Goal: Transaction & Acquisition: Purchase product/service

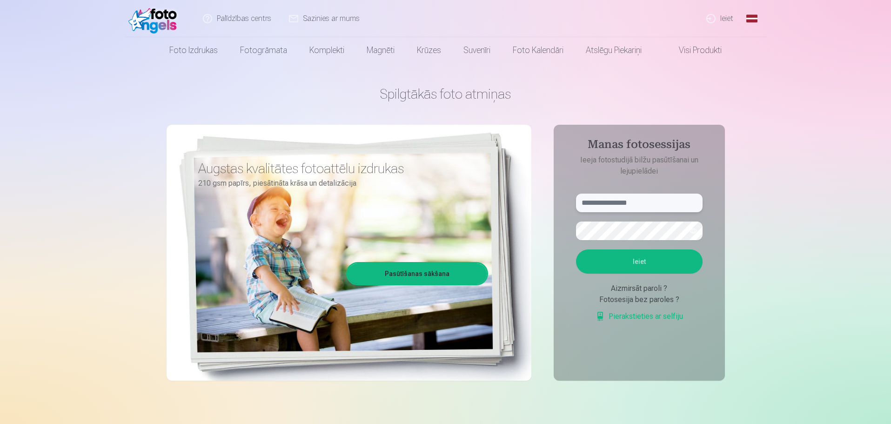
click at [618, 201] on input "text" at bounding box center [639, 203] width 127 height 19
type input "**********"
click at [576, 249] on button "Ieiet" at bounding box center [639, 261] width 127 height 24
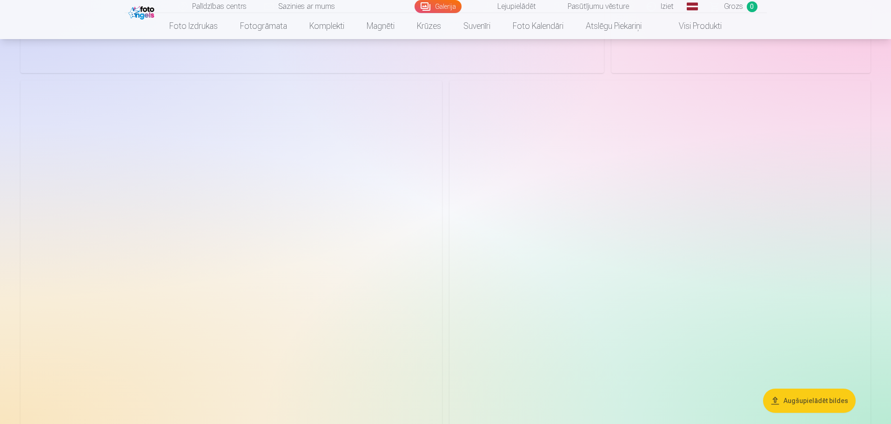
scroll to position [372, 0]
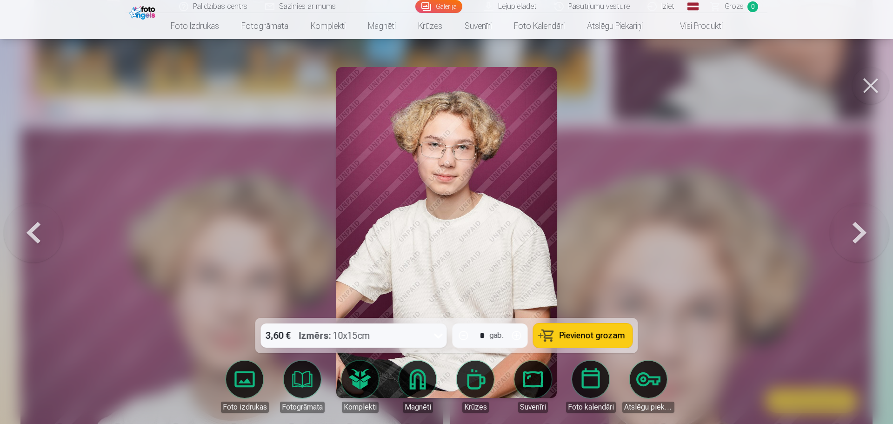
click at [879, 84] on button at bounding box center [871, 85] width 37 height 37
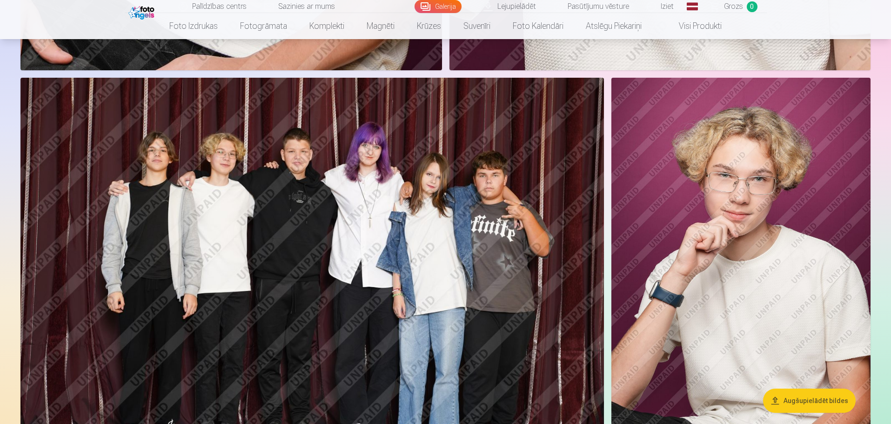
scroll to position [1070, 0]
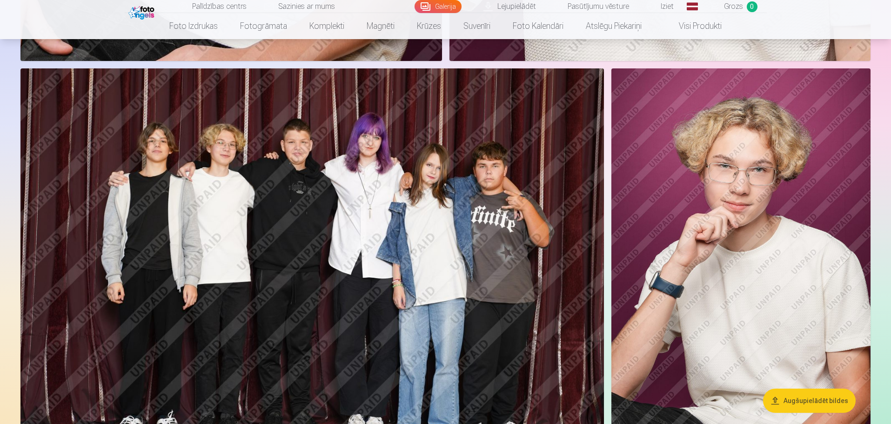
click at [269, 125] on img at bounding box center [312, 262] width 584 height 389
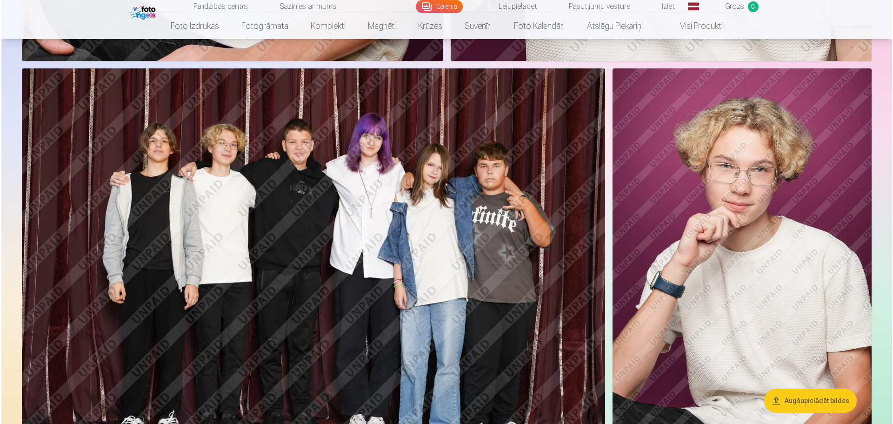
scroll to position [1071, 0]
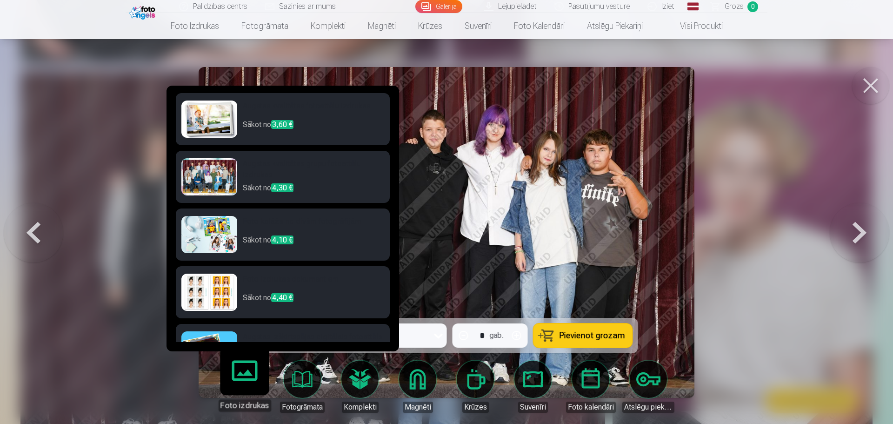
click at [317, 107] on h6 "Augstas kvalitātes fotoattēlu izdrukas" at bounding box center [313, 110] width 141 height 19
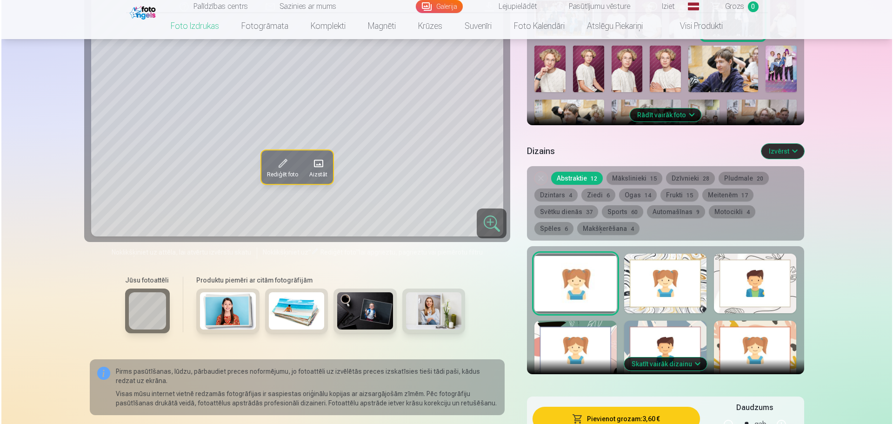
scroll to position [465, 0]
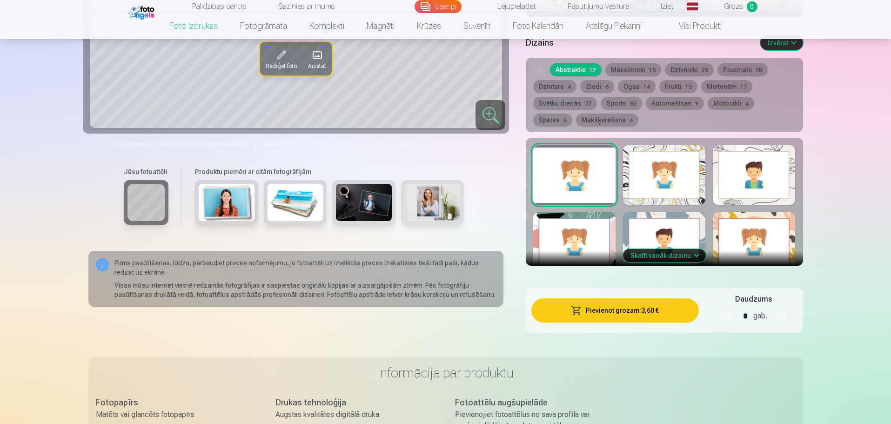
click at [627, 316] on button "Pievienot grozam : 3,60 €" at bounding box center [614, 310] width 167 height 24
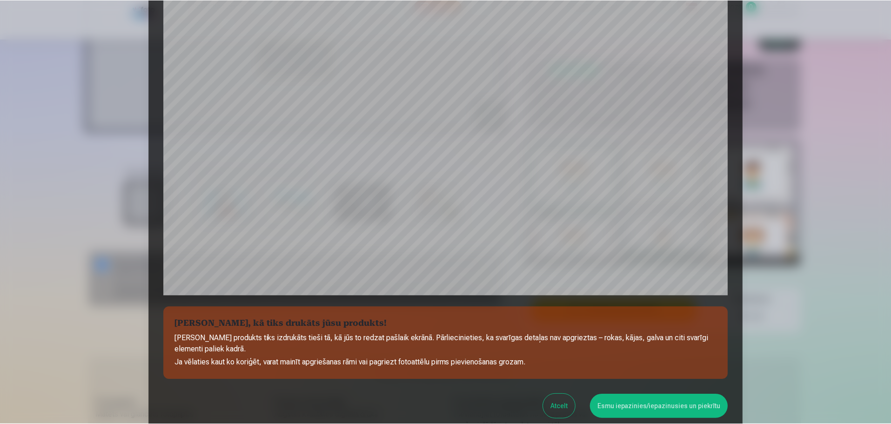
scroll to position [200, 0]
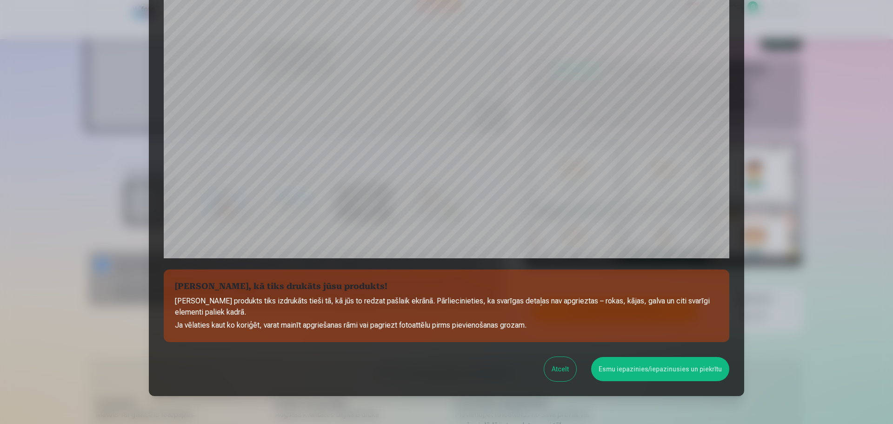
click at [644, 363] on button "Esmu iepazinies/iepazinusies un piekrītu" at bounding box center [660, 369] width 138 height 24
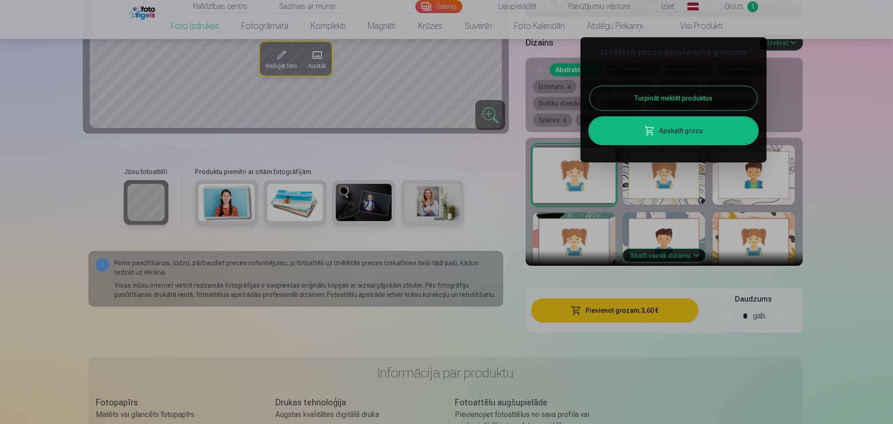
click at [698, 101] on button "Turpināt meklēt produktus" at bounding box center [674, 98] width 168 height 24
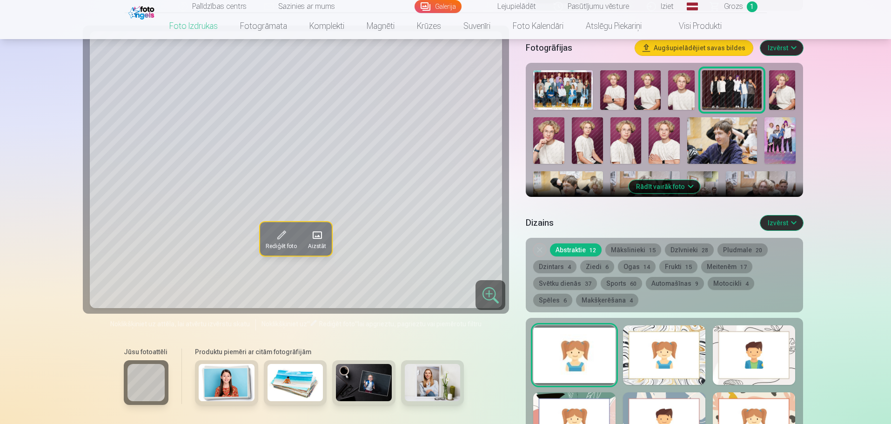
scroll to position [186, 0]
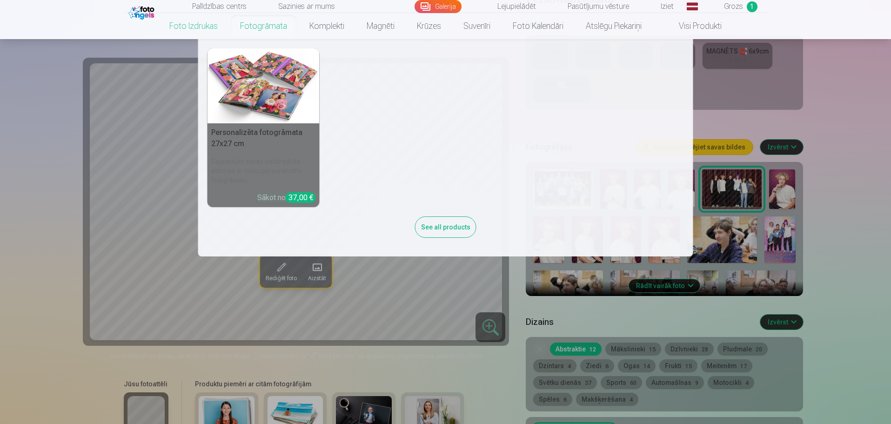
click at [247, 25] on link "Fotogrāmata" at bounding box center [263, 26] width 69 height 26
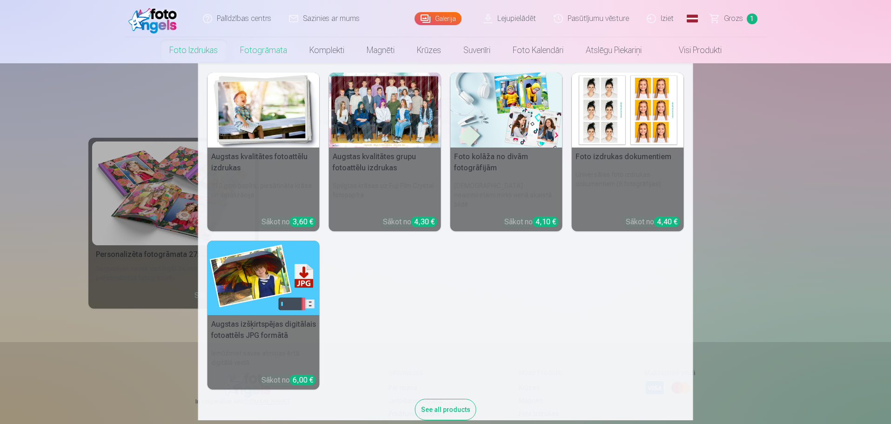
click at [192, 50] on link "Foto izdrukas" at bounding box center [193, 50] width 71 height 26
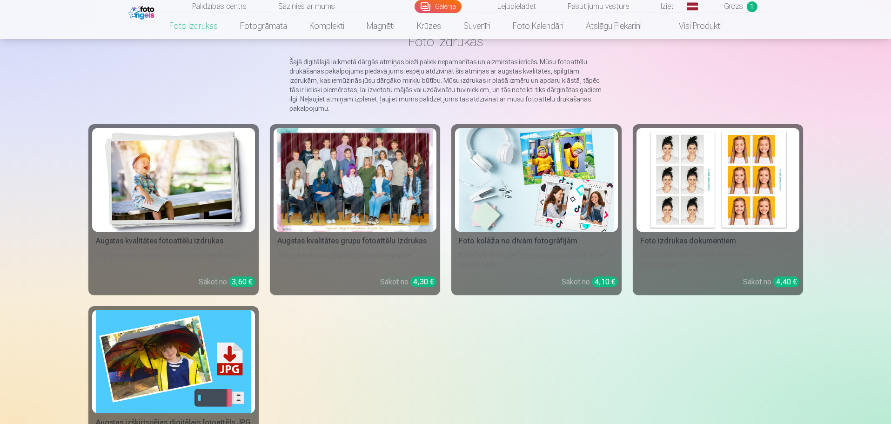
scroll to position [47, 0]
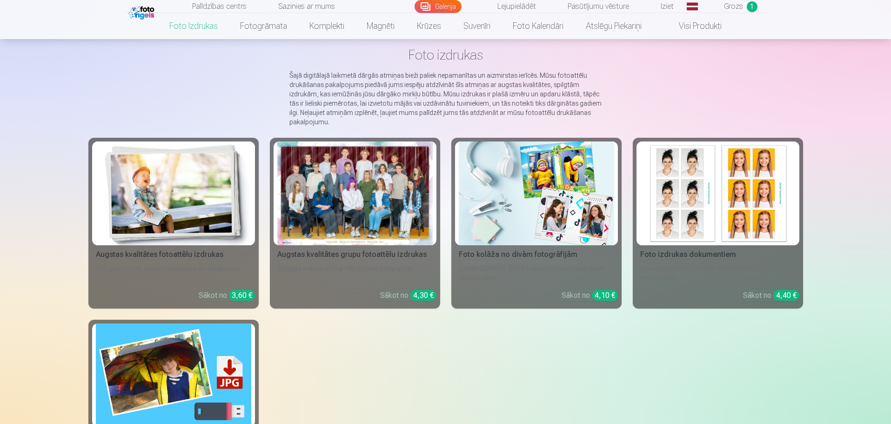
click at [208, 237] on img at bounding box center [173, 193] width 155 height 104
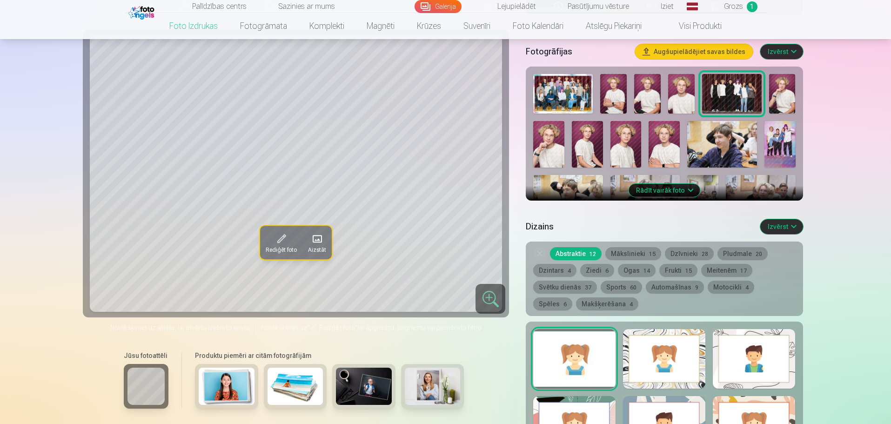
scroll to position [279, 0]
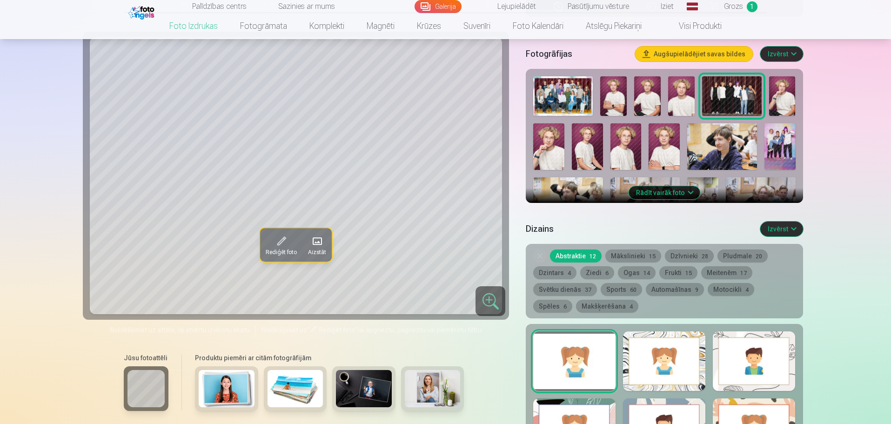
click at [615, 140] on img at bounding box center [626, 146] width 31 height 47
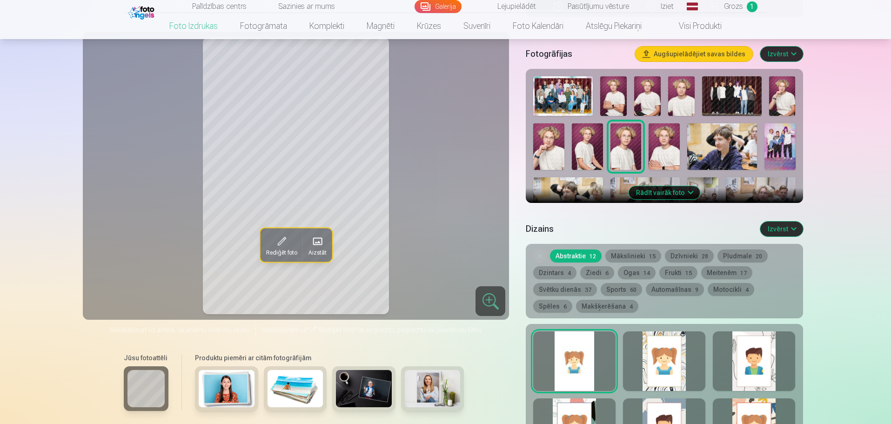
click at [654, 135] on img at bounding box center [664, 146] width 31 height 47
click at [604, 100] on img at bounding box center [613, 96] width 27 height 40
click at [640, 97] on img at bounding box center [647, 96] width 27 height 40
click at [672, 95] on img at bounding box center [681, 96] width 27 height 40
click at [785, 96] on img at bounding box center [782, 96] width 27 height 40
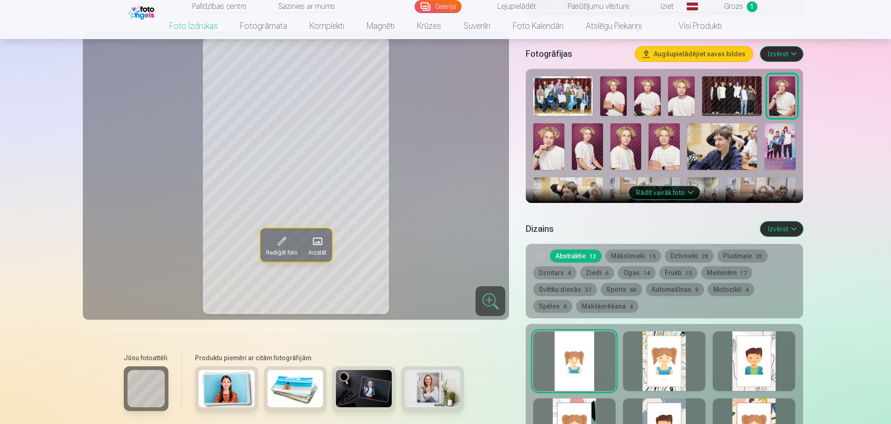
click at [549, 136] on img at bounding box center [548, 146] width 31 height 47
click at [591, 134] on img at bounding box center [587, 146] width 31 height 47
click at [555, 134] on img at bounding box center [548, 146] width 31 height 47
click at [627, 134] on img at bounding box center [626, 146] width 31 height 47
click at [660, 134] on img at bounding box center [664, 146] width 31 height 47
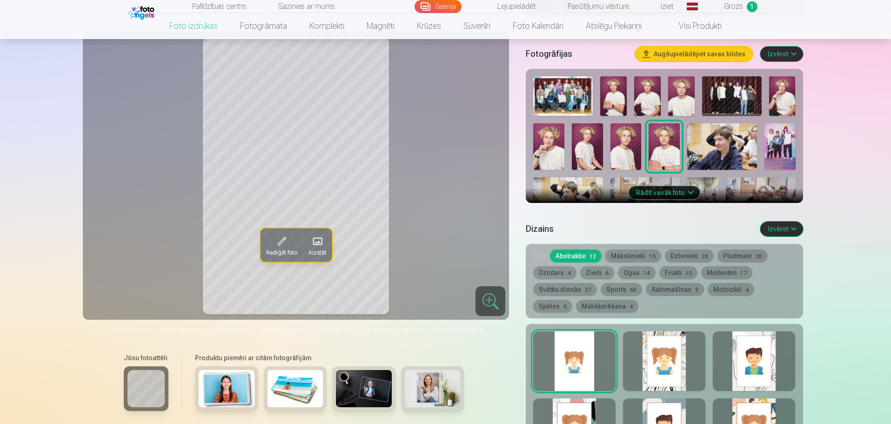
click at [626, 136] on img at bounding box center [626, 146] width 31 height 47
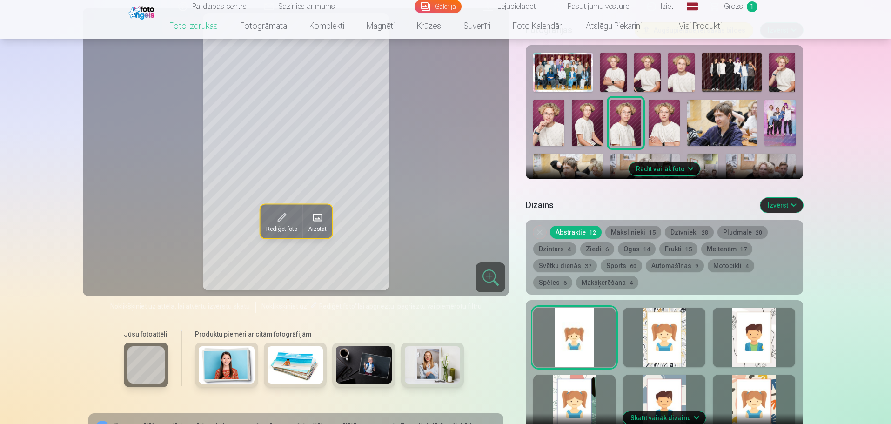
scroll to position [326, 0]
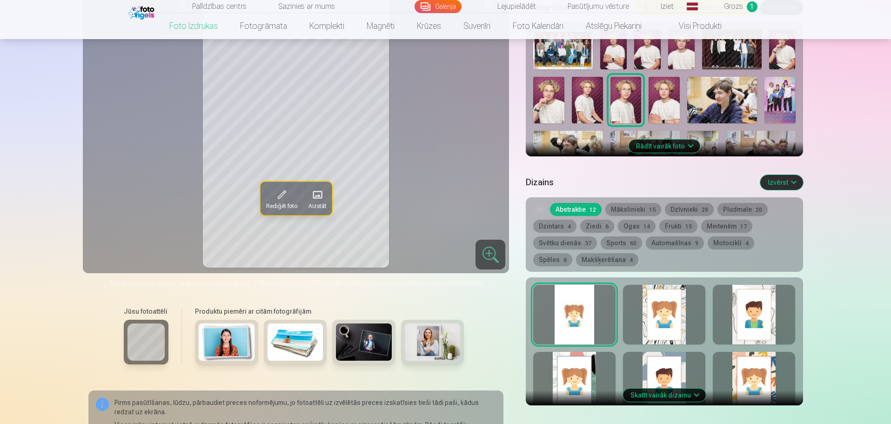
click at [781, 110] on img at bounding box center [780, 100] width 31 height 47
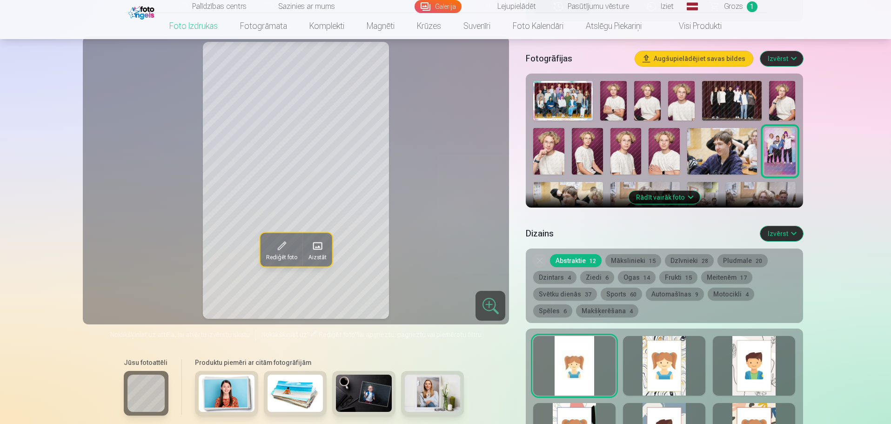
scroll to position [233, 0]
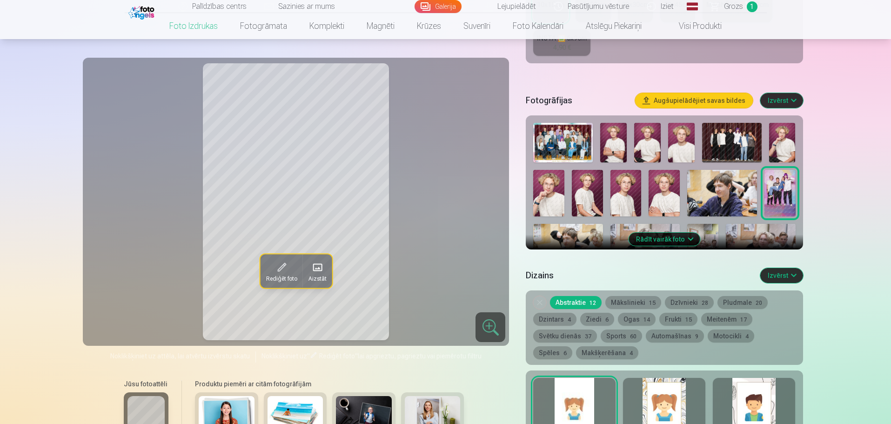
click at [583, 234] on img at bounding box center [568, 247] width 70 height 47
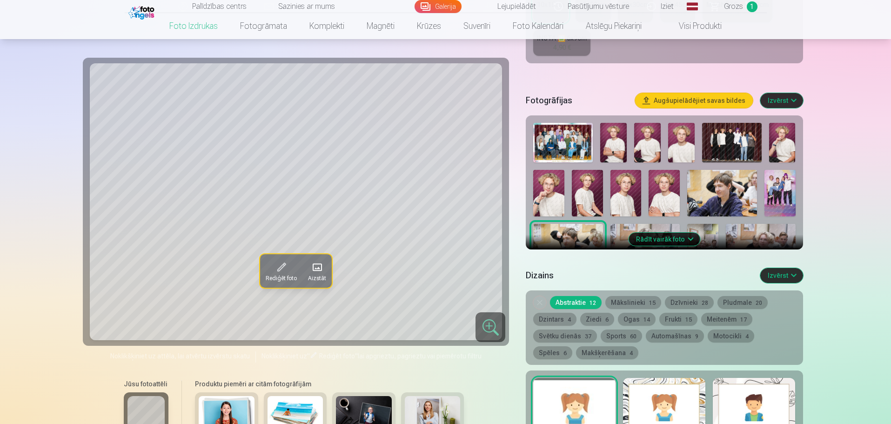
click at [644, 236] on button "Rādīt vairāk foto" at bounding box center [664, 239] width 71 height 13
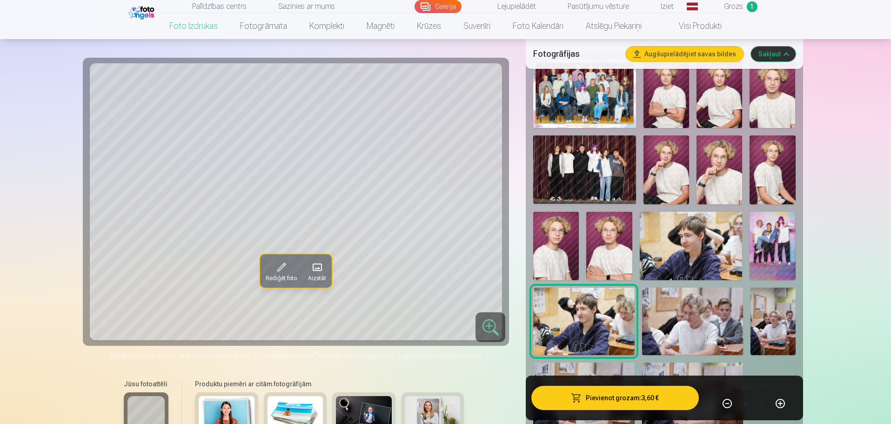
scroll to position [326, 0]
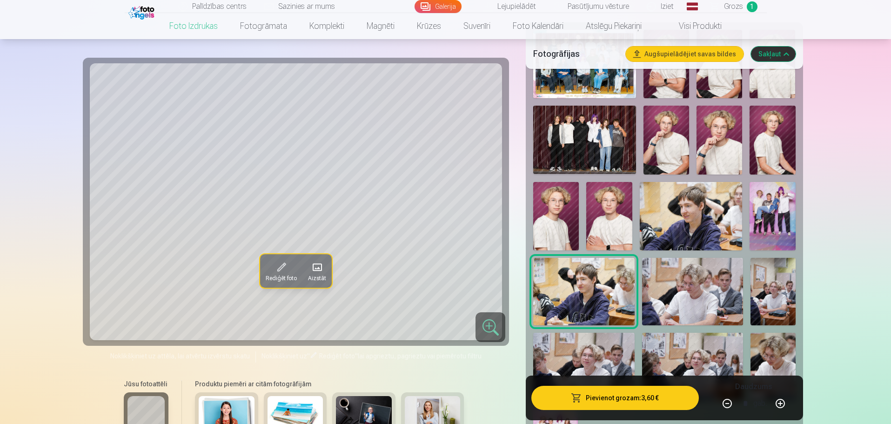
click at [685, 312] on img at bounding box center [692, 291] width 101 height 67
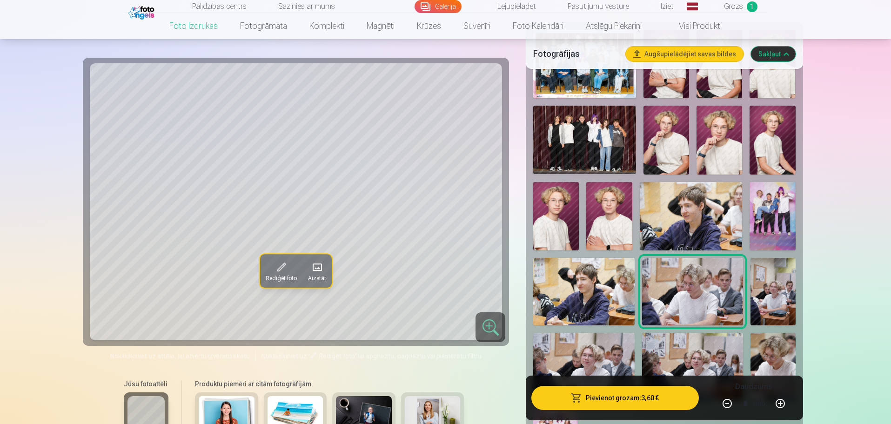
click at [773, 291] on img at bounding box center [773, 291] width 45 height 67
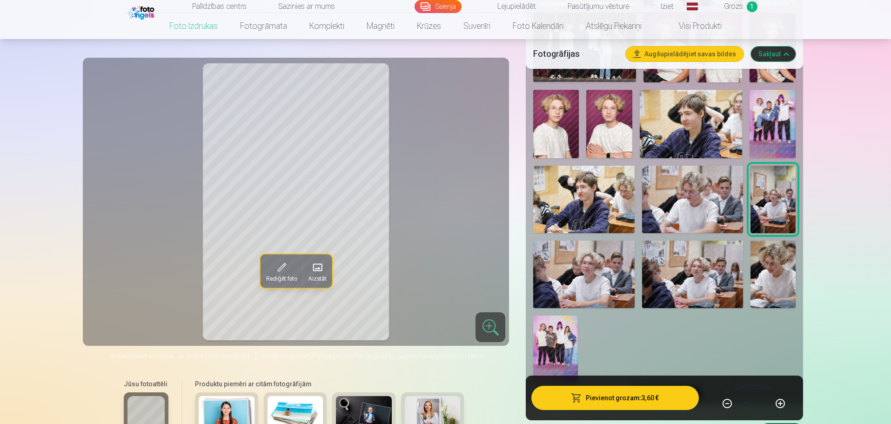
scroll to position [419, 0]
click at [570, 260] on img at bounding box center [583, 273] width 101 height 67
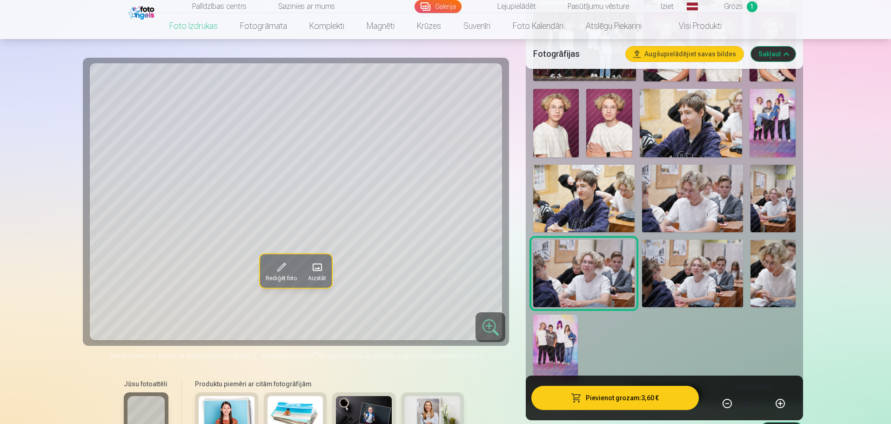
click at [670, 269] on img at bounding box center [692, 273] width 101 height 67
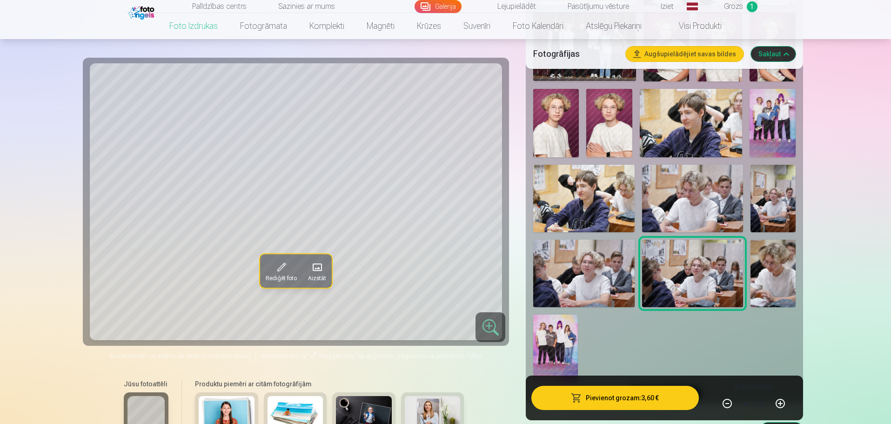
click at [763, 273] on img at bounding box center [773, 273] width 45 height 67
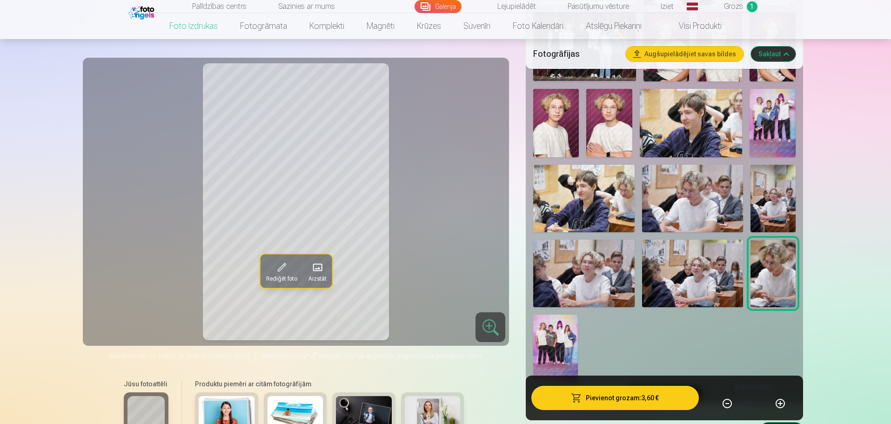
click at [557, 327] on img at bounding box center [555, 348] width 45 height 67
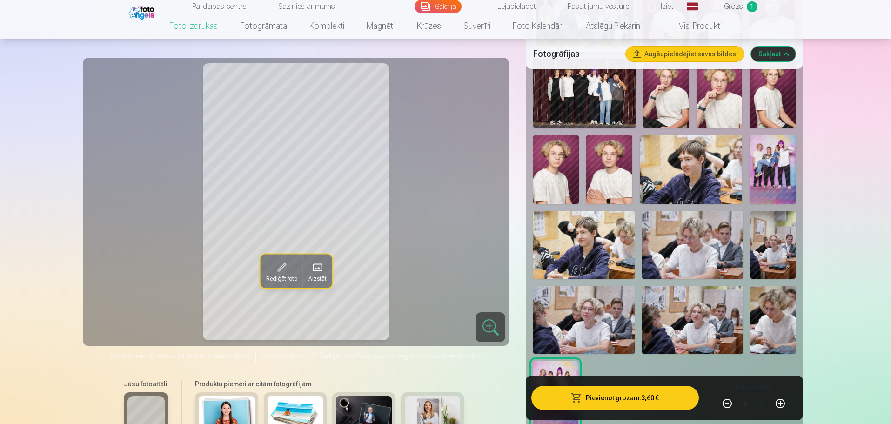
click at [762, 231] on img at bounding box center [773, 244] width 45 height 67
drag, startPoint x: 674, startPoint y: 236, endPoint x: 651, endPoint y: 238, distance: 23.3
click at [674, 237] on img at bounding box center [692, 244] width 101 height 67
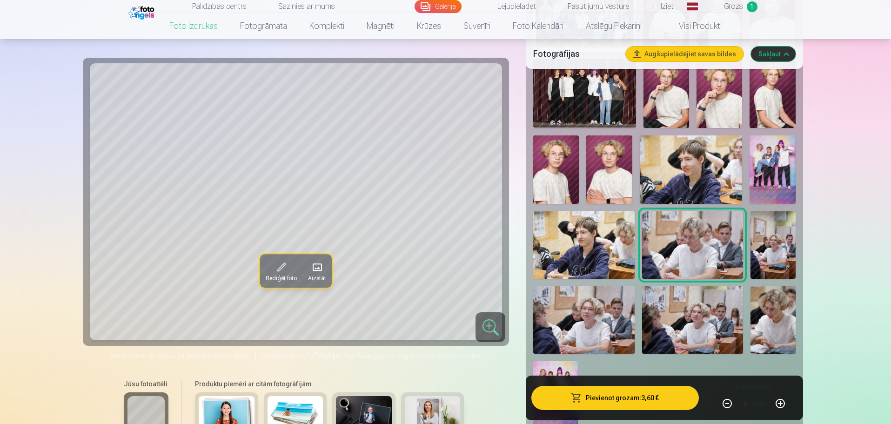
click at [586, 296] on img at bounding box center [583, 319] width 101 height 67
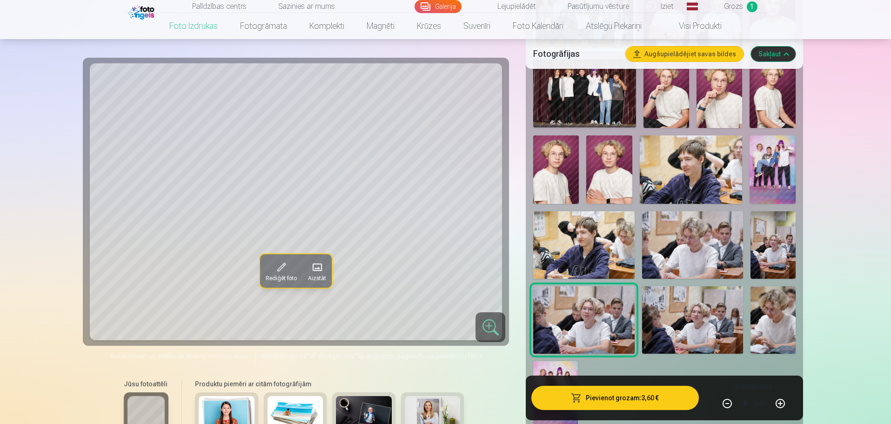
click at [650, 306] on img at bounding box center [692, 319] width 101 height 67
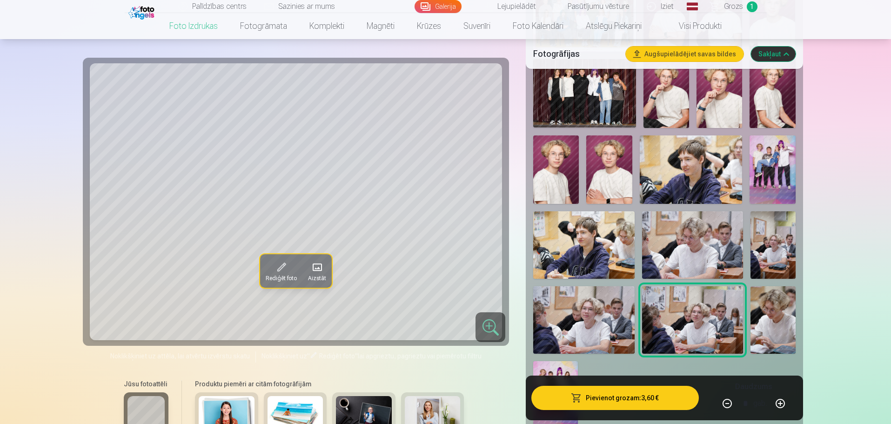
click at [585, 252] on img at bounding box center [583, 244] width 101 height 67
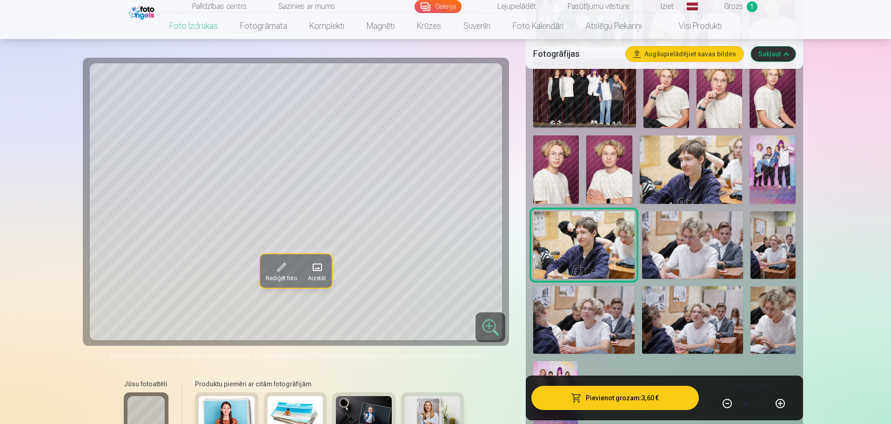
click at [681, 247] on img at bounding box center [692, 244] width 101 height 67
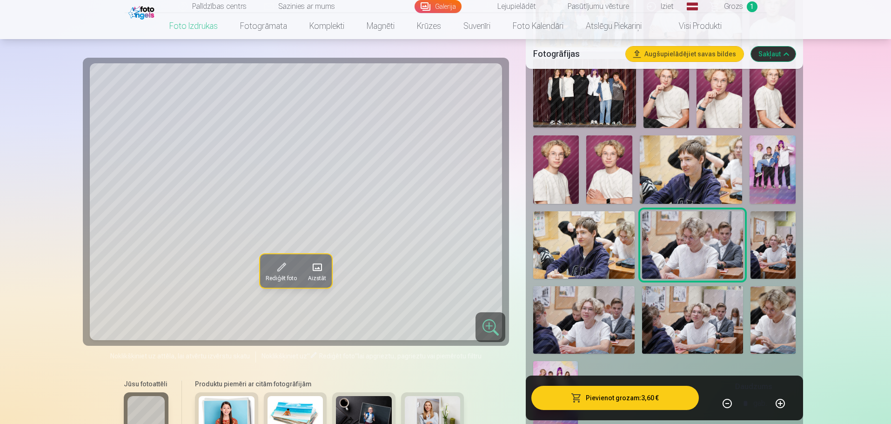
click at [754, 256] on img at bounding box center [773, 244] width 45 height 67
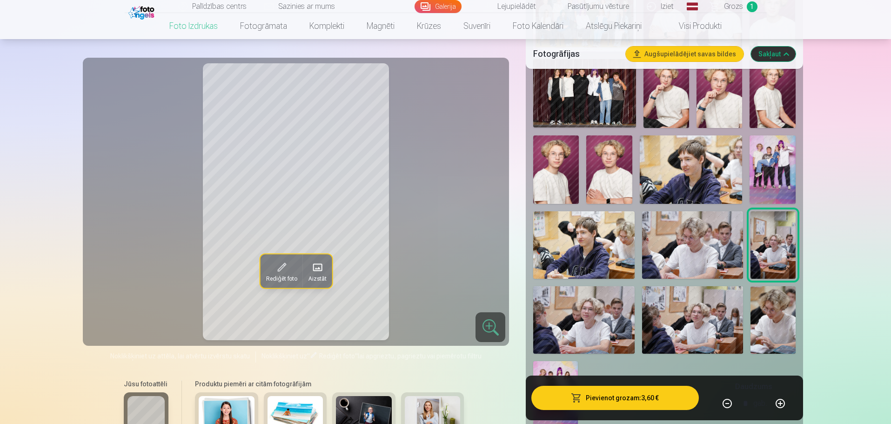
click at [678, 256] on img at bounding box center [692, 244] width 101 height 67
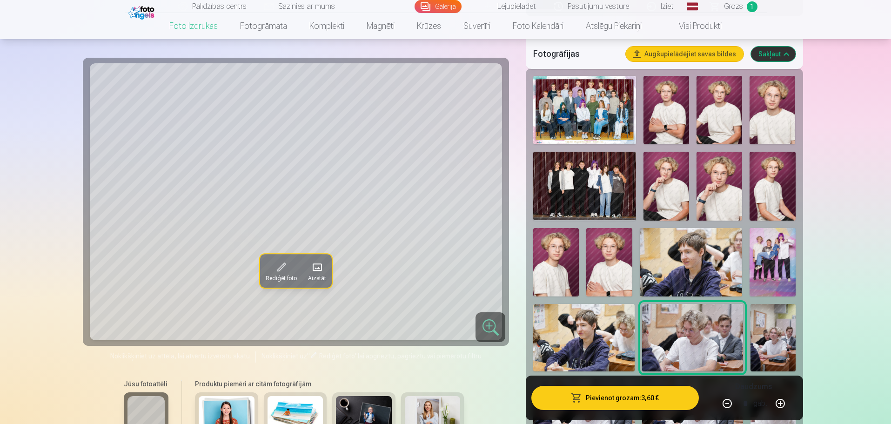
scroll to position [279, 0]
click at [611, 252] on img at bounding box center [609, 262] width 46 height 68
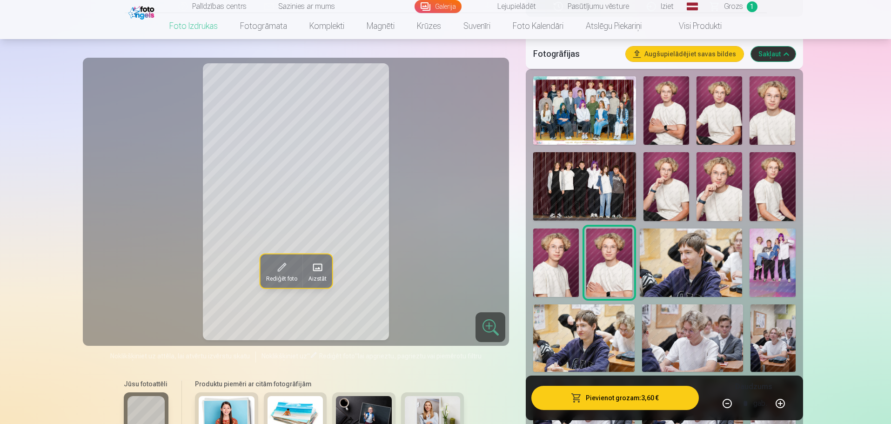
click at [557, 253] on img at bounding box center [556, 262] width 46 height 68
click at [712, 205] on img at bounding box center [720, 186] width 46 height 68
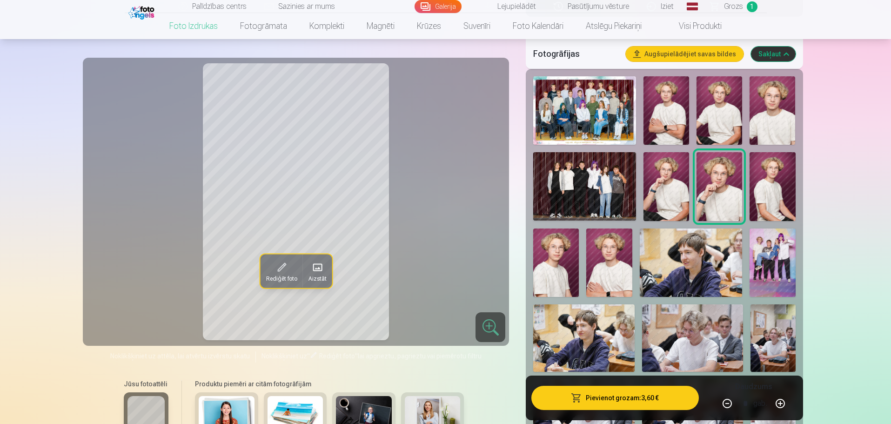
click at [765, 185] on img at bounding box center [773, 186] width 46 height 68
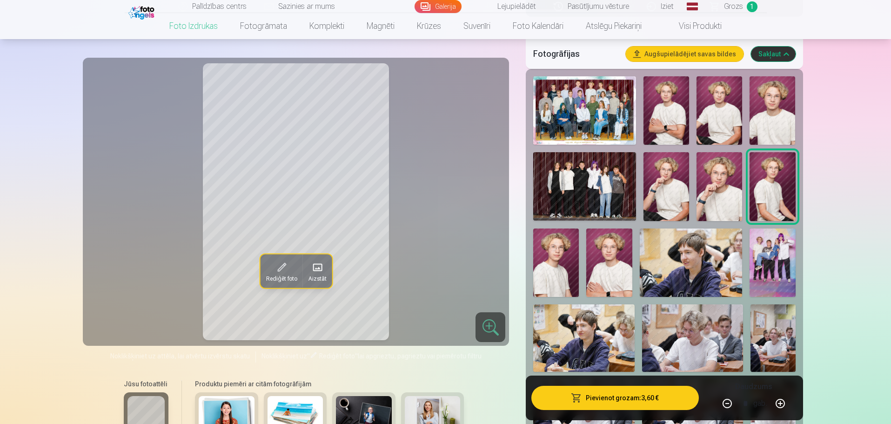
click at [763, 117] on img at bounding box center [773, 110] width 46 height 68
click at [725, 122] on img at bounding box center [720, 110] width 46 height 68
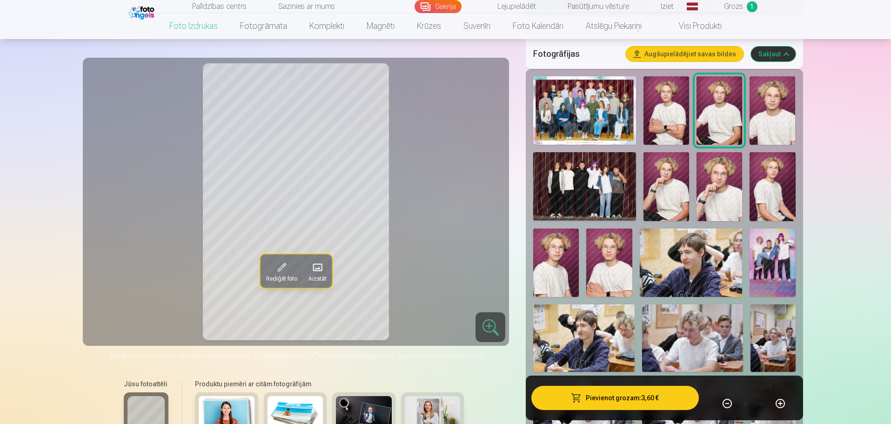
click at [671, 124] on img at bounding box center [667, 110] width 46 height 68
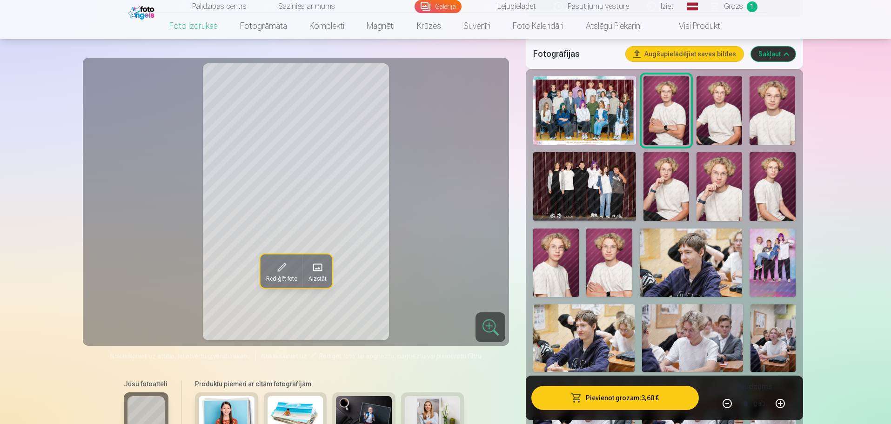
click at [750, 109] on img at bounding box center [773, 110] width 46 height 68
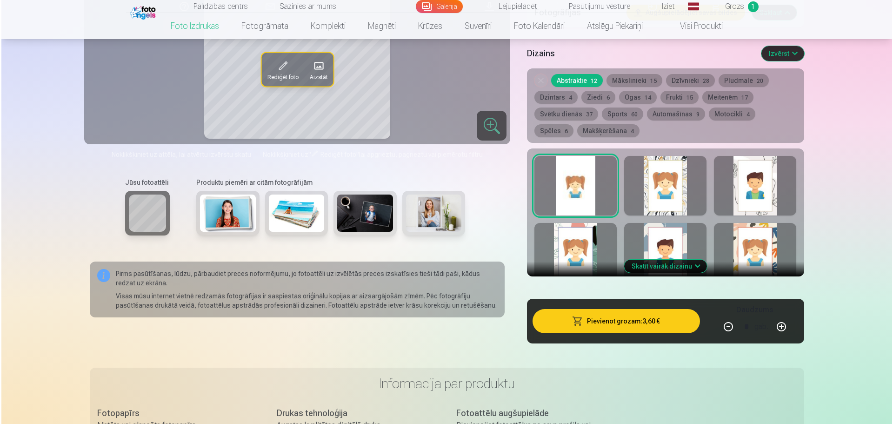
scroll to position [838, 0]
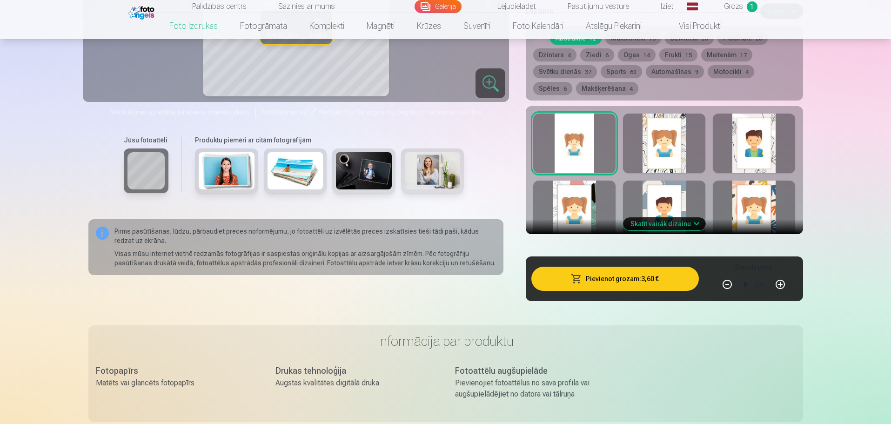
click at [591, 279] on button "Pievienot grozam : 3,60 €" at bounding box center [614, 279] width 167 height 24
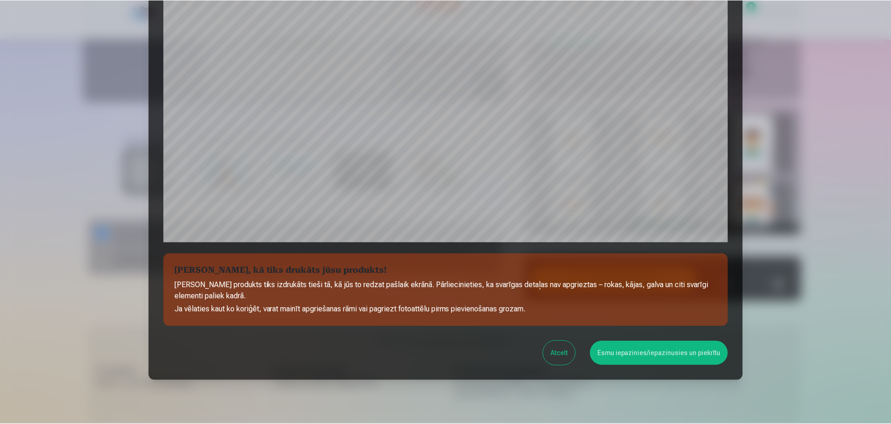
scroll to position [246, 0]
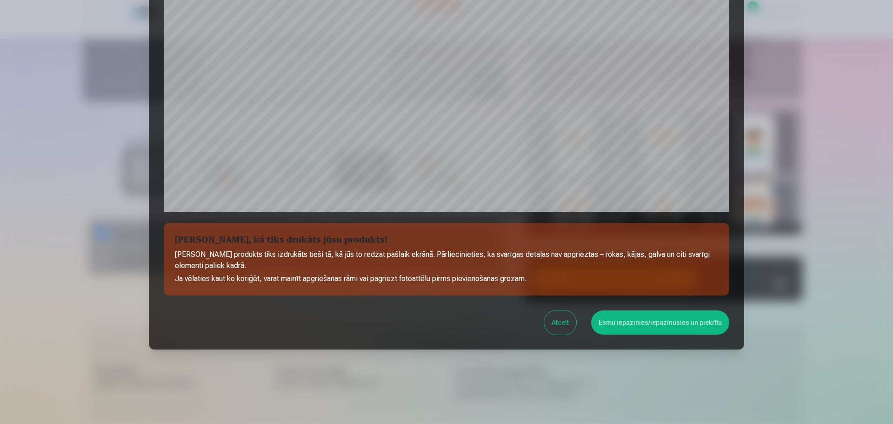
click at [619, 322] on button "Esmu iepazinies/iepazinusies un piekrītu" at bounding box center [660, 322] width 138 height 24
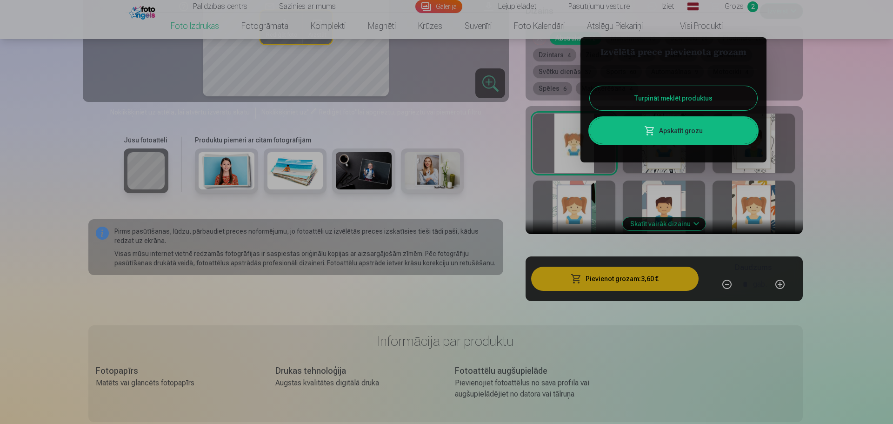
click at [847, 97] on div at bounding box center [446, 212] width 893 height 424
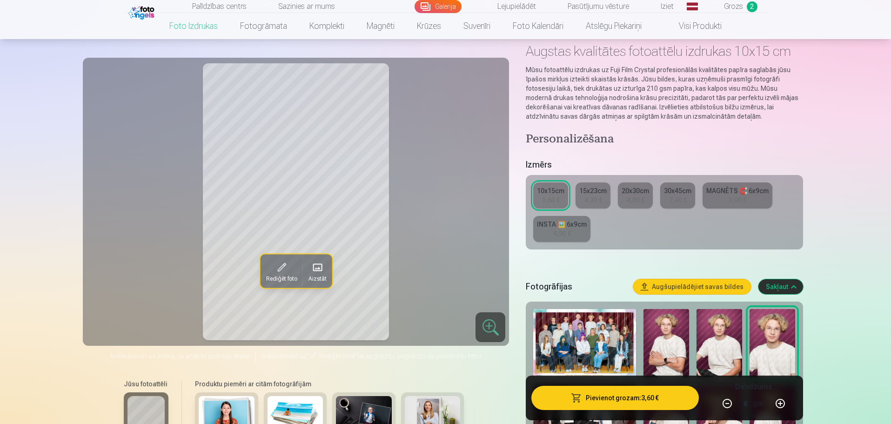
scroll to position [140, 0]
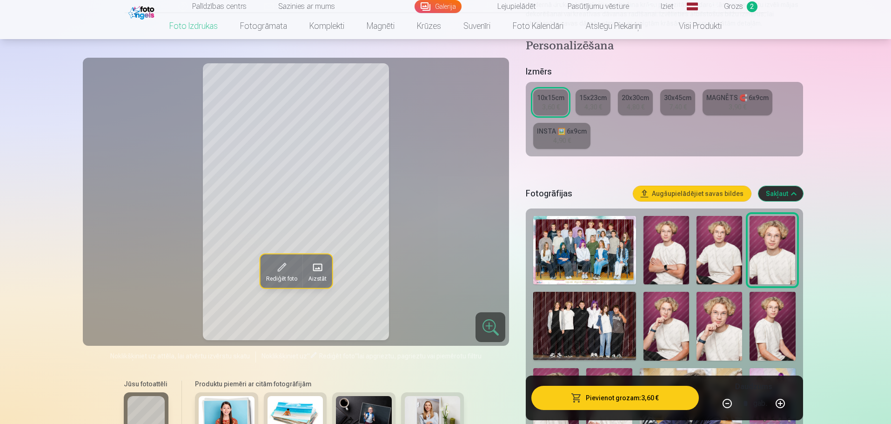
click at [589, 250] on img at bounding box center [584, 250] width 103 height 68
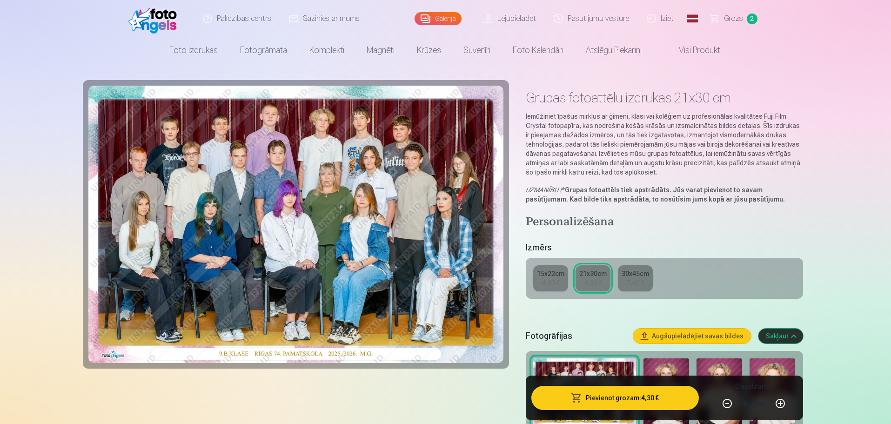
click at [321, 129] on img at bounding box center [296, 224] width 416 height 277
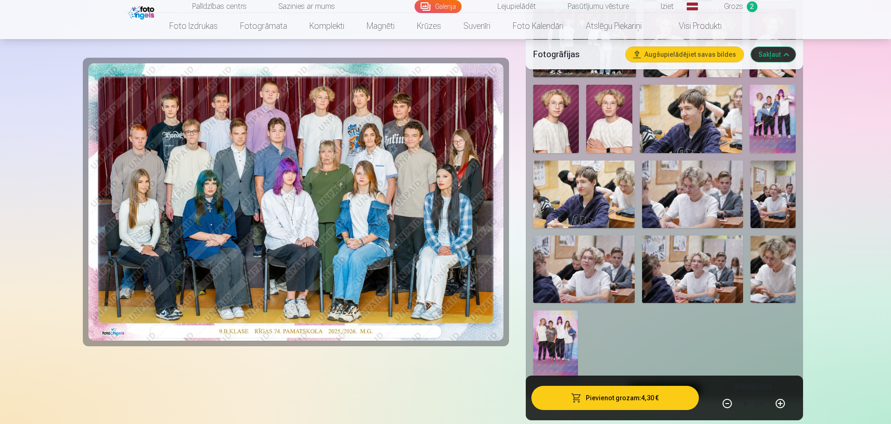
scroll to position [419, 0]
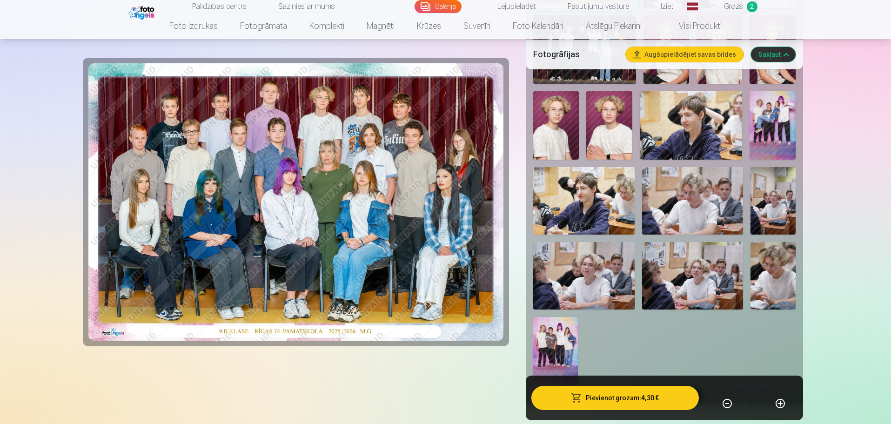
click at [316, 108] on img at bounding box center [296, 201] width 416 height 277
click at [314, 100] on img at bounding box center [296, 201] width 416 height 277
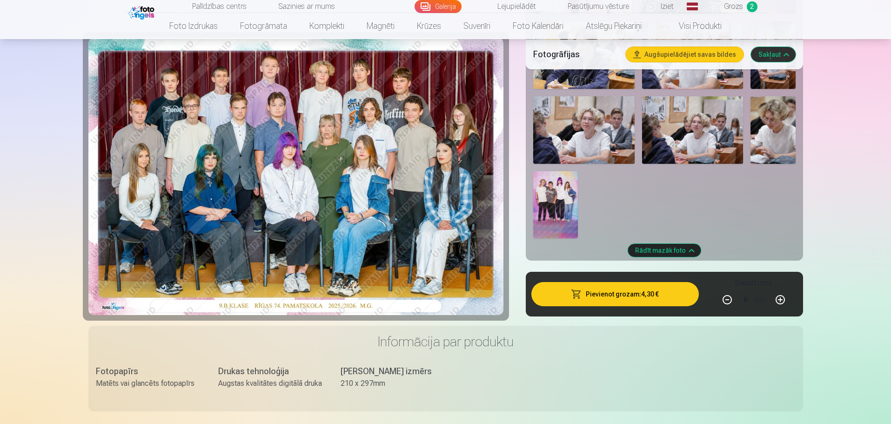
scroll to position [605, 0]
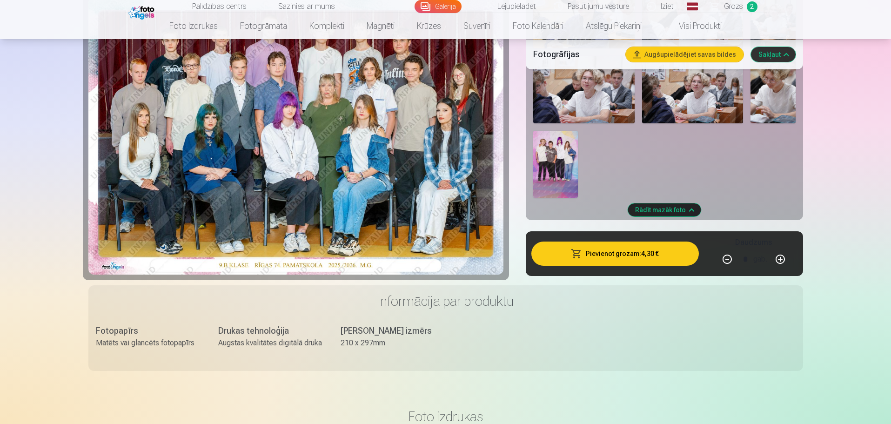
click at [587, 258] on button "Pievienot grozam : 4,30 €" at bounding box center [614, 254] width 167 height 24
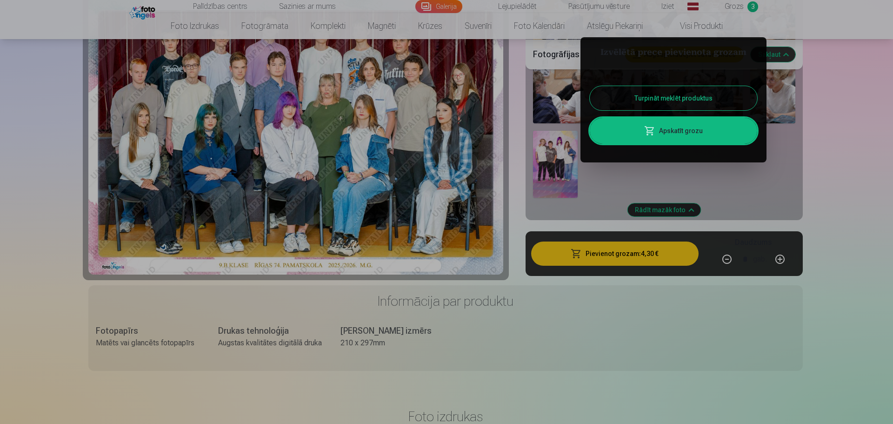
click at [723, 96] on button "Turpināt meklēt produktus" at bounding box center [674, 98] width 168 height 24
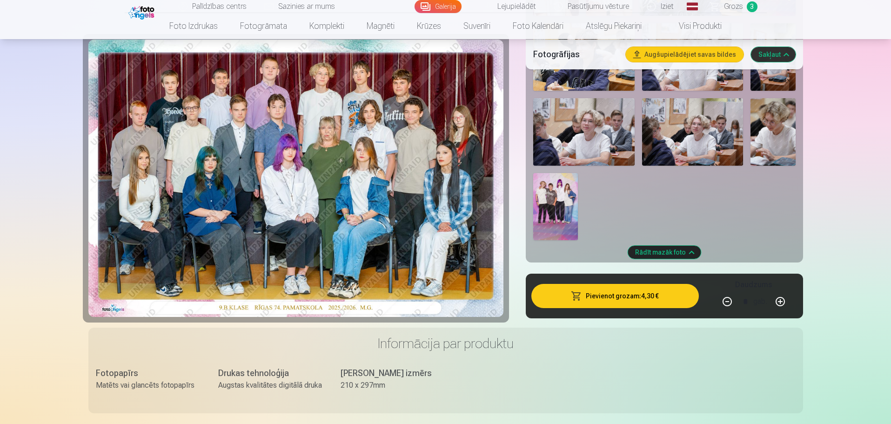
scroll to position [512, 0]
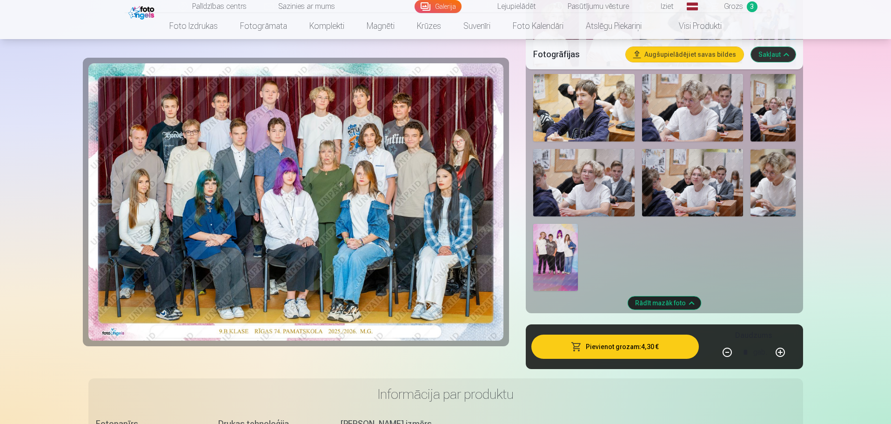
click at [758, 181] on img at bounding box center [773, 182] width 45 height 67
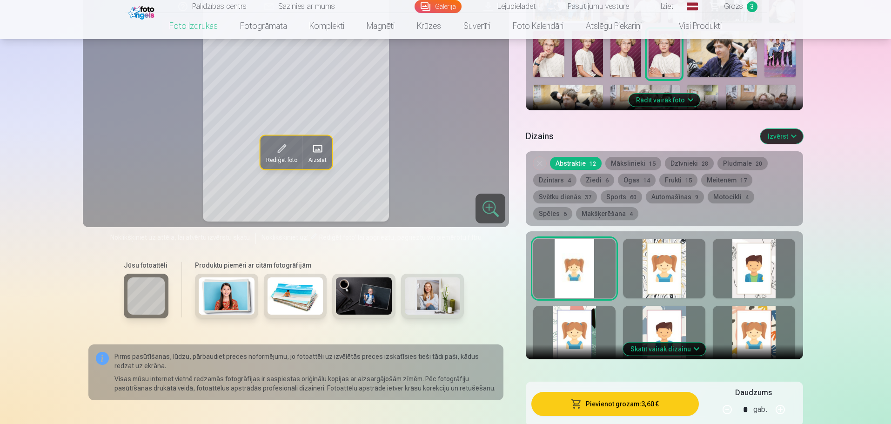
scroll to position [372, 0]
click at [678, 96] on button "Rādīt vairāk foto" at bounding box center [664, 99] width 71 height 13
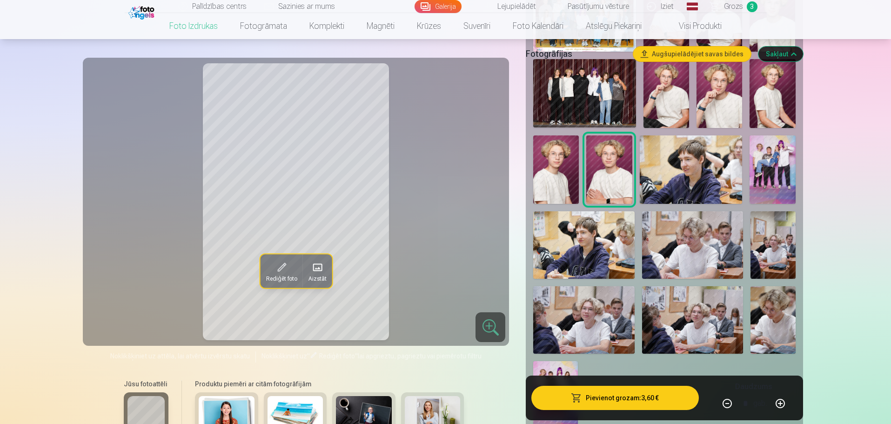
click at [768, 307] on img at bounding box center [773, 319] width 45 height 67
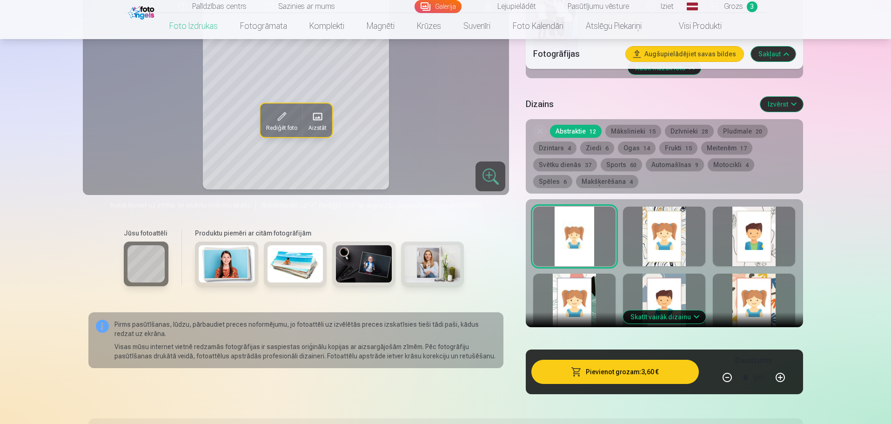
scroll to position [791, 0]
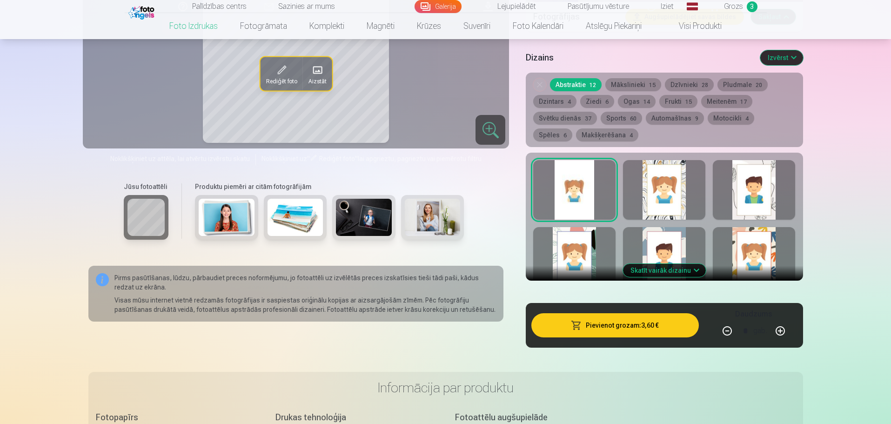
click at [644, 277] on div at bounding box center [664, 257] width 82 height 60
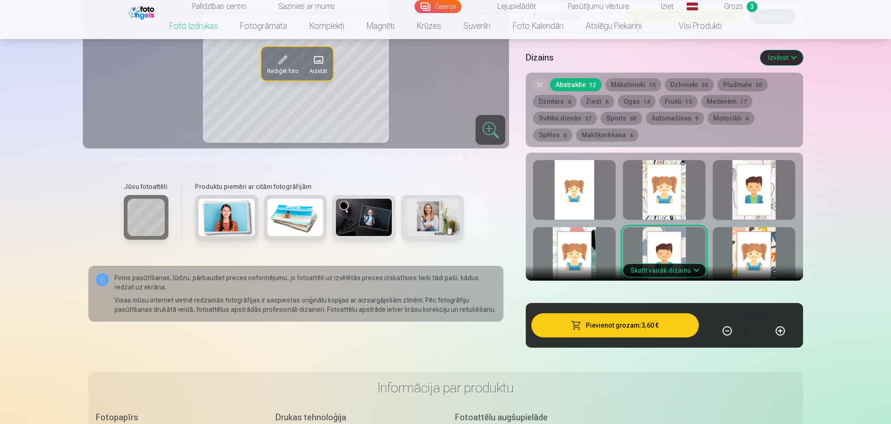
click at [635, 268] on button "Skatīt vairāk dizainu" at bounding box center [664, 270] width 83 height 13
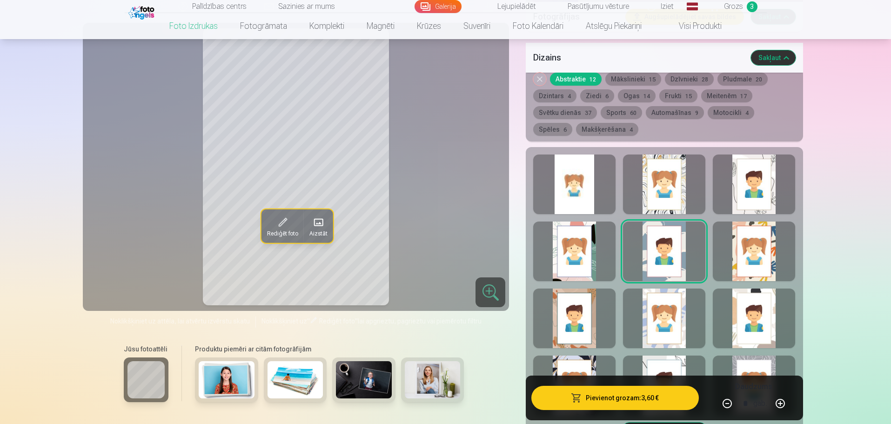
scroll to position [931, 0]
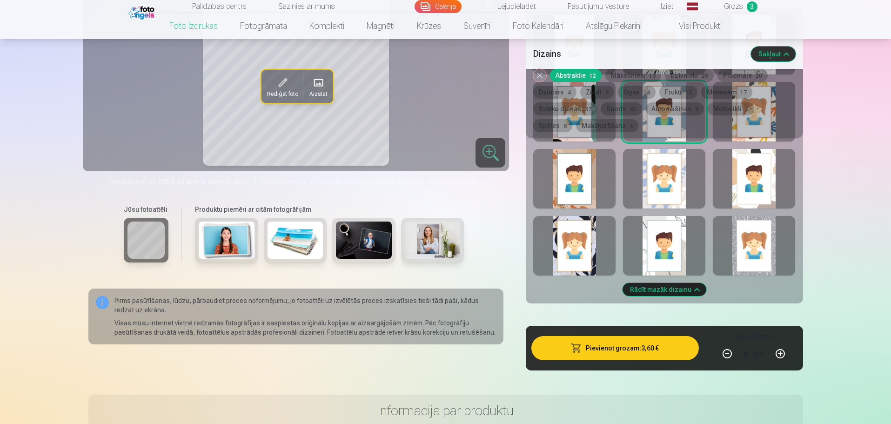
click at [665, 248] on div at bounding box center [664, 246] width 82 height 60
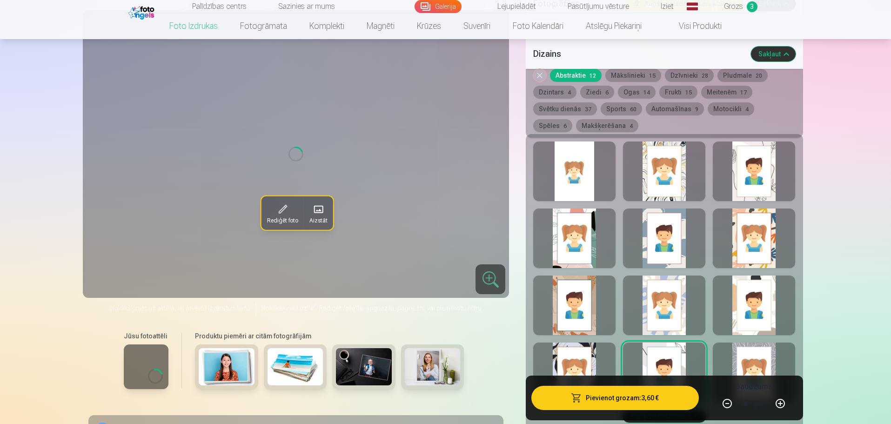
scroll to position [791, 0]
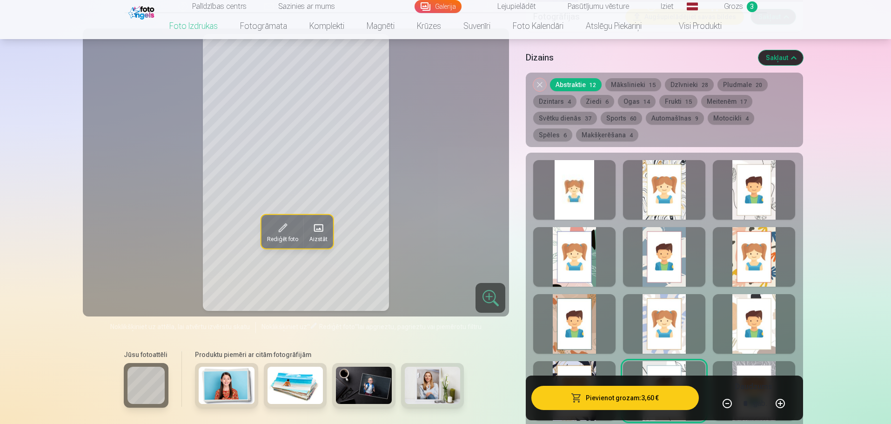
click at [619, 247] on div "Rādīt mazāk dizainu" at bounding box center [664, 301] width 277 height 296
click at [590, 198] on div at bounding box center [574, 190] width 82 height 60
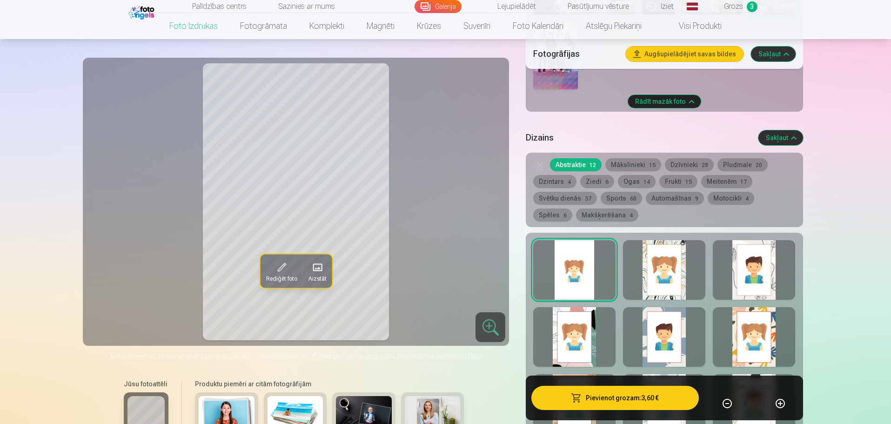
scroll to position [651, 0]
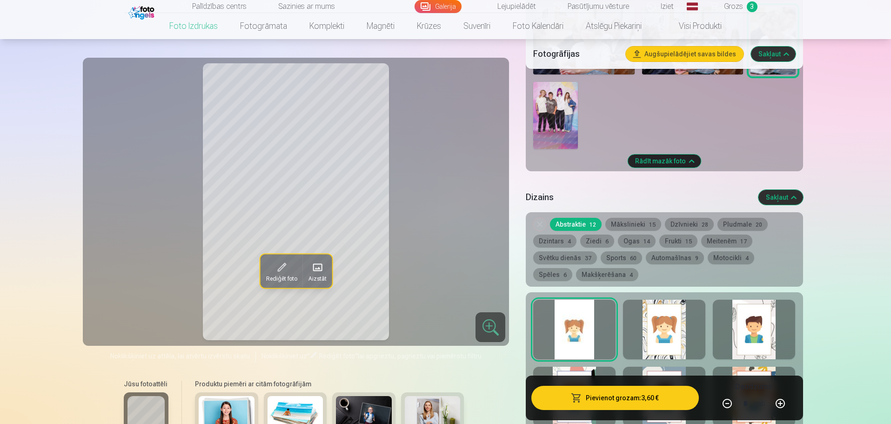
click at [644, 241] on span "14" at bounding box center [647, 241] width 7 height 7
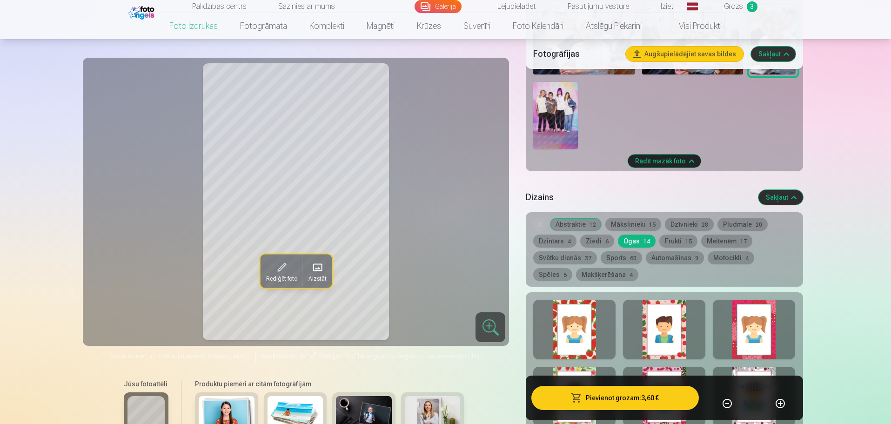
click at [589, 228] on button "Abstraktie 12" at bounding box center [576, 224] width 52 height 13
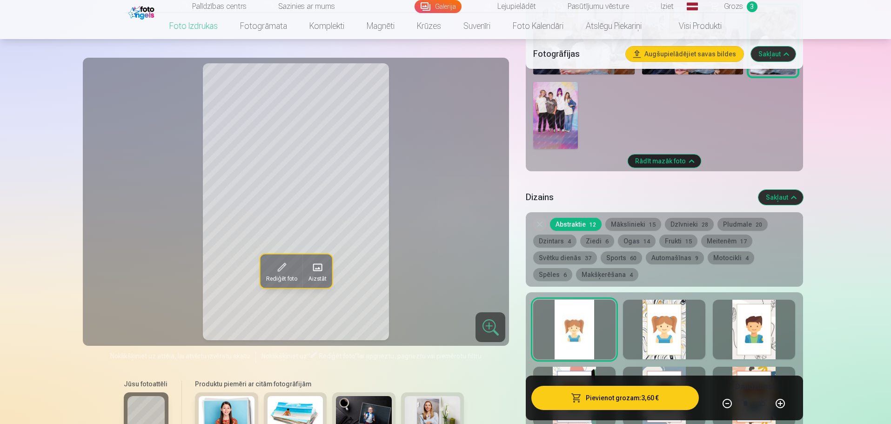
click at [708, 243] on button "Meitenēm 17" at bounding box center [726, 241] width 51 height 13
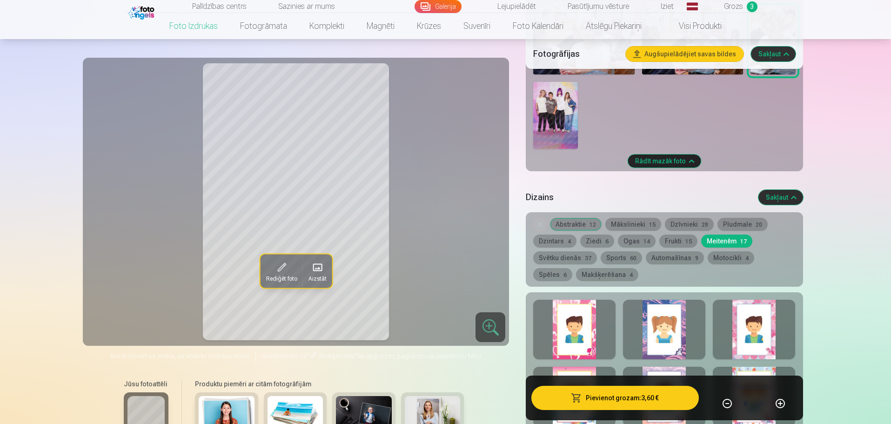
click at [577, 260] on button "Svētku dienās 37" at bounding box center [565, 257] width 64 height 13
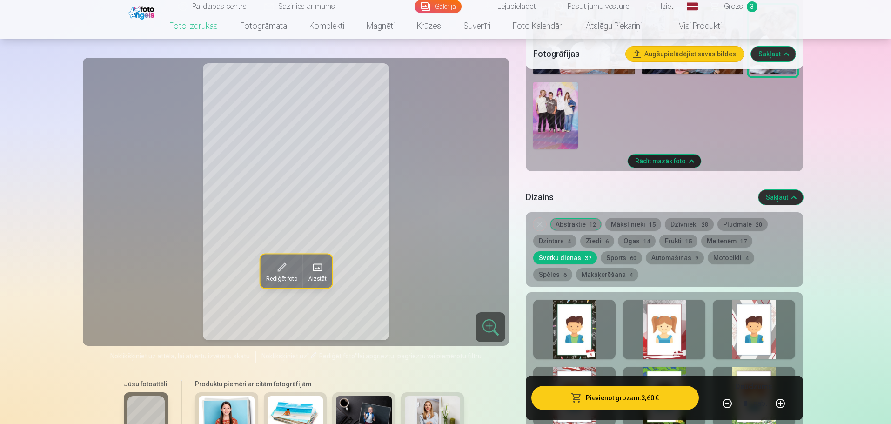
click at [671, 258] on button "Automašīnas 9" at bounding box center [675, 257] width 58 height 13
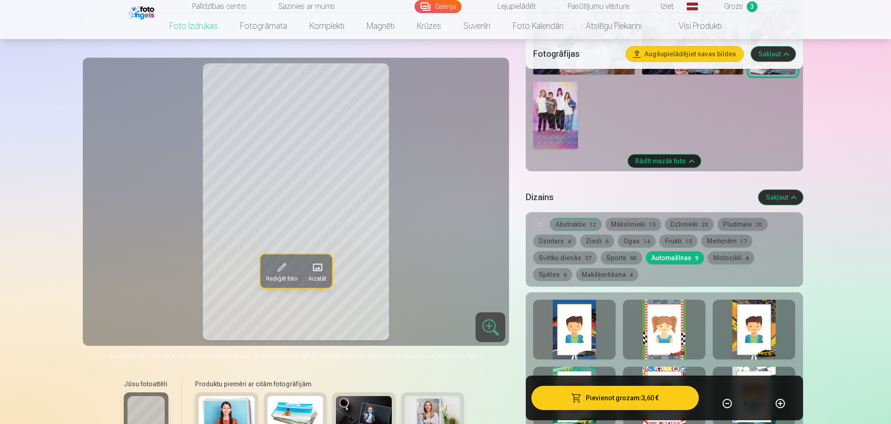
click at [714, 255] on button "Motocikli 4" at bounding box center [731, 257] width 47 height 13
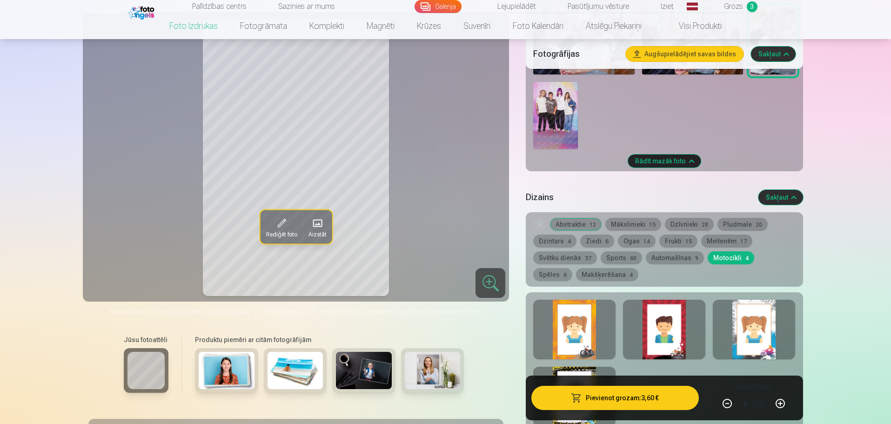
click at [572, 268] on button "Spēles 6" at bounding box center [552, 274] width 39 height 13
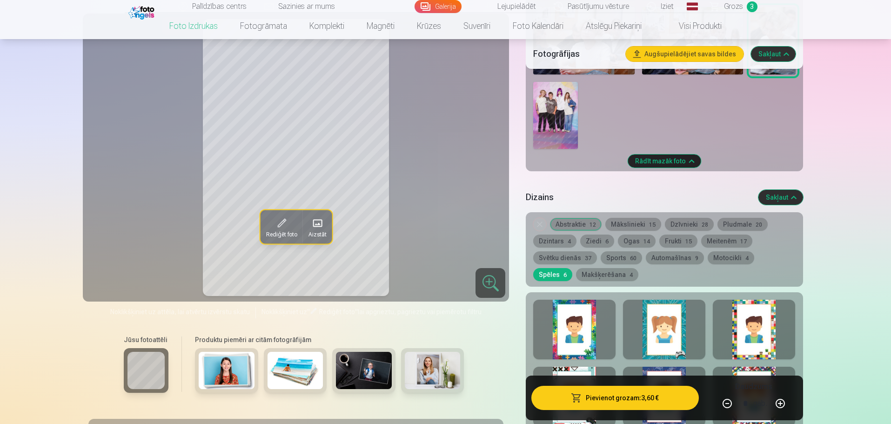
click at [576, 272] on button "Makšķerēšana 4" at bounding box center [607, 274] width 62 height 13
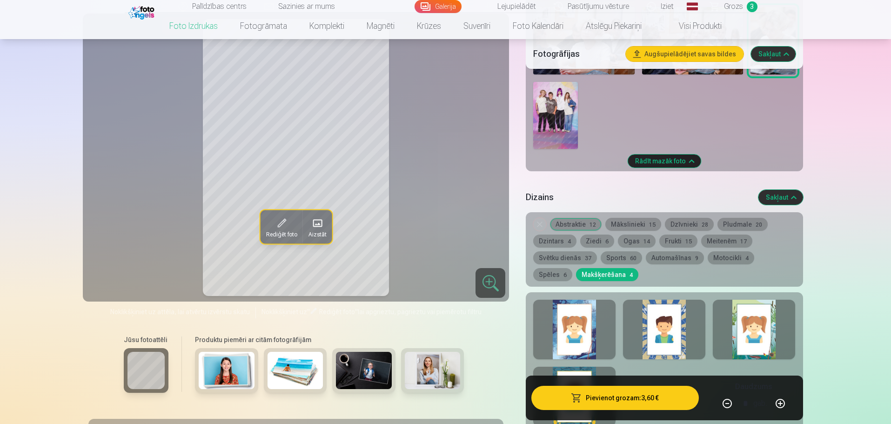
click at [578, 228] on button "Abstraktie 12" at bounding box center [576, 224] width 52 height 13
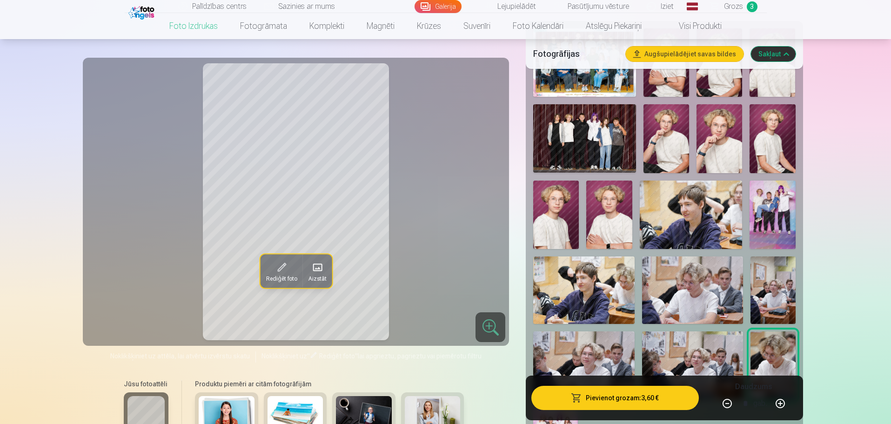
scroll to position [326, 0]
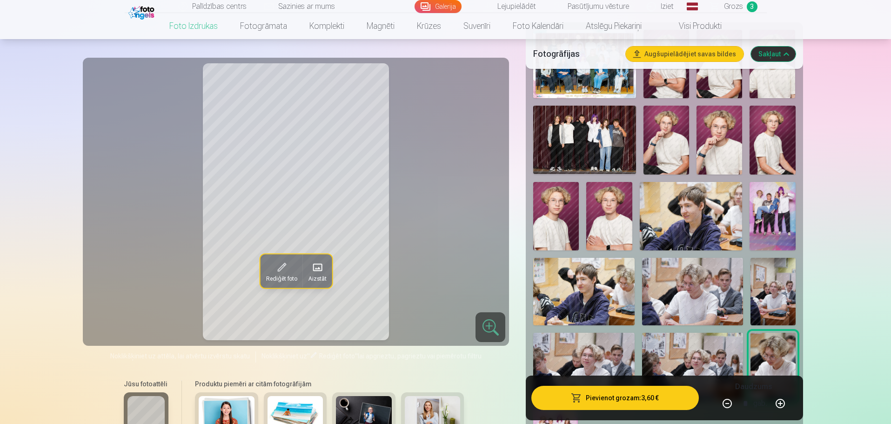
click at [600, 216] on img at bounding box center [609, 216] width 46 height 68
click at [566, 216] on img at bounding box center [556, 216] width 46 height 68
click at [698, 158] on img at bounding box center [720, 140] width 46 height 68
click at [668, 149] on img at bounding box center [667, 140] width 46 height 68
click at [712, 154] on img at bounding box center [720, 140] width 46 height 68
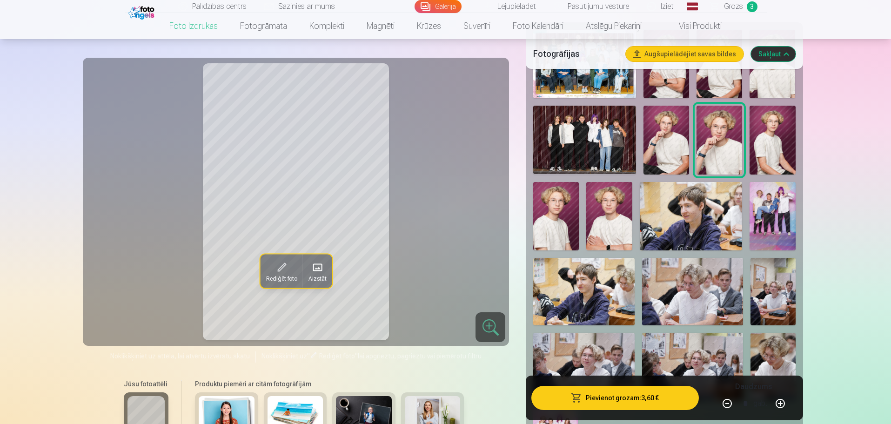
click at [732, 152] on img at bounding box center [720, 140] width 46 height 68
click at [764, 150] on img at bounding box center [773, 140] width 46 height 68
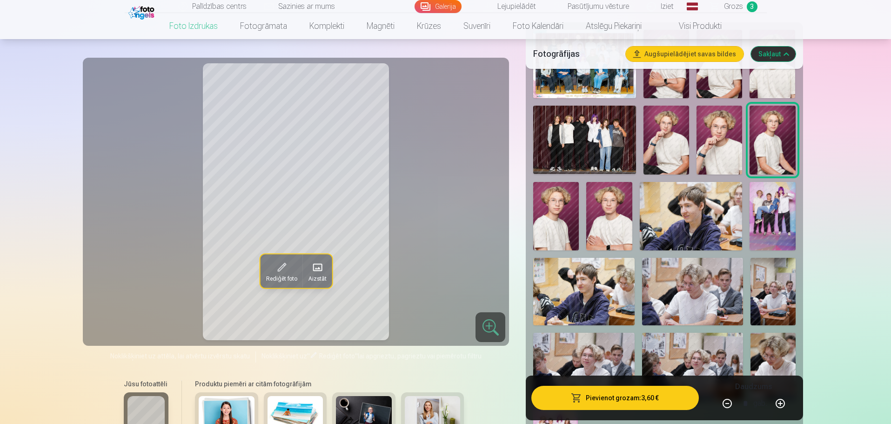
click at [721, 150] on img at bounding box center [720, 140] width 46 height 68
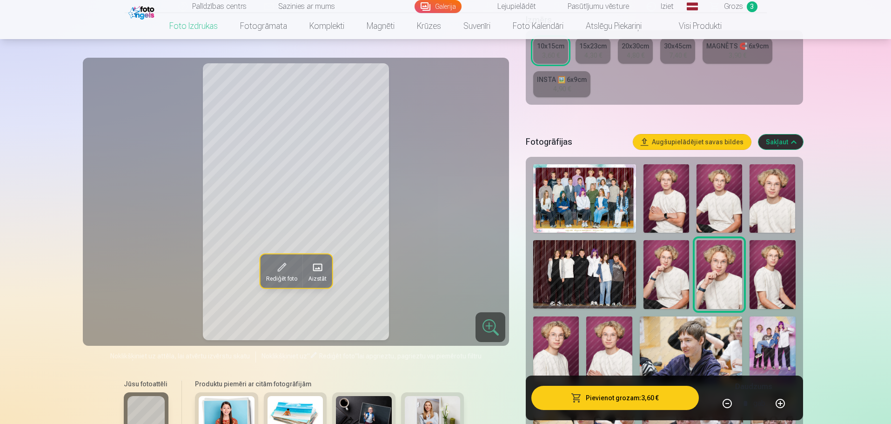
scroll to position [186, 0]
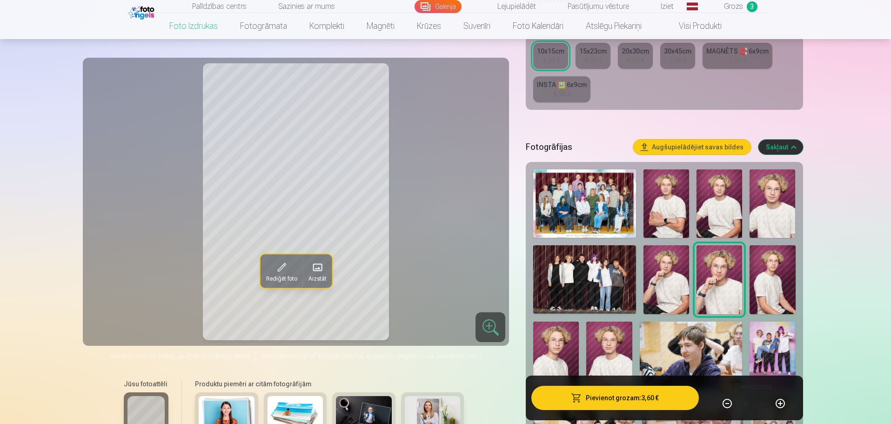
click at [756, 190] on img at bounding box center [773, 203] width 46 height 68
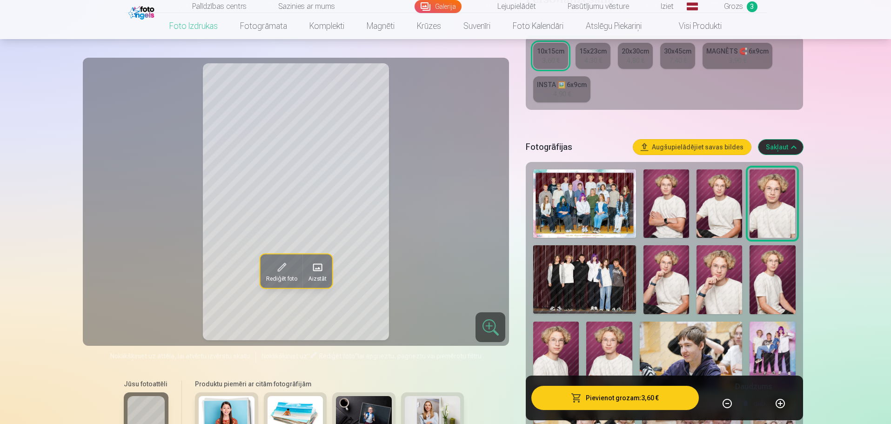
drag, startPoint x: 721, startPoint y: 193, endPoint x: 715, endPoint y: 195, distance: 6.3
click at [720, 194] on img at bounding box center [720, 203] width 46 height 68
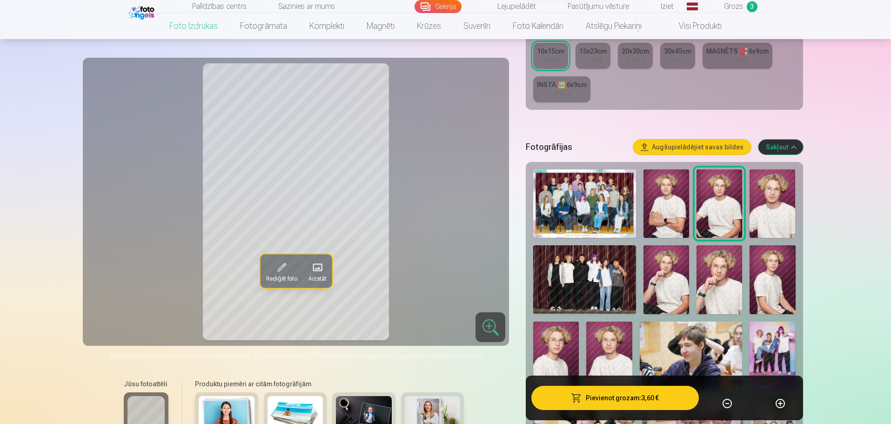
click at [670, 203] on img at bounding box center [667, 203] width 46 height 68
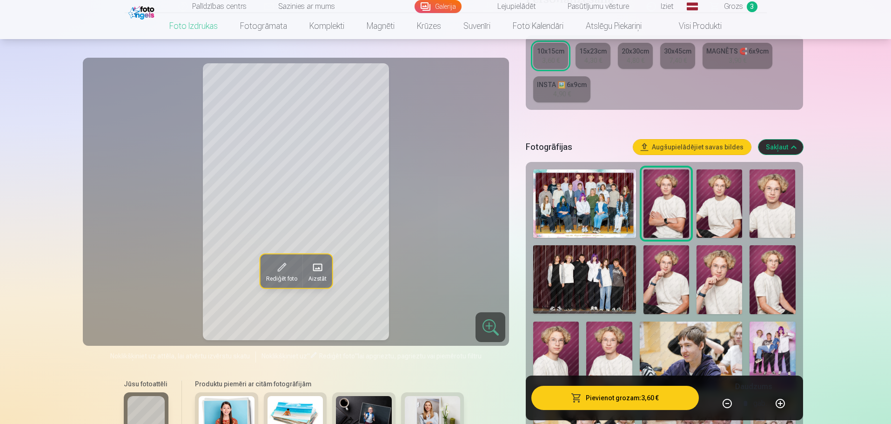
click at [730, 230] on img at bounding box center [720, 203] width 46 height 68
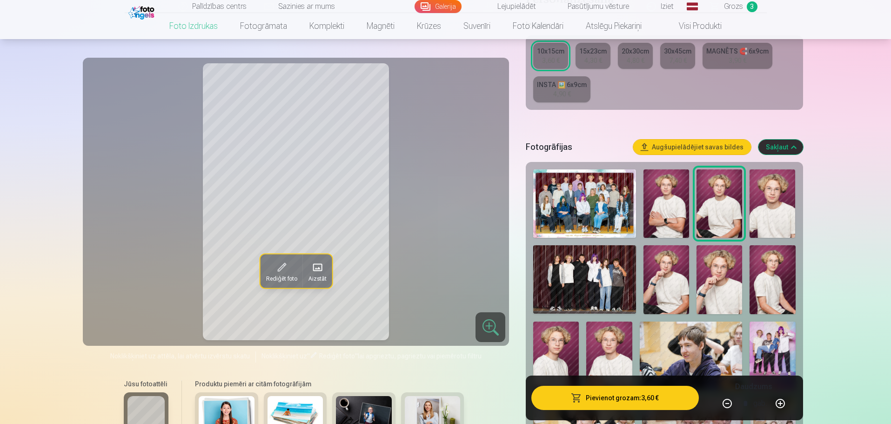
click at [760, 222] on img at bounding box center [773, 203] width 46 height 68
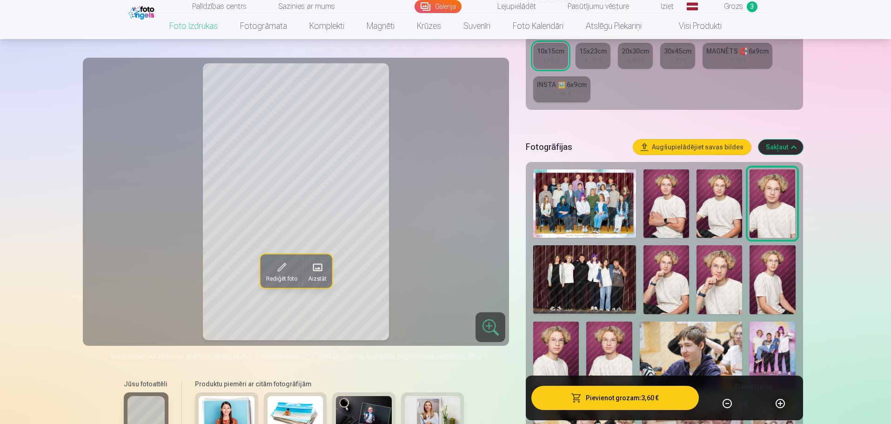
click at [720, 270] on img at bounding box center [720, 279] width 46 height 68
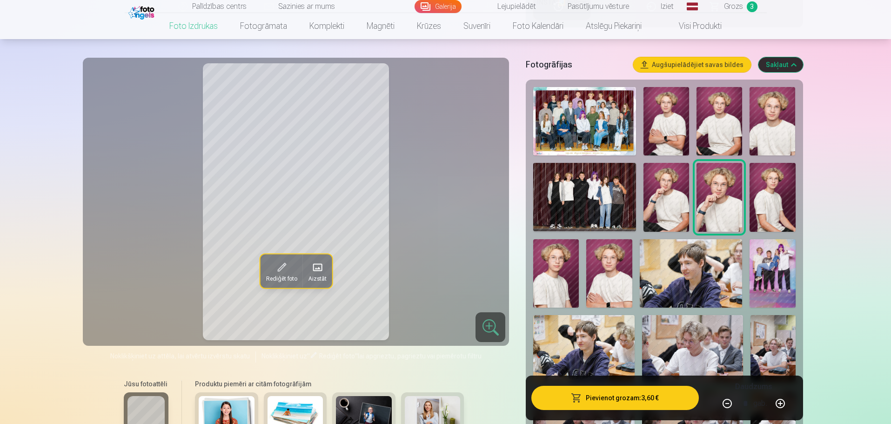
scroll to position [279, 0]
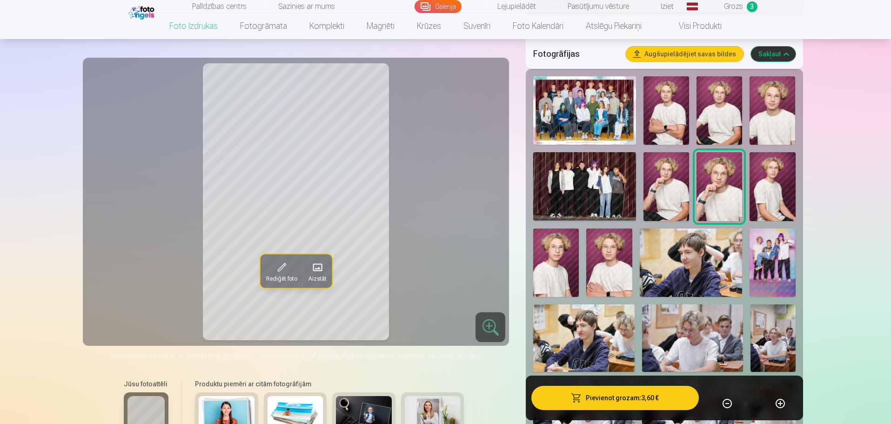
click at [592, 265] on img at bounding box center [609, 262] width 46 height 68
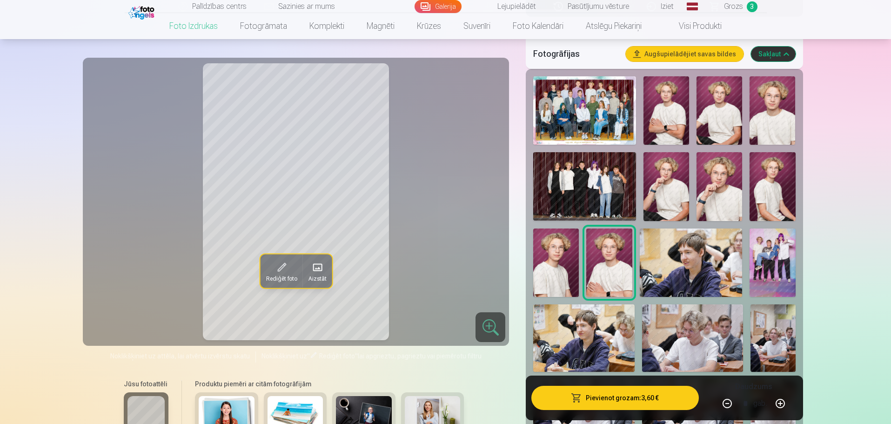
click at [569, 265] on img at bounding box center [556, 262] width 46 height 68
click at [712, 190] on img at bounding box center [720, 186] width 46 height 68
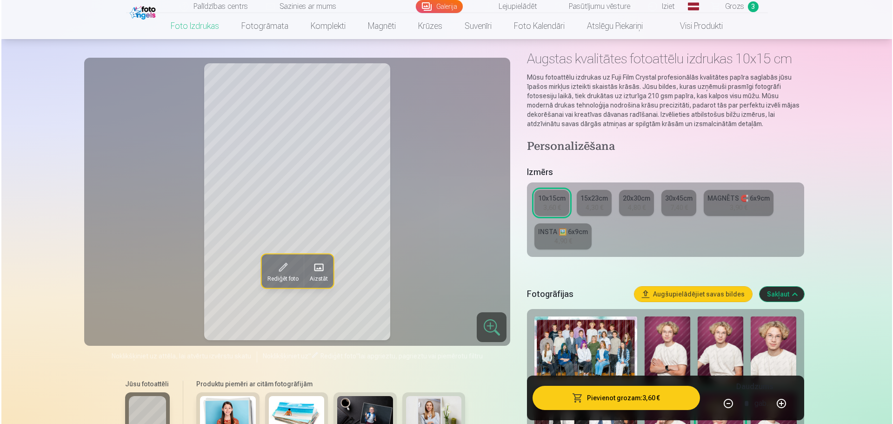
scroll to position [0, 0]
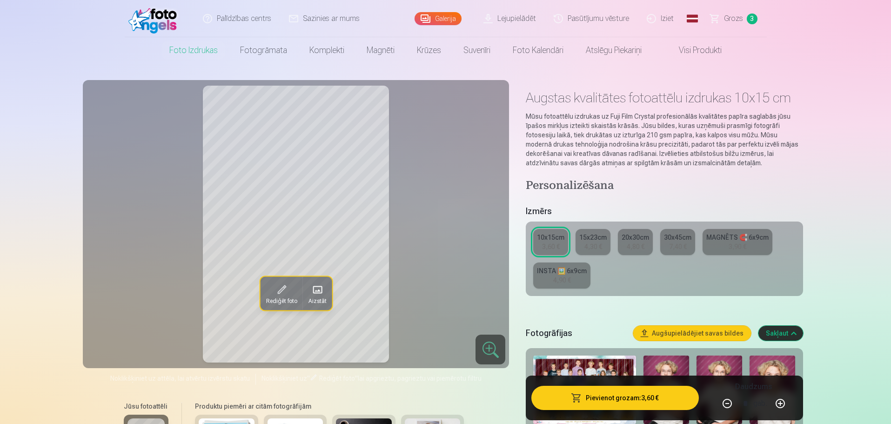
click at [595, 403] on button "Pievienot grozam : 3,60 €" at bounding box center [614, 398] width 167 height 24
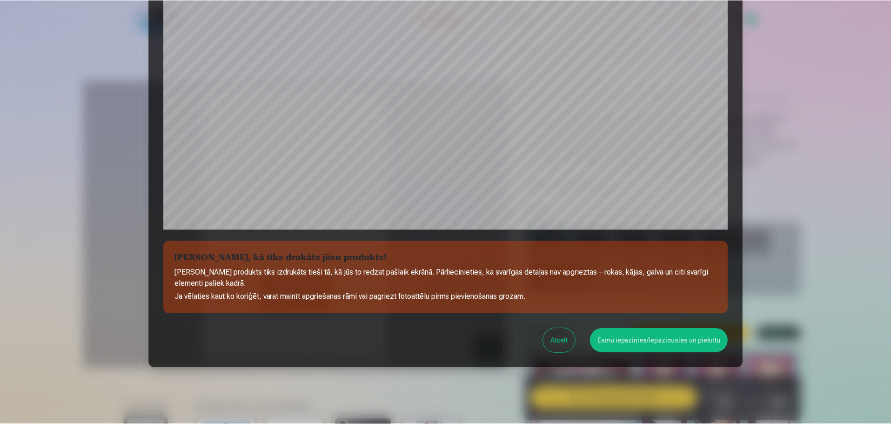
scroll to position [246, 0]
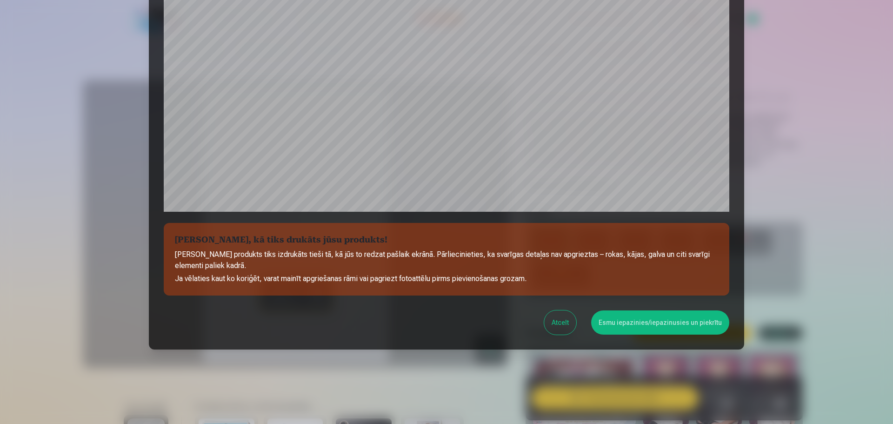
click at [638, 322] on button "Esmu iepazinies/iepazinusies un piekrītu" at bounding box center [660, 322] width 138 height 24
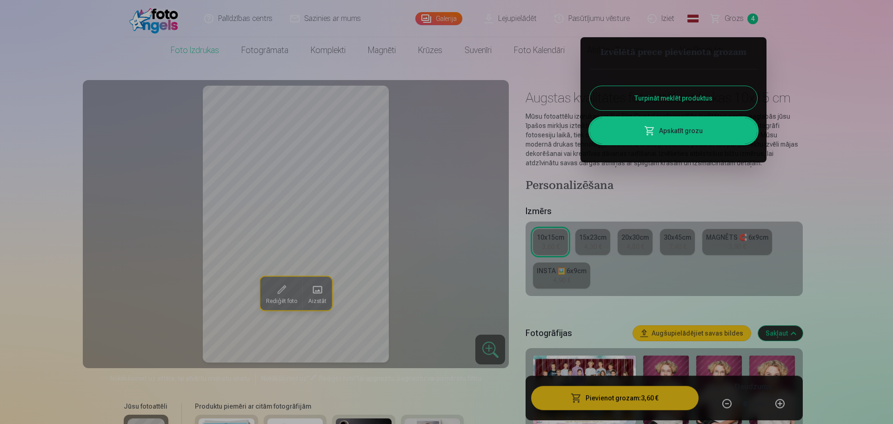
click at [687, 88] on button "Turpināt meklēt produktus" at bounding box center [674, 98] width 168 height 24
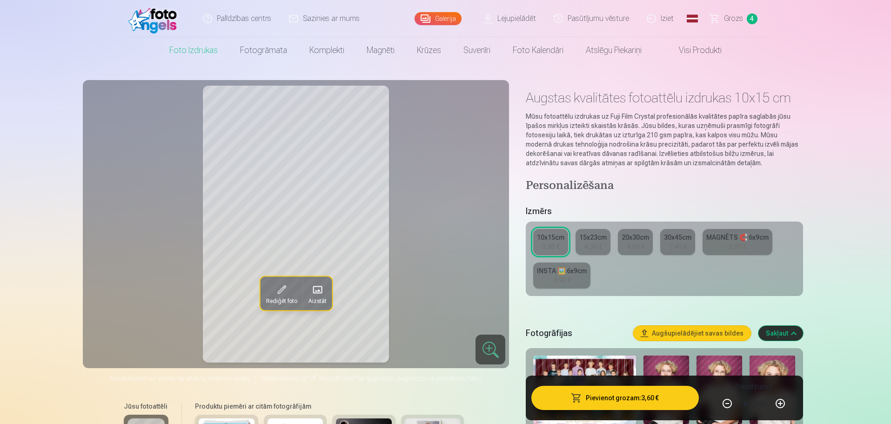
click at [739, 22] on span "Grozs" at bounding box center [733, 18] width 19 height 11
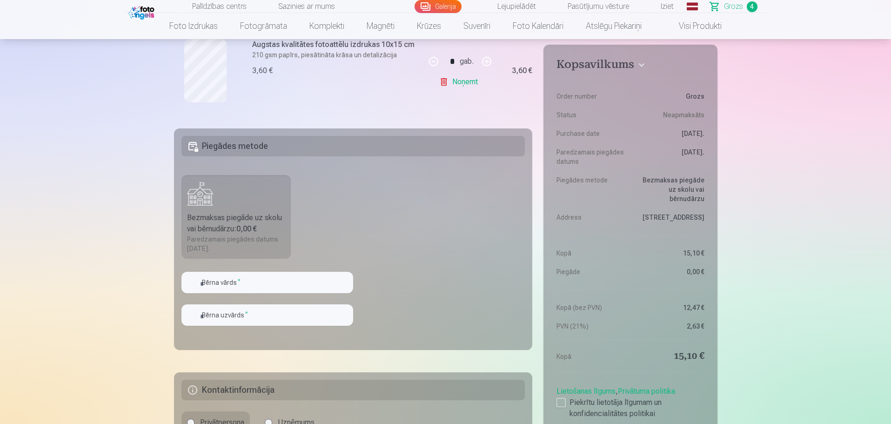
scroll to position [512, 0]
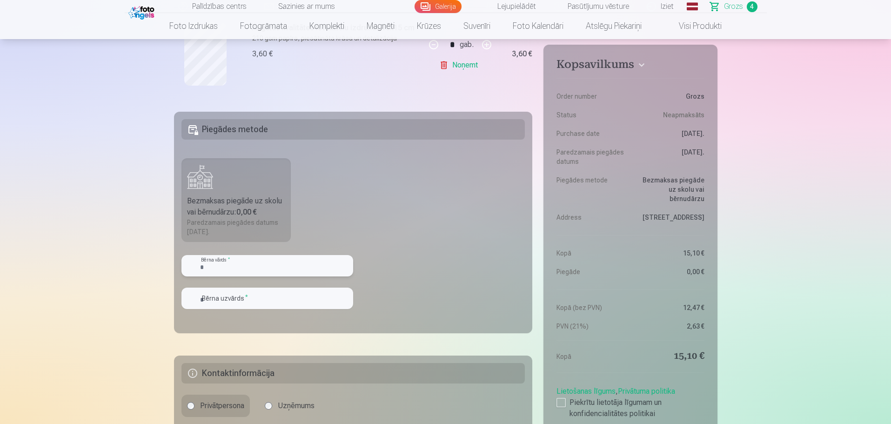
click at [231, 268] on input "text" at bounding box center [267, 265] width 172 height 21
click at [415, 248] on fieldset "Piegādes metode Bezmaksas piegāde uz skolu vai bērnudārzu : 0,00 € Paredzamais …" at bounding box center [353, 223] width 359 height 222
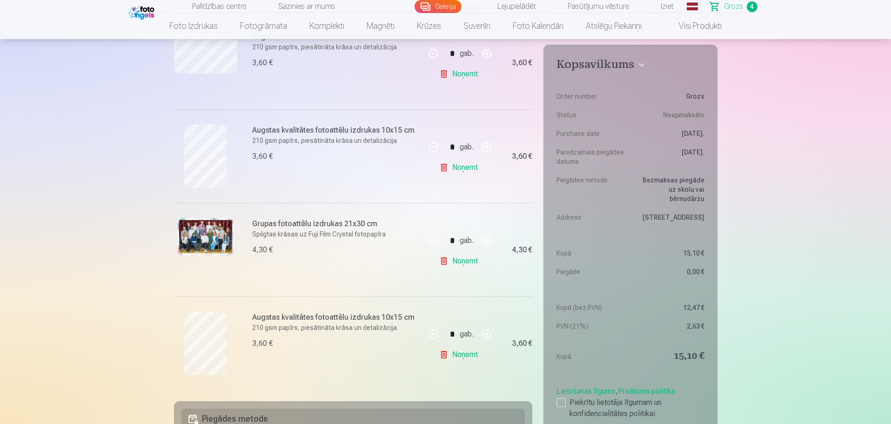
scroll to position [47, 0]
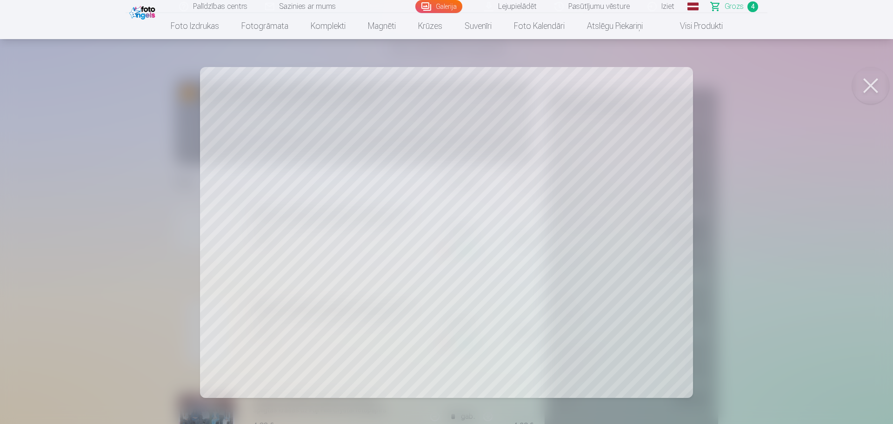
click at [806, 234] on div at bounding box center [446, 212] width 893 height 424
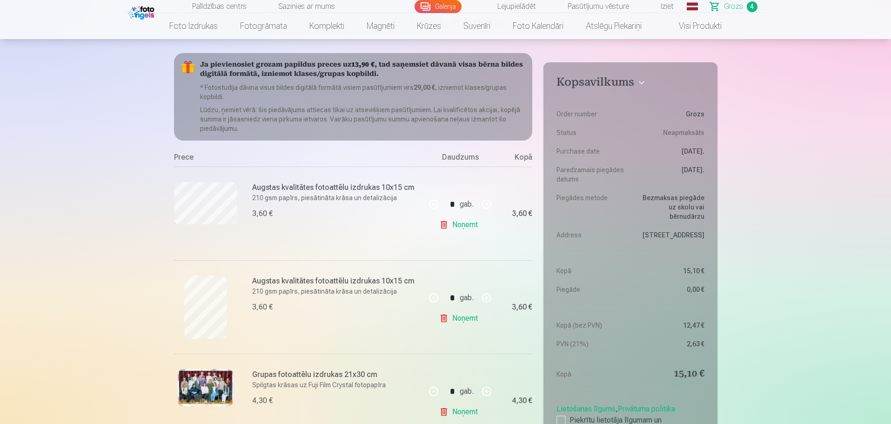
scroll to position [93, 0]
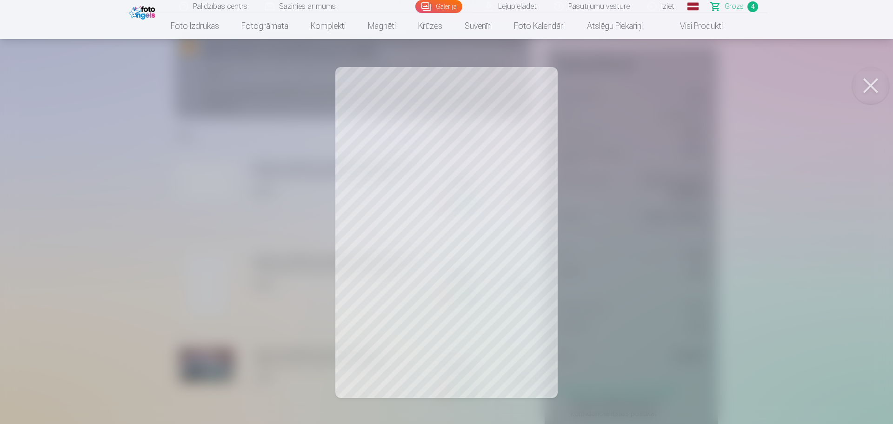
click at [686, 256] on div at bounding box center [446, 212] width 893 height 424
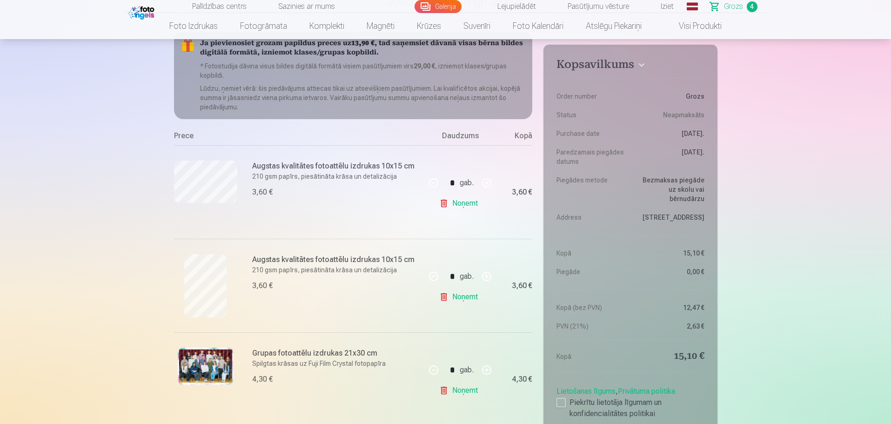
click at [207, 361] on img at bounding box center [206, 366] width 56 height 37
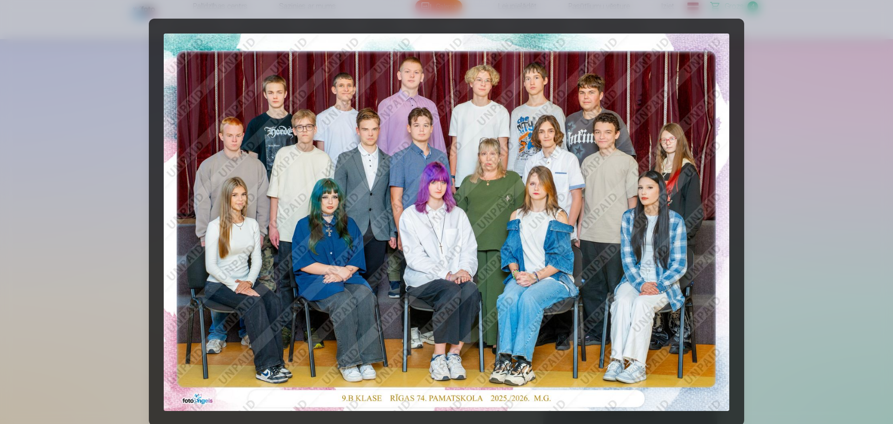
click at [812, 262] on div at bounding box center [446, 212] width 893 height 424
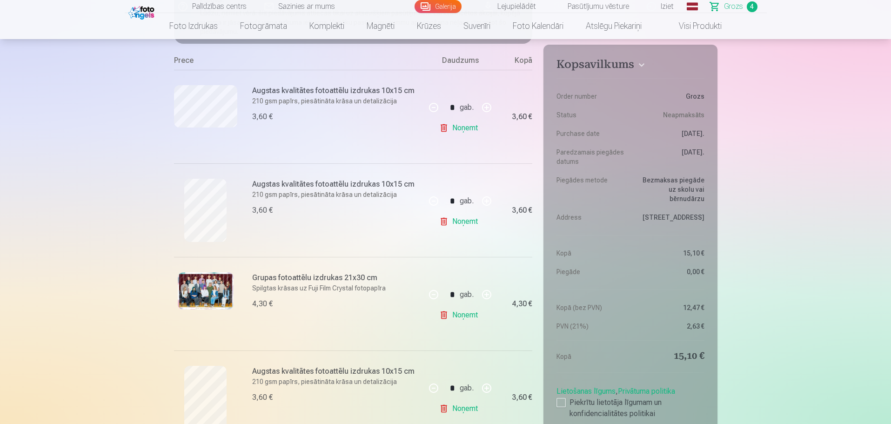
scroll to position [186, 0]
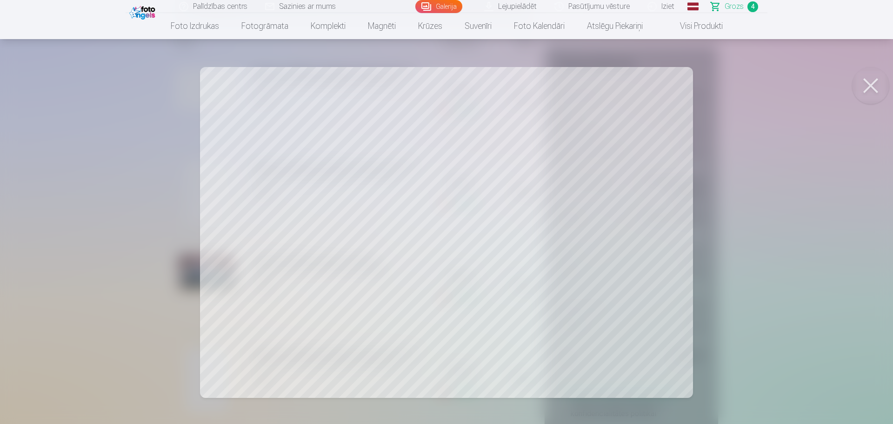
drag, startPoint x: 804, startPoint y: 285, endPoint x: 787, endPoint y: 286, distance: 17.2
click at [804, 286] on div at bounding box center [446, 212] width 893 height 424
click at [868, 260] on div at bounding box center [446, 212] width 893 height 424
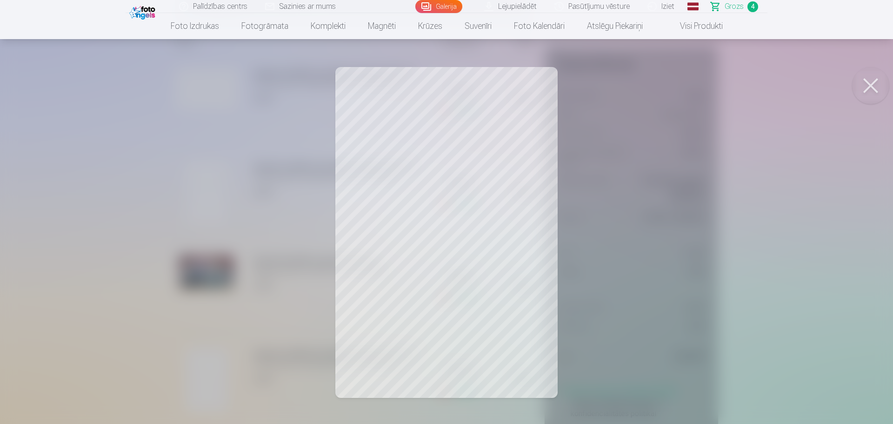
click at [831, 291] on div at bounding box center [446, 212] width 893 height 424
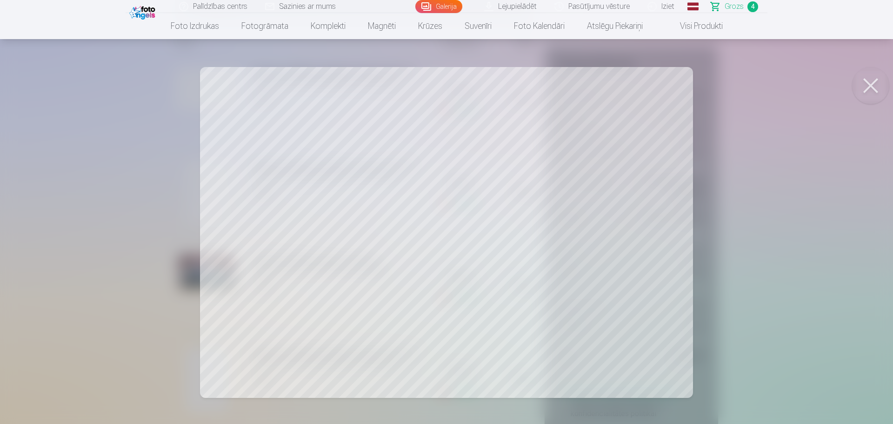
click at [817, 257] on div at bounding box center [446, 212] width 893 height 424
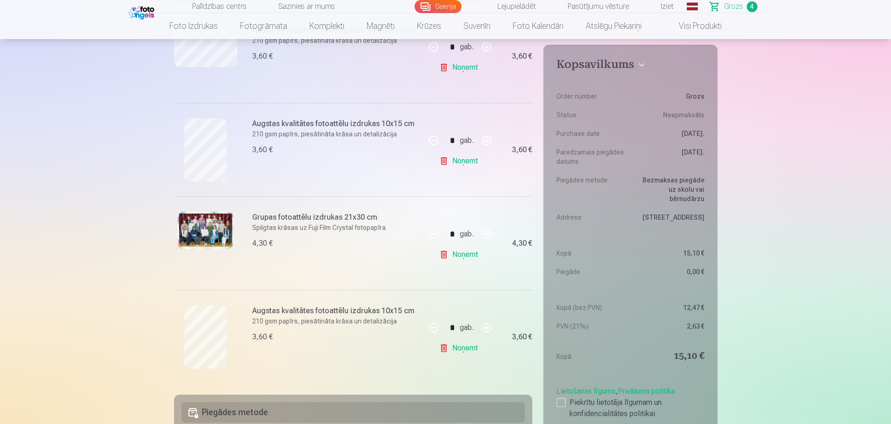
scroll to position [233, 0]
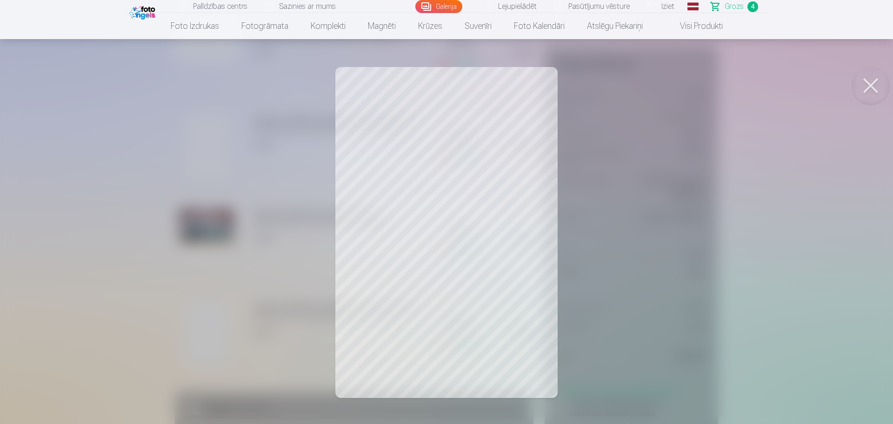
click at [842, 306] on div at bounding box center [446, 212] width 893 height 424
click at [838, 266] on div at bounding box center [446, 212] width 893 height 424
click at [838, 320] on div at bounding box center [446, 212] width 893 height 424
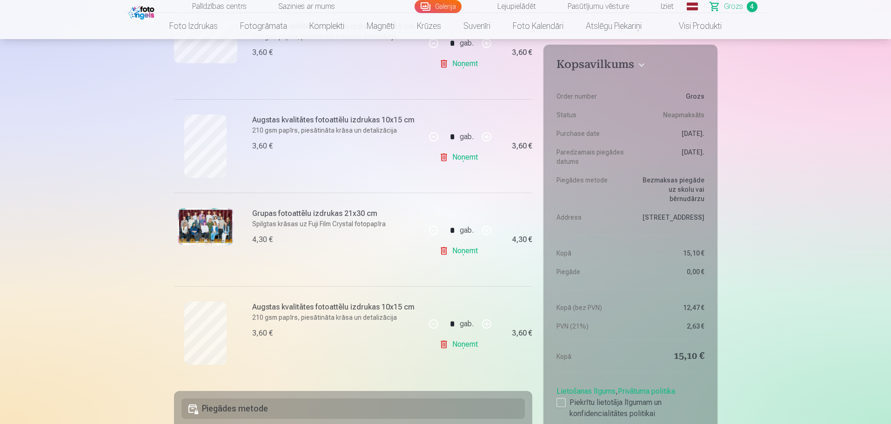
click at [196, 222] on img at bounding box center [206, 226] width 56 height 37
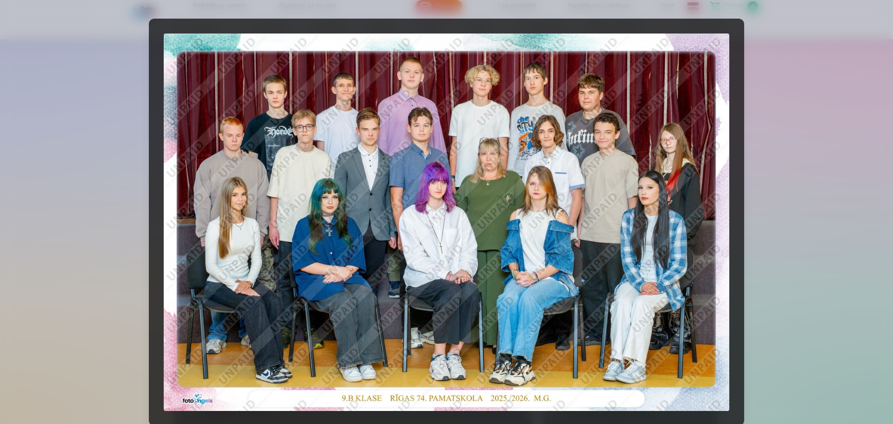
click at [848, 246] on div at bounding box center [446, 212] width 893 height 424
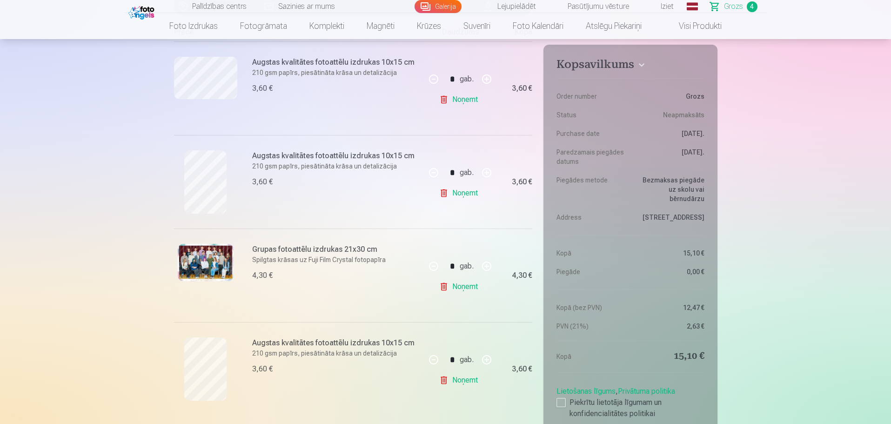
scroll to position [140, 0]
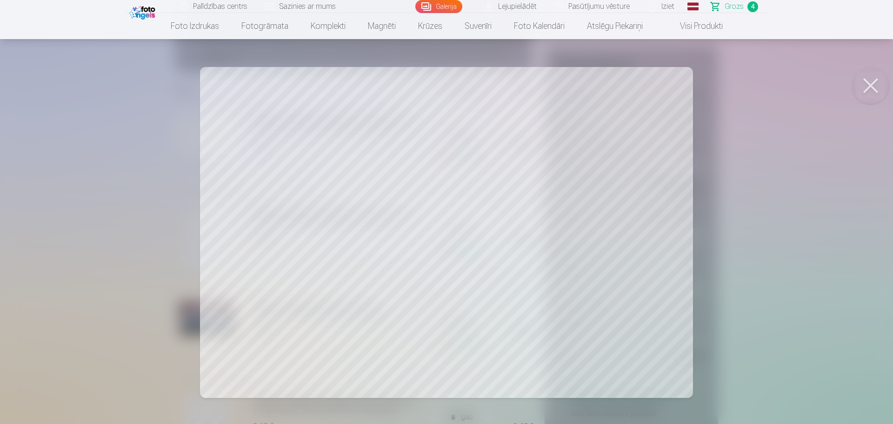
click at [852, 260] on div at bounding box center [446, 212] width 893 height 424
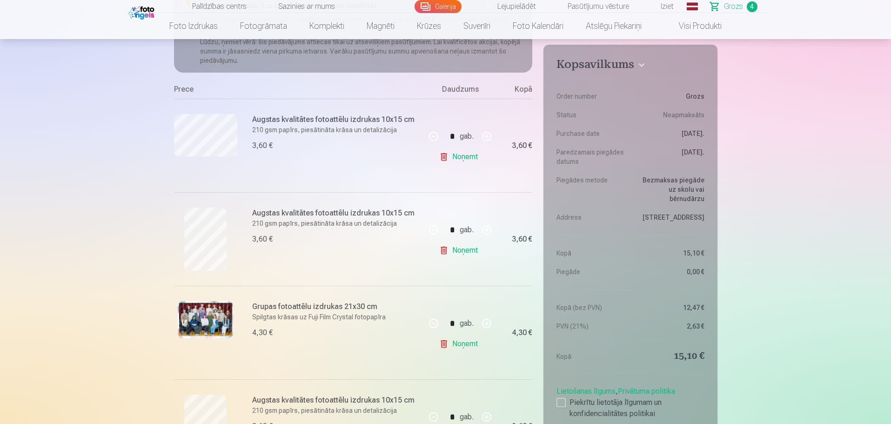
click at [446, 6] on link "Galerija" at bounding box center [438, 6] width 47 height 13
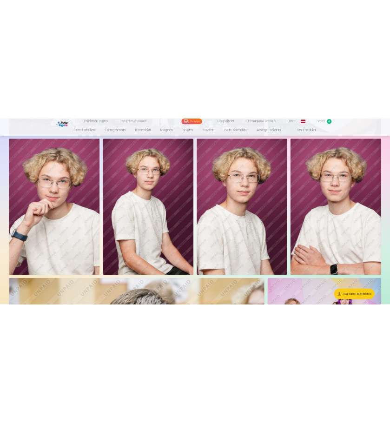
scroll to position [1519, 0]
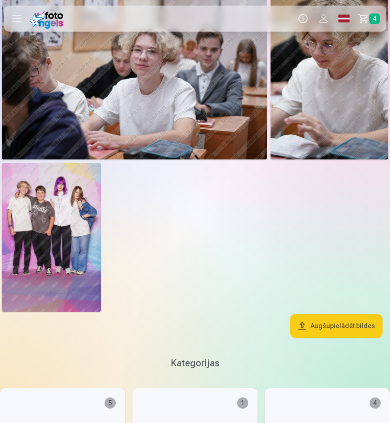
click at [82, 259] on img at bounding box center [51, 237] width 99 height 149
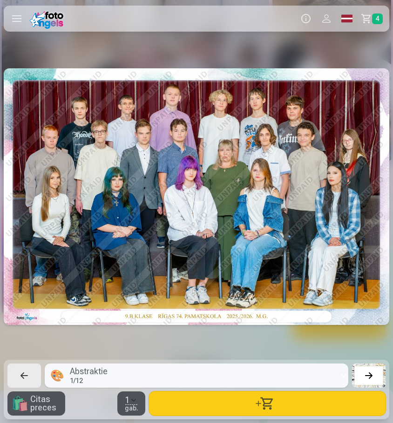
scroll to position [0, 7069]
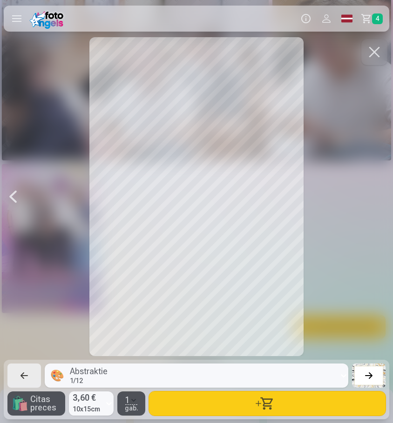
click at [369, 56] on button "button" at bounding box center [374, 52] width 26 height 26
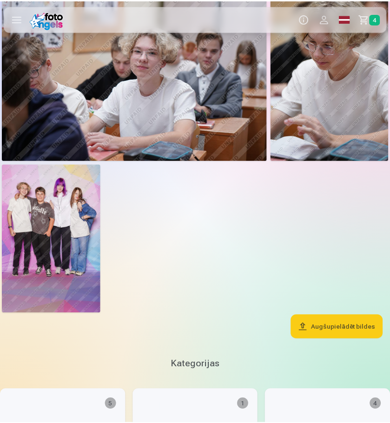
scroll to position [1705, 0]
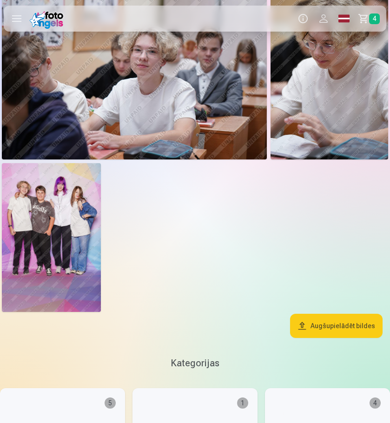
click at [55, 209] on img at bounding box center [51, 237] width 99 height 149
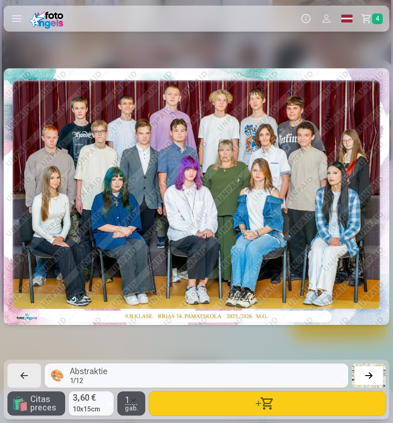
scroll to position [0, 7069]
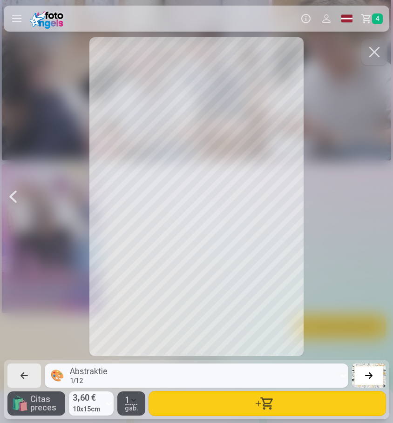
click at [376, 52] on button "button" at bounding box center [374, 52] width 26 height 26
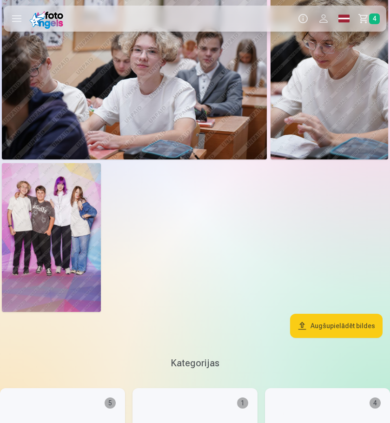
click at [65, 218] on img at bounding box center [51, 237] width 99 height 149
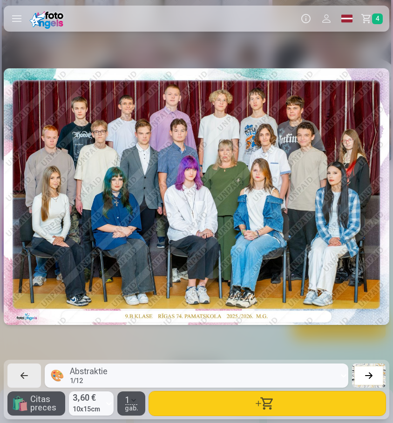
scroll to position [0, 7069]
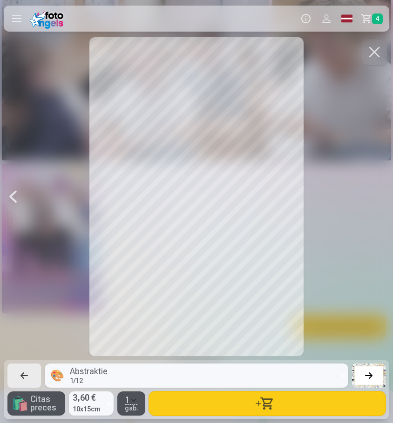
click at [374, 48] on button "button" at bounding box center [374, 52] width 26 height 26
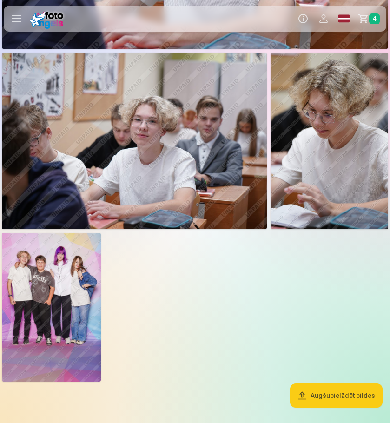
scroll to position [1612, 0]
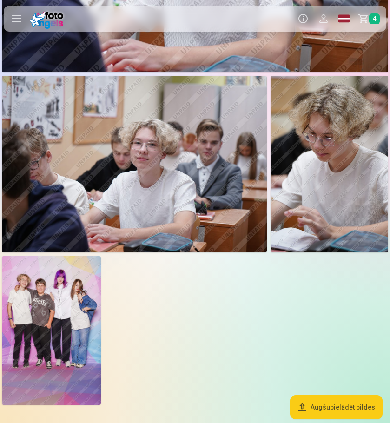
click at [207, 194] on img at bounding box center [134, 164] width 265 height 177
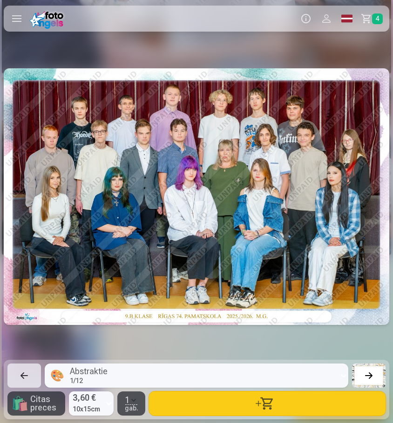
scroll to position [0, 6284]
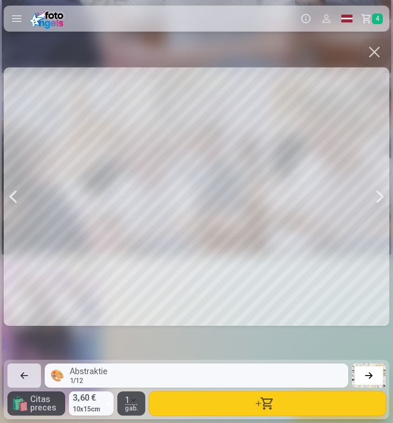
click at [367, 54] on button "button" at bounding box center [374, 52] width 26 height 26
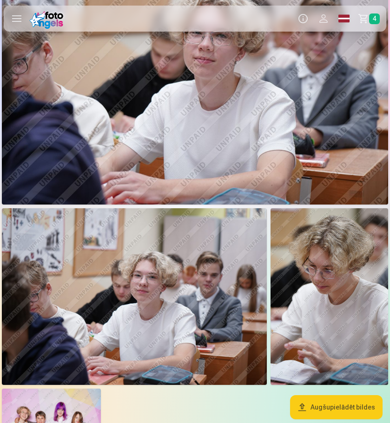
scroll to position [1379, 0]
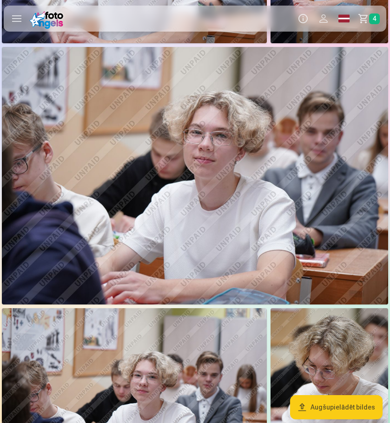
click at [321, 170] on img at bounding box center [195, 176] width 387 height 258
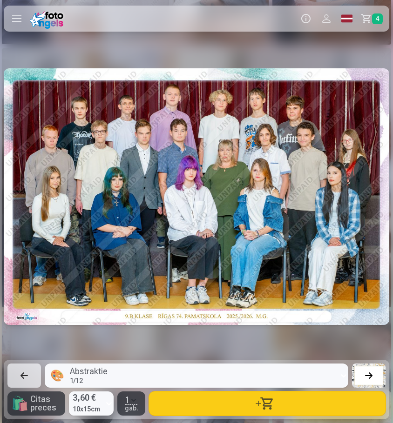
scroll to position [0, 5891]
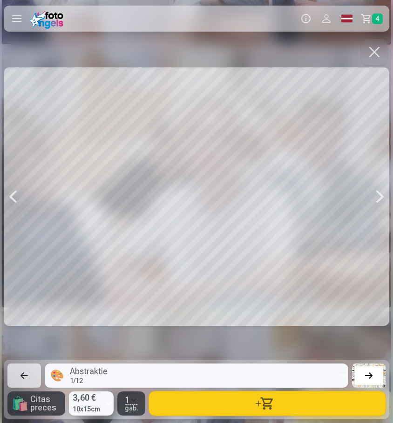
click at [375, 51] on button "button" at bounding box center [374, 52] width 26 height 26
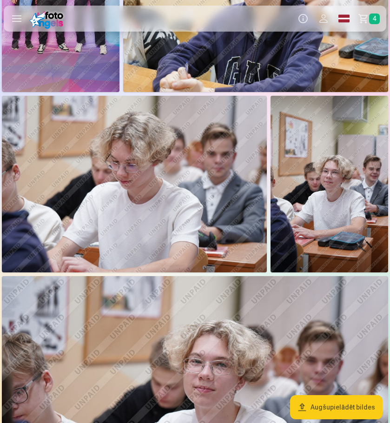
scroll to position [1147, 0]
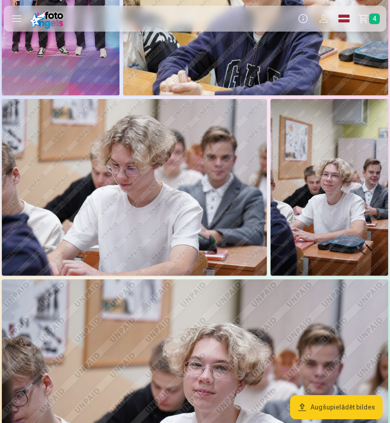
click at [240, 204] on img at bounding box center [134, 187] width 265 height 177
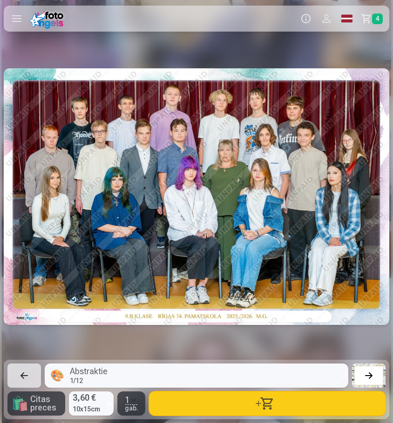
scroll to position [0, 5106]
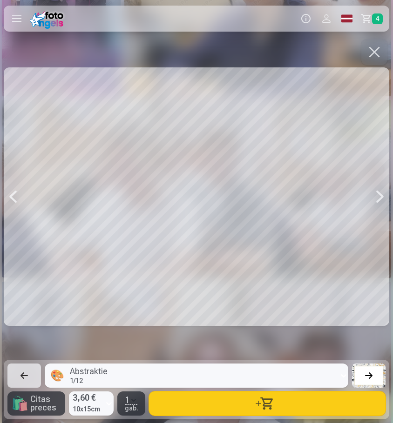
click at [371, 48] on button "button" at bounding box center [374, 52] width 26 height 26
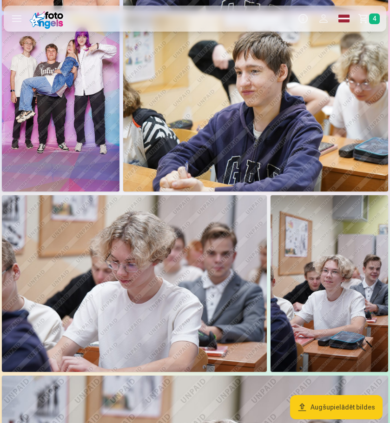
scroll to position [1007, 0]
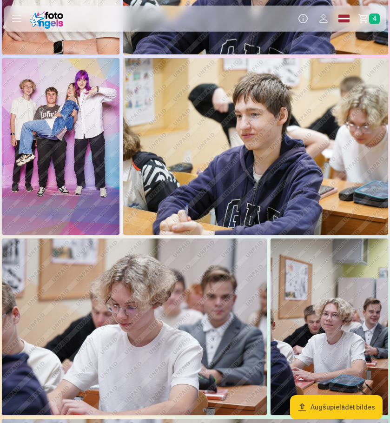
click at [78, 128] on img at bounding box center [61, 146] width 118 height 177
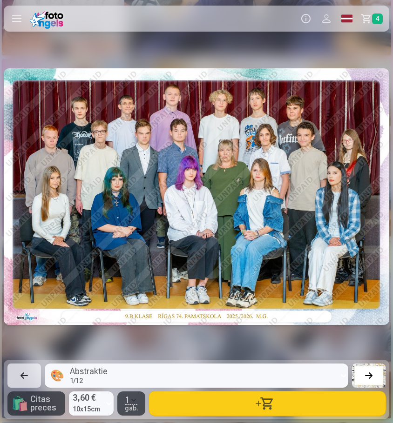
scroll to position [0, 4320]
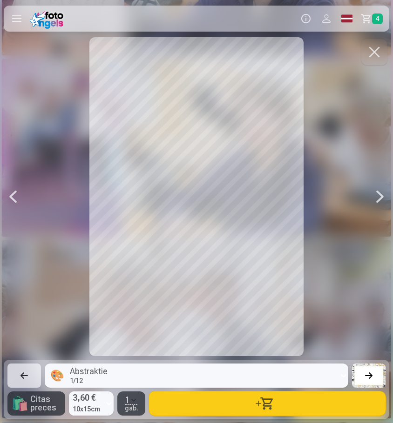
click at [367, 53] on button "button" at bounding box center [374, 52] width 26 height 26
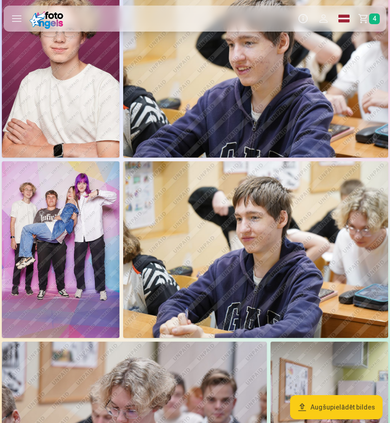
scroll to position [774, 0]
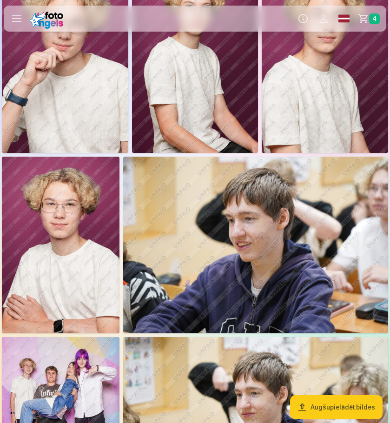
click at [67, 198] on img at bounding box center [61, 245] width 118 height 177
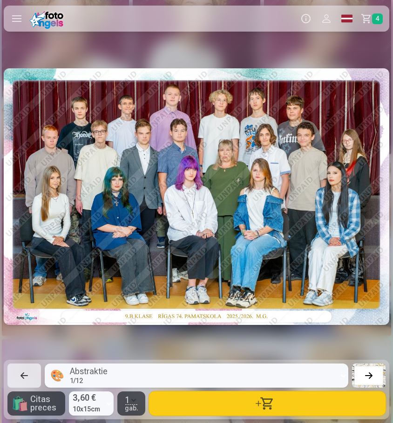
scroll to position [0, 3535]
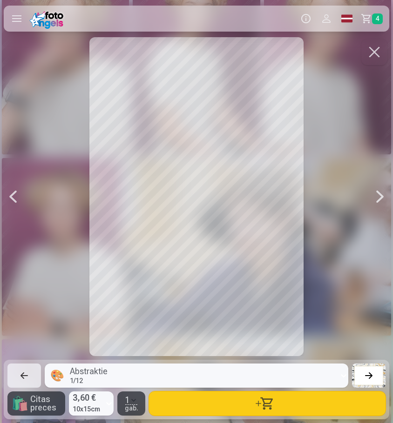
click at [375, 51] on button "button" at bounding box center [374, 52] width 26 height 26
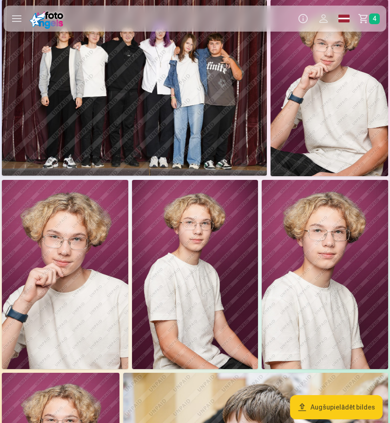
scroll to position [495, 0]
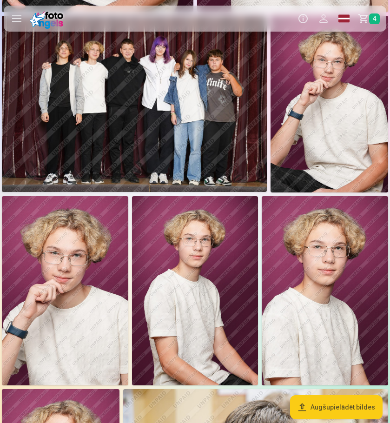
click at [294, 161] on img at bounding box center [330, 104] width 118 height 177
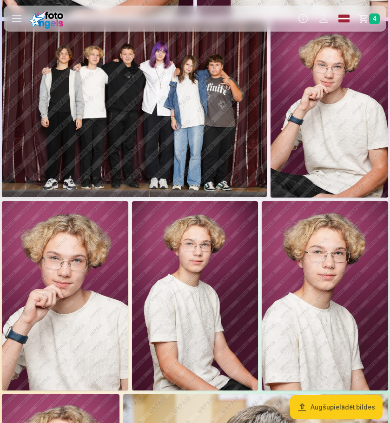
scroll to position [495, 0]
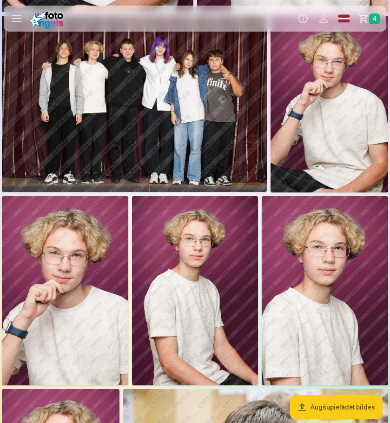
click at [345, 115] on img at bounding box center [330, 104] width 118 height 177
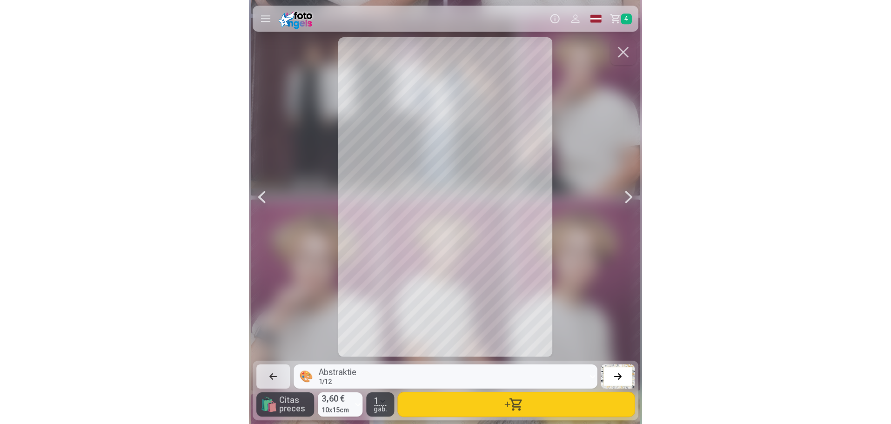
scroll to position [0, 0]
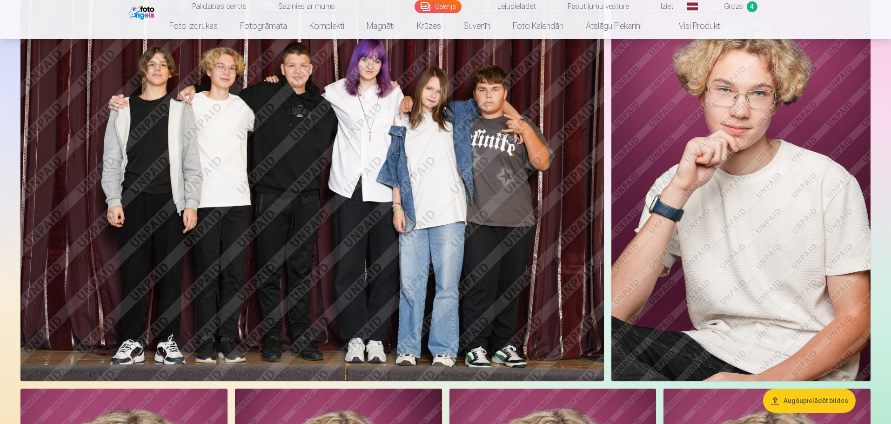
click at [674, 181] on img at bounding box center [740, 186] width 259 height 389
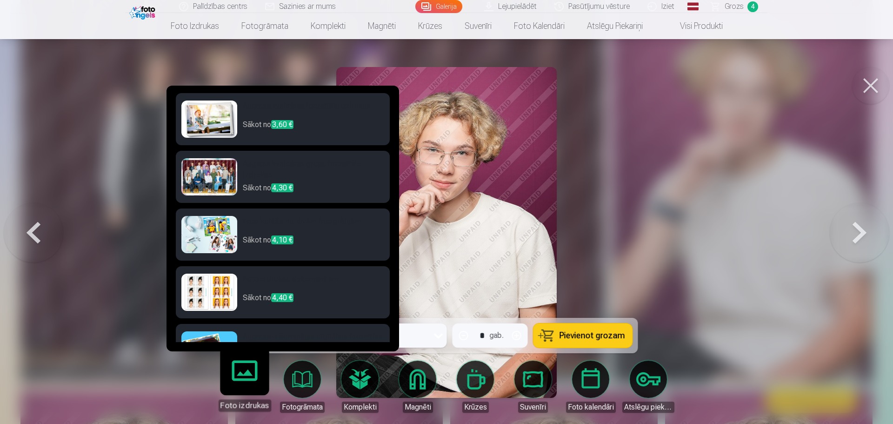
click at [264, 102] on h6 "Augstas kvalitātes fotoattēlu izdrukas" at bounding box center [313, 110] width 141 height 19
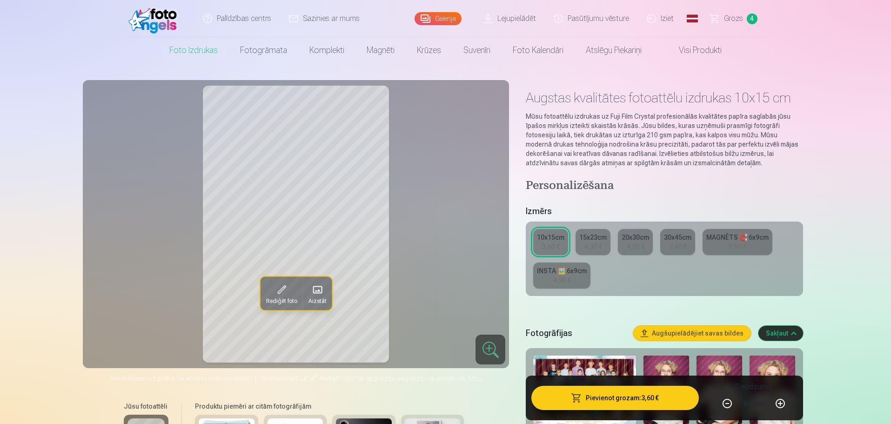
click at [629, 394] on button "Pievienot grozam : 3,60 €" at bounding box center [614, 398] width 167 height 24
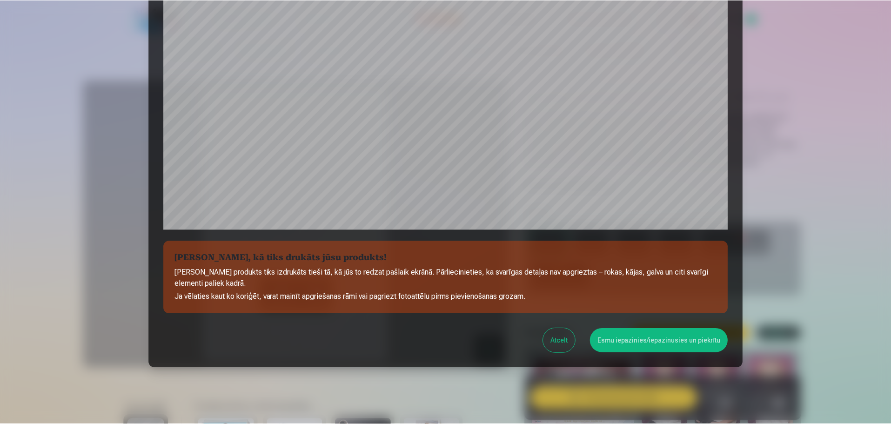
scroll to position [246, 0]
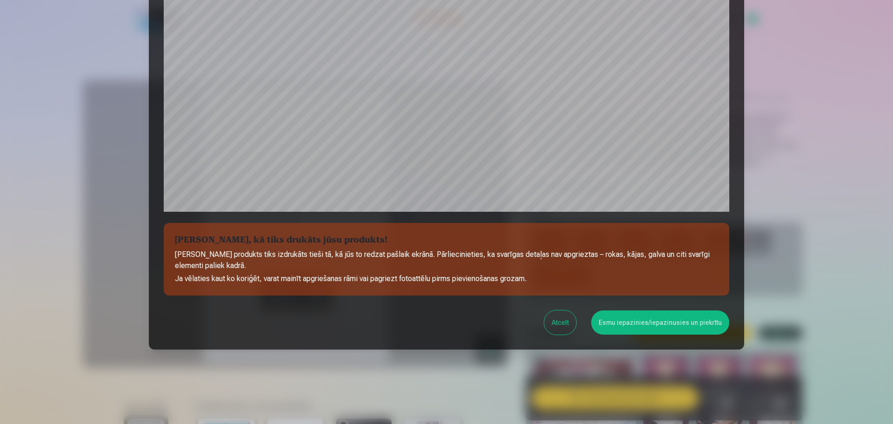
click at [663, 321] on button "Esmu iepazinies/iepazinusies un piekrītu" at bounding box center [660, 322] width 138 height 24
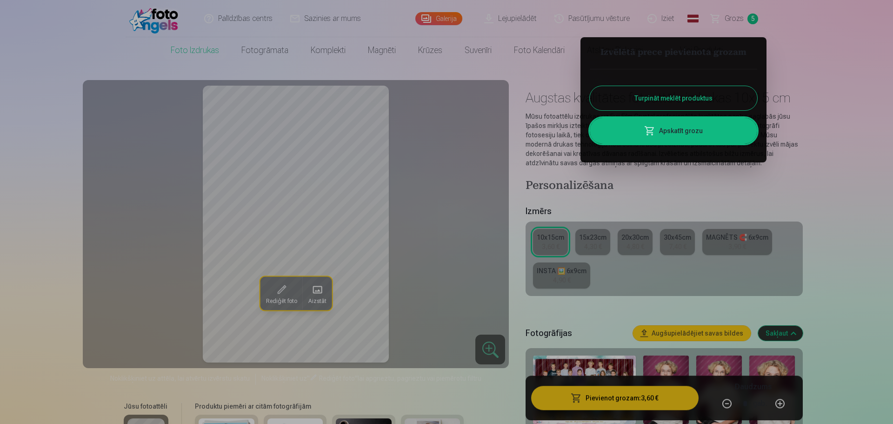
click at [737, 17] on div at bounding box center [446, 212] width 893 height 424
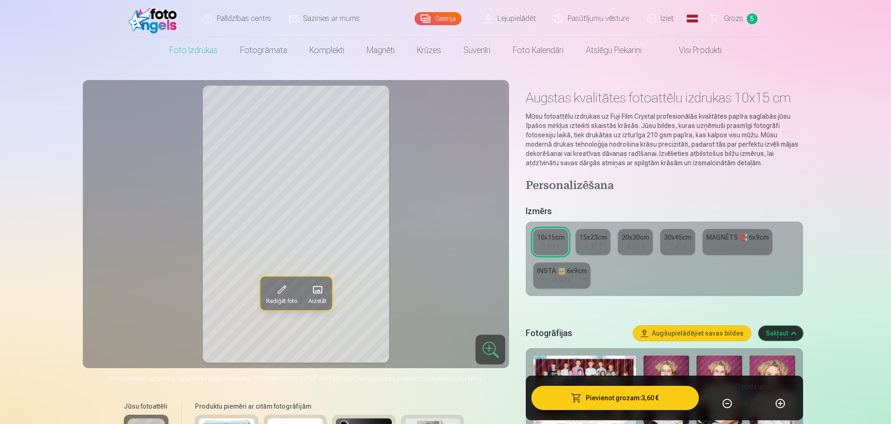
click at [726, 18] on span "Grozs" at bounding box center [733, 18] width 19 height 11
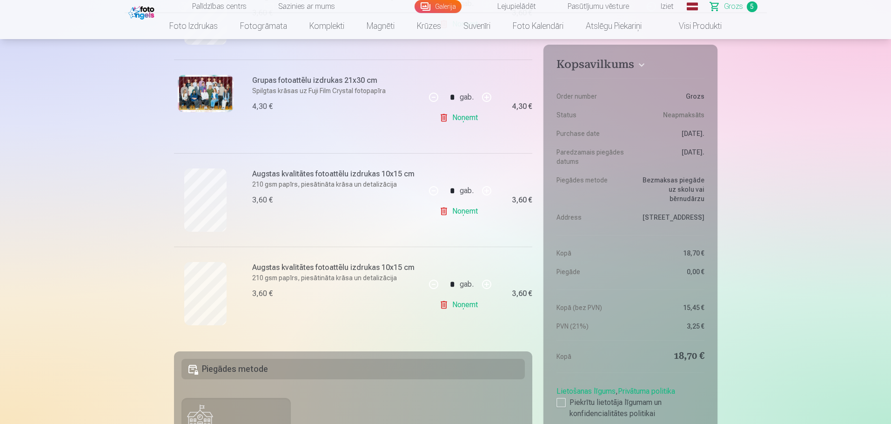
scroll to position [372, 0]
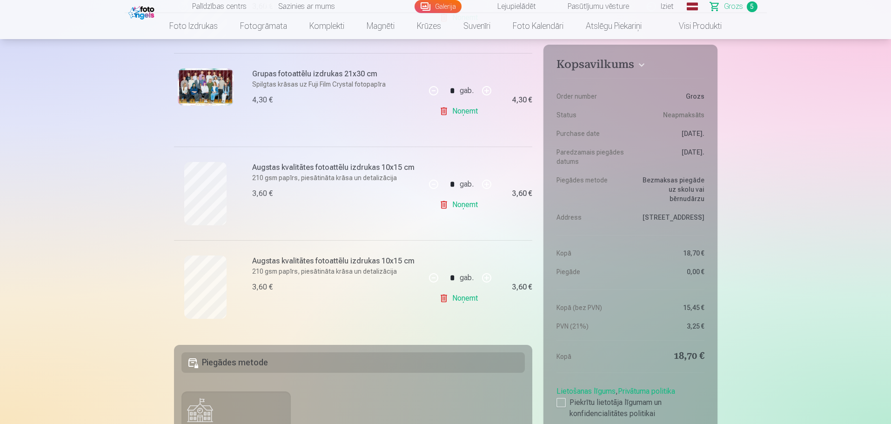
click at [470, 207] on link "Noņemt" at bounding box center [460, 204] width 42 height 19
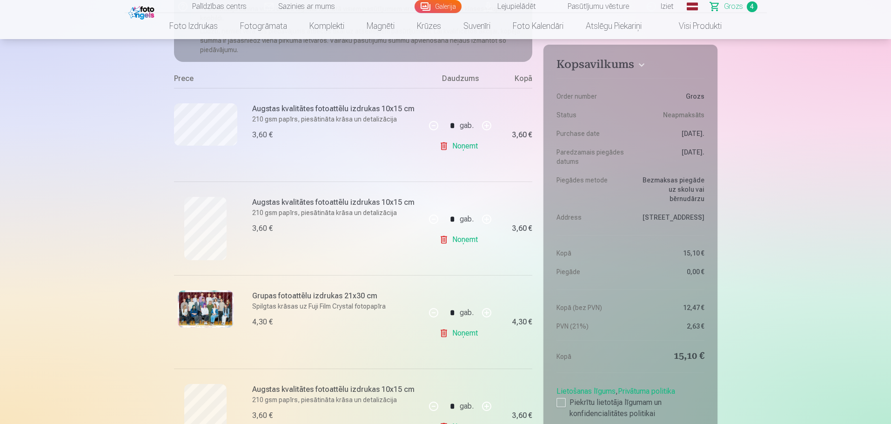
scroll to position [140, 0]
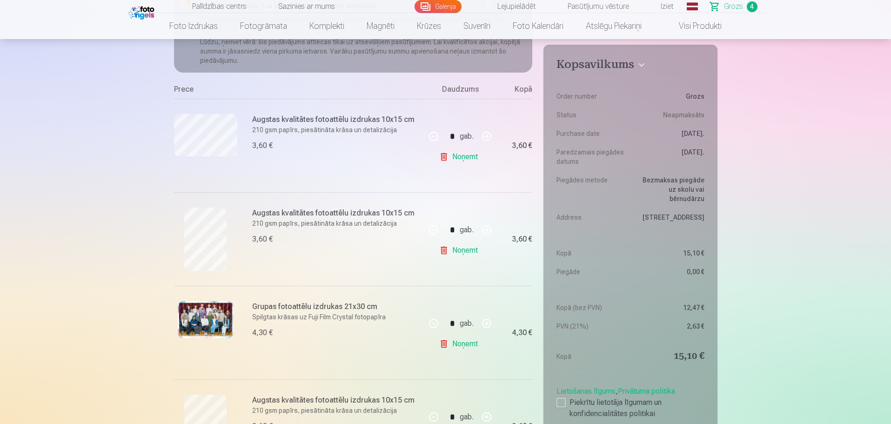
click at [205, 303] on img at bounding box center [206, 319] width 56 height 37
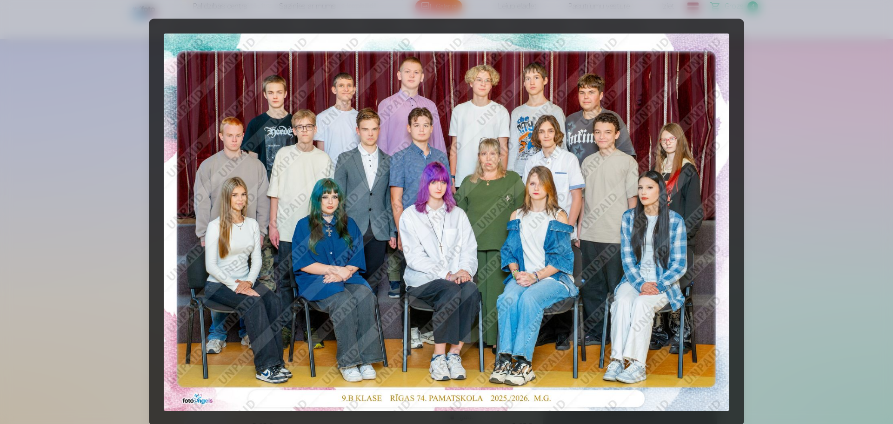
click at [794, 122] on div at bounding box center [446, 212] width 893 height 424
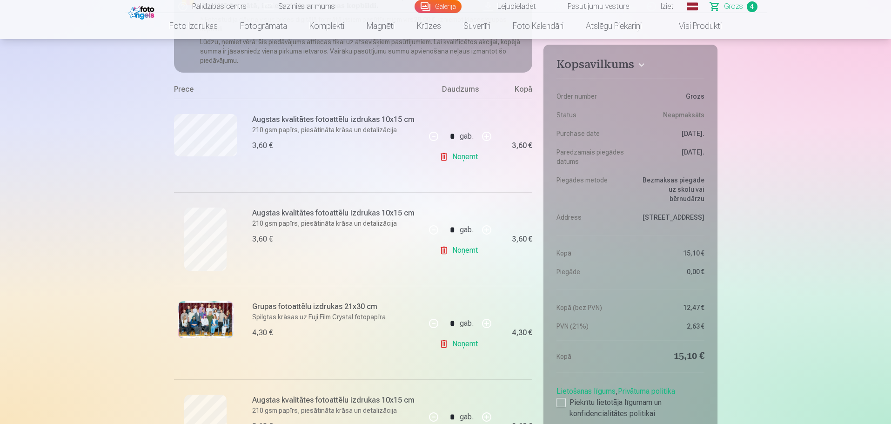
click at [227, 311] on img at bounding box center [206, 319] width 56 height 37
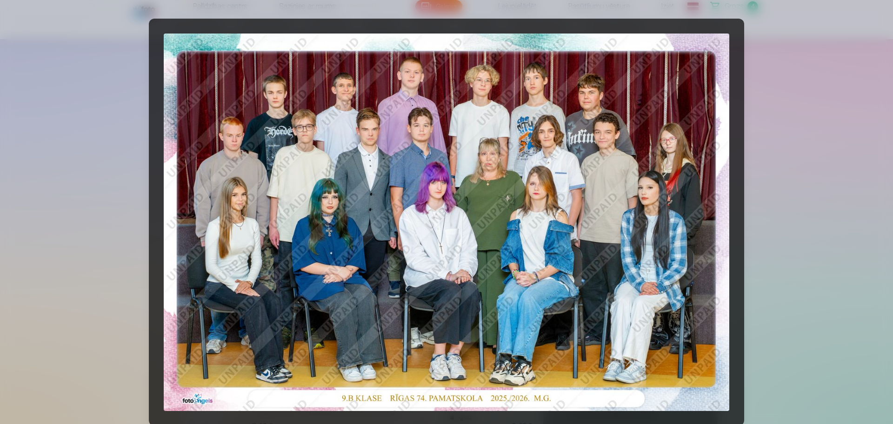
click at [817, 156] on div at bounding box center [446, 212] width 893 height 424
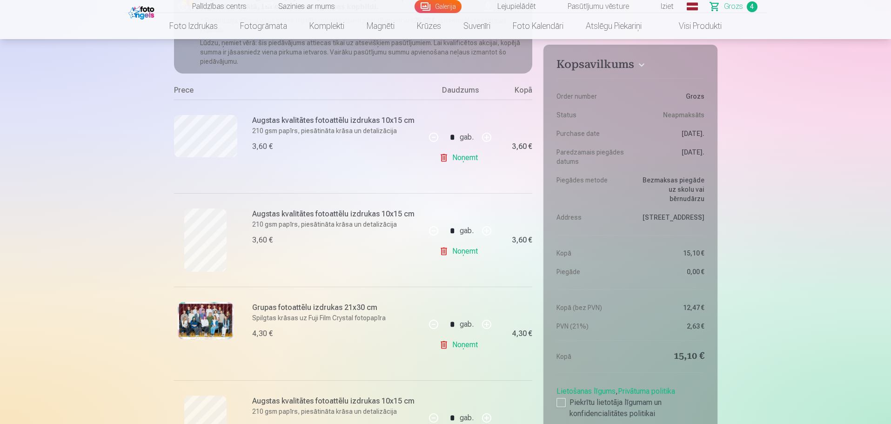
scroll to position [186, 0]
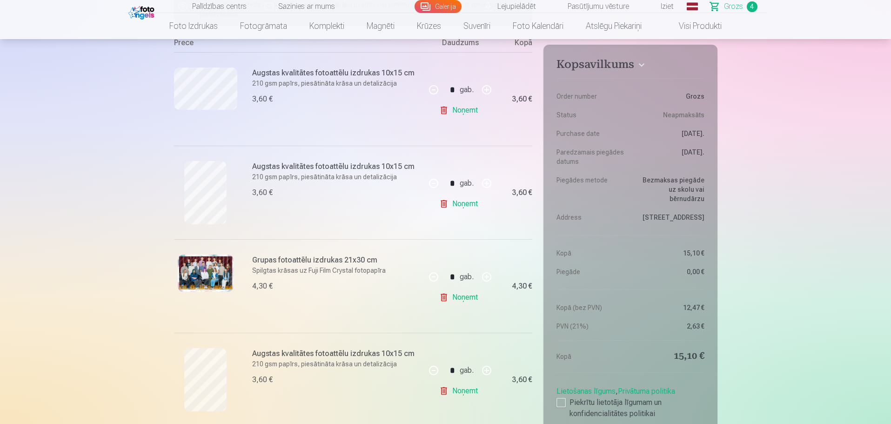
click at [190, 277] on img at bounding box center [206, 273] width 56 height 37
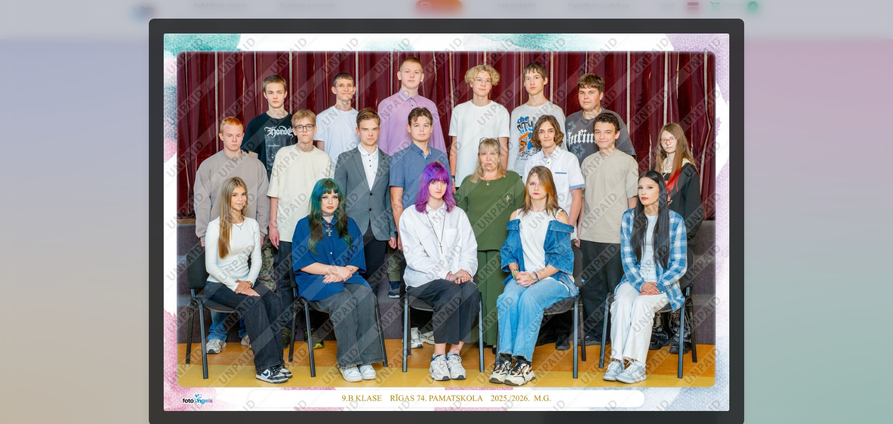
click at [819, 192] on div at bounding box center [446, 212] width 893 height 424
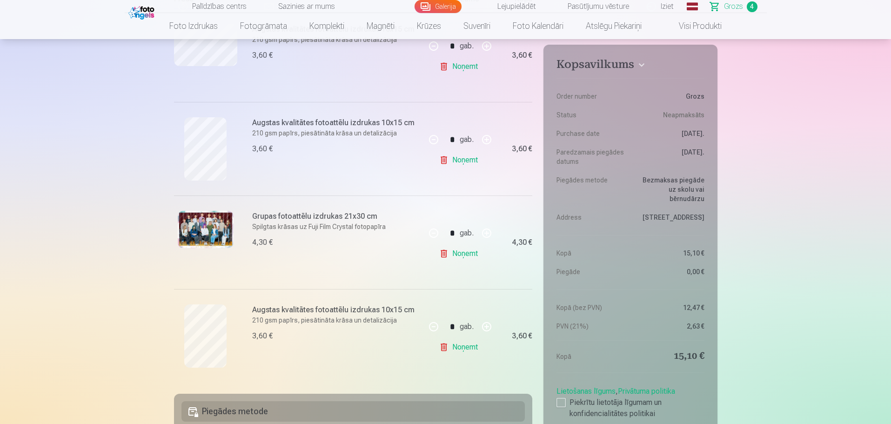
scroll to position [233, 0]
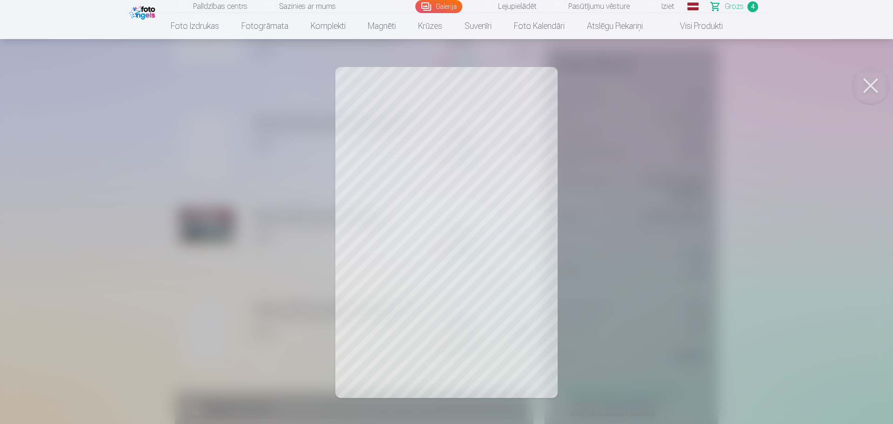
click at [800, 238] on div at bounding box center [446, 212] width 893 height 424
click at [778, 263] on div at bounding box center [446, 212] width 893 height 424
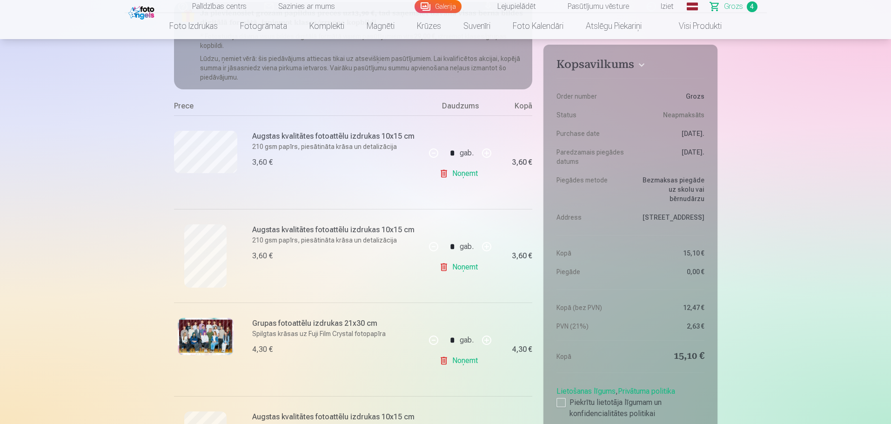
scroll to position [93, 0]
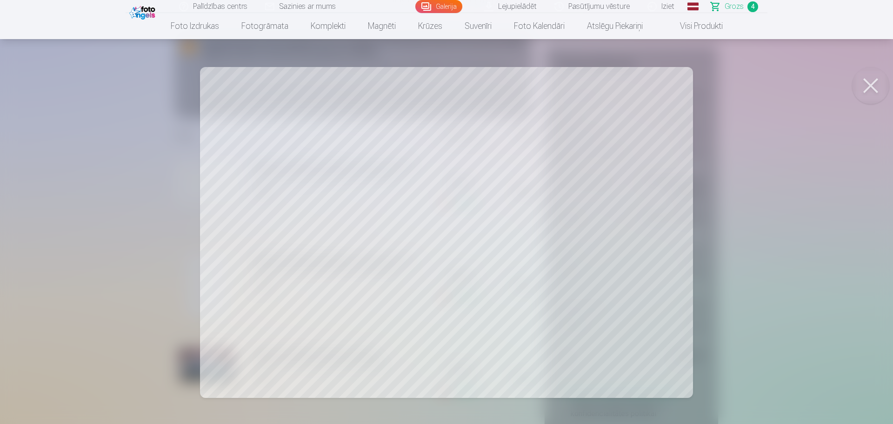
click at [866, 83] on button at bounding box center [871, 85] width 37 height 37
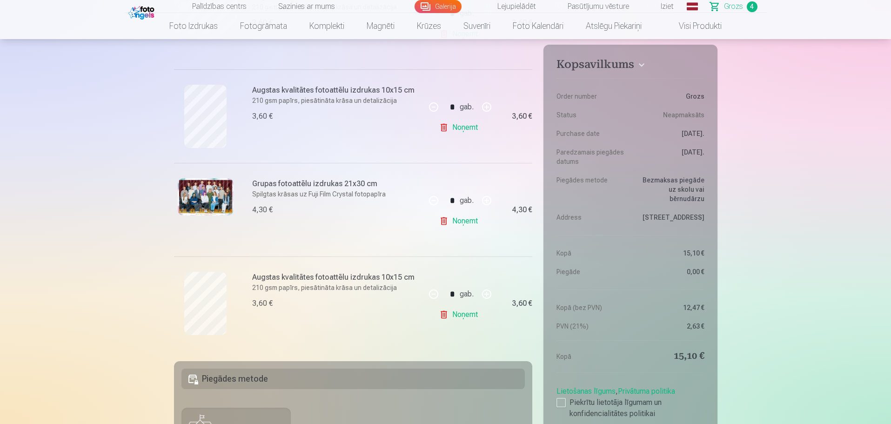
scroll to position [279, 0]
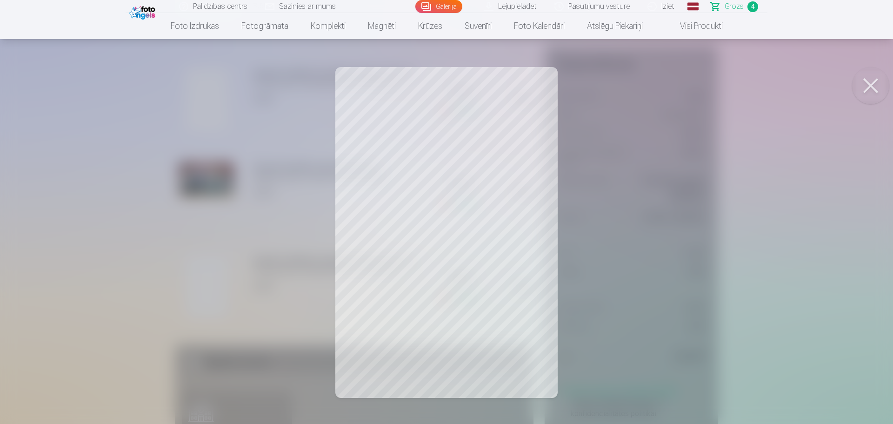
click at [809, 231] on div at bounding box center [446, 212] width 893 height 424
click at [813, 221] on div at bounding box center [446, 212] width 893 height 424
click at [733, 224] on div at bounding box center [446, 212] width 893 height 424
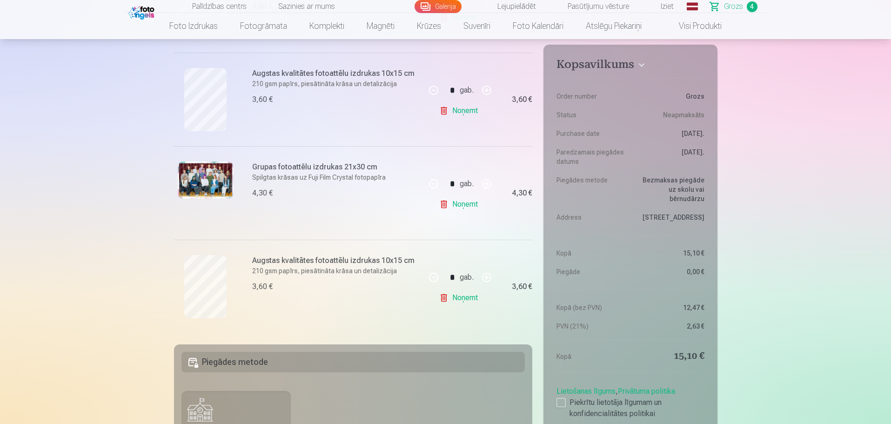
click at [183, 300] on div at bounding box center [205, 286] width 63 height 63
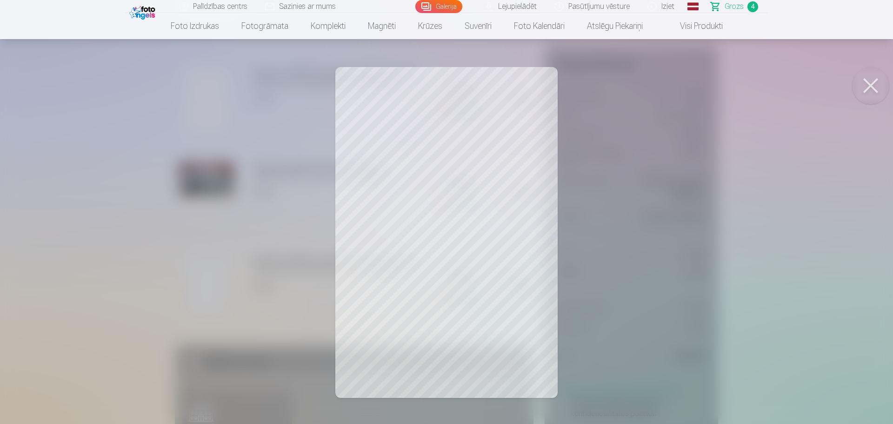
click at [718, 250] on div at bounding box center [446, 212] width 893 height 424
click at [779, 215] on div at bounding box center [446, 212] width 893 height 424
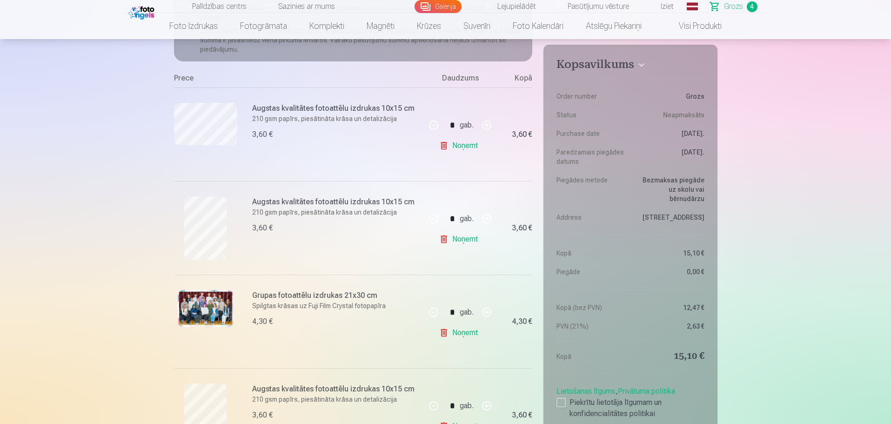
scroll to position [140, 0]
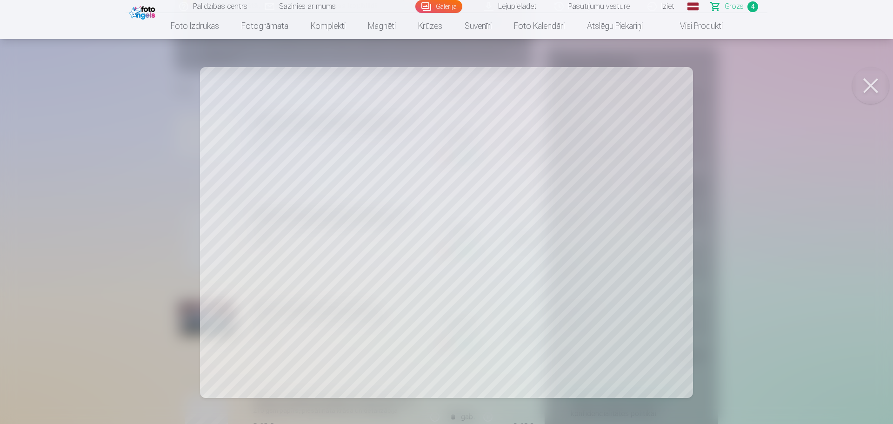
click at [861, 82] on button at bounding box center [871, 85] width 37 height 37
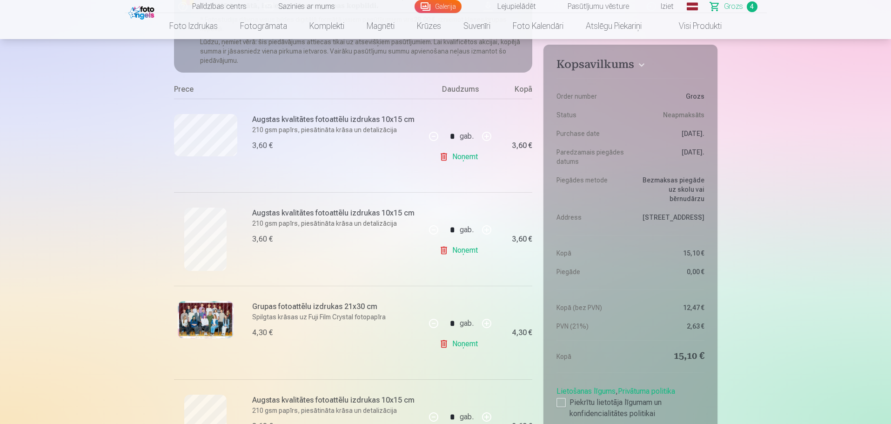
click at [191, 308] on img at bounding box center [206, 319] width 56 height 37
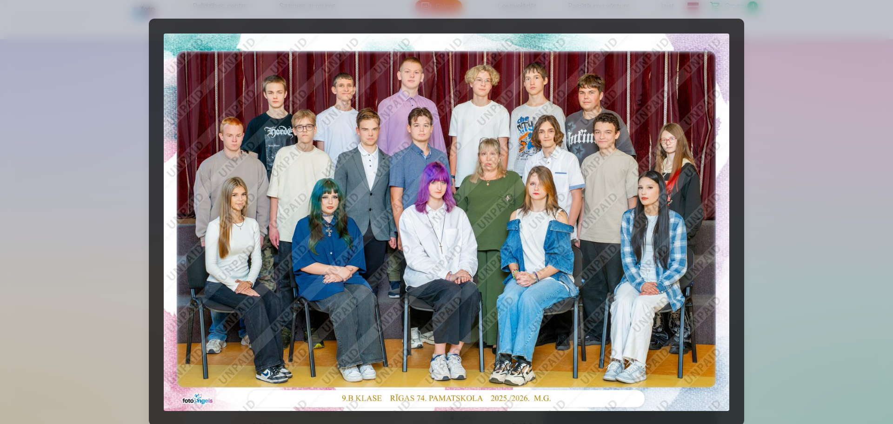
click at [838, 169] on div at bounding box center [446, 212] width 893 height 424
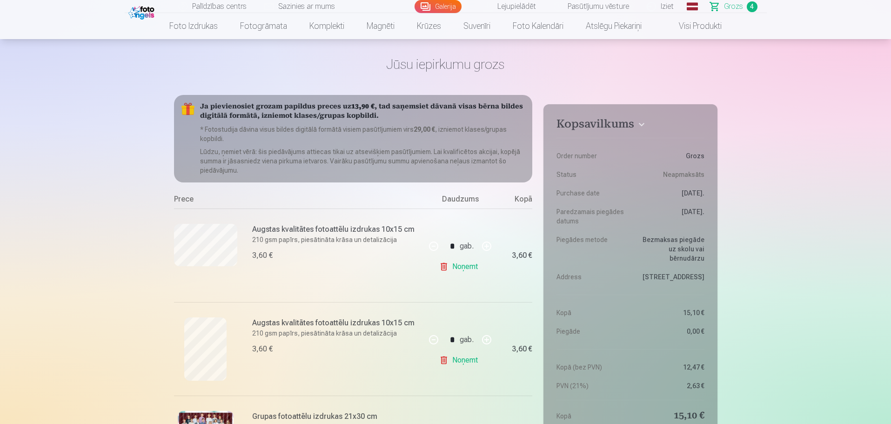
scroll to position [47, 0]
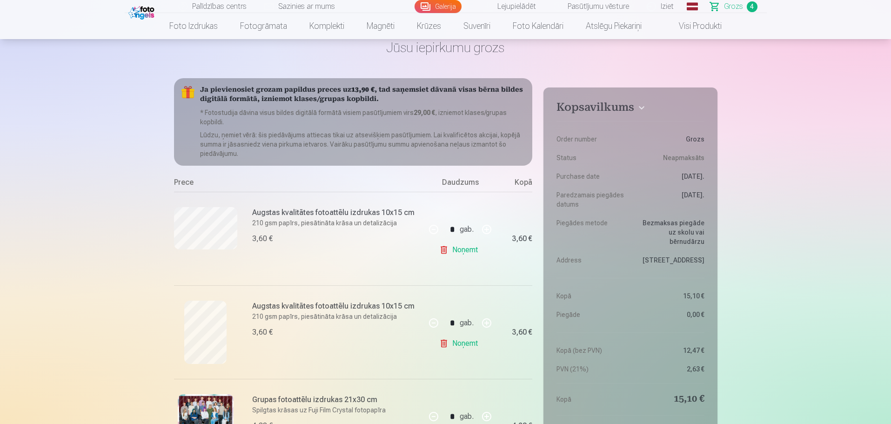
click at [432, 2] on link "Galerija" at bounding box center [438, 6] width 47 height 13
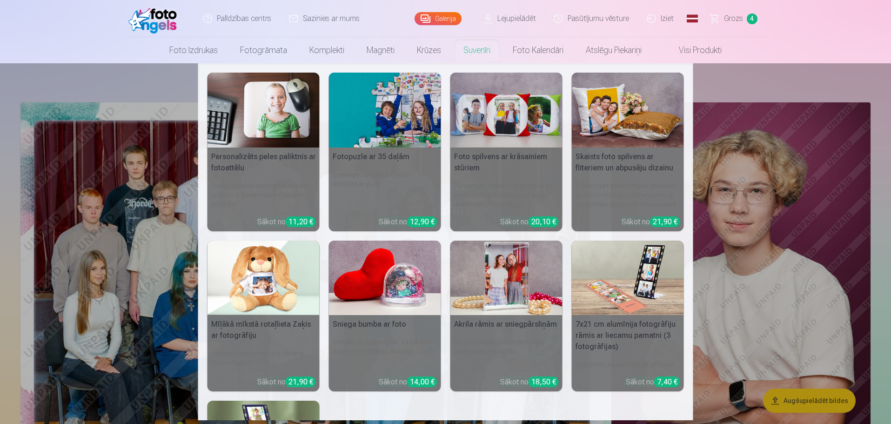
click at [797, 85] on nav "Personalizēts peles paliktnis ar fotoattēlu Piešķiriet savai darbvietai unikālu…" at bounding box center [445, 241] width 891 height 357
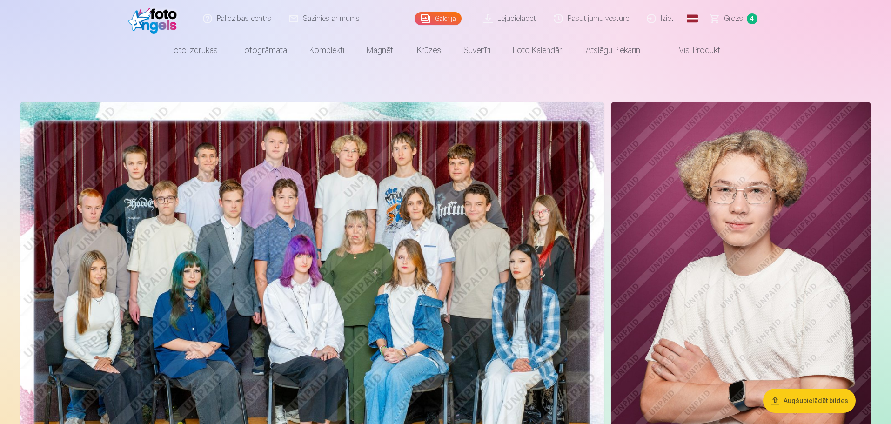
click at [753, 180] on img at bounding box center [740, 296] width 259 height 389
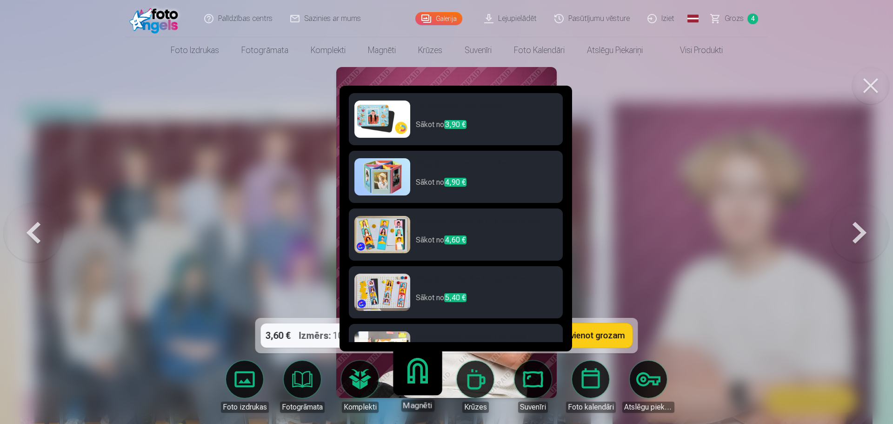
click at [417, 380] on link "Magnēti" at bounding box center [417, 382] width 57 height 57
click at [431, 113] on h6 "Personalizēti foto magnēti" at bounding box center [486, 110] width 141 height 19
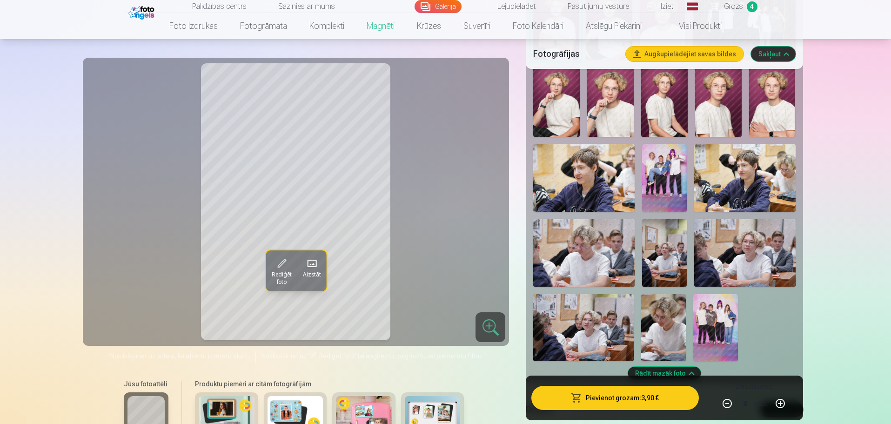
scroll to position [372, 0]
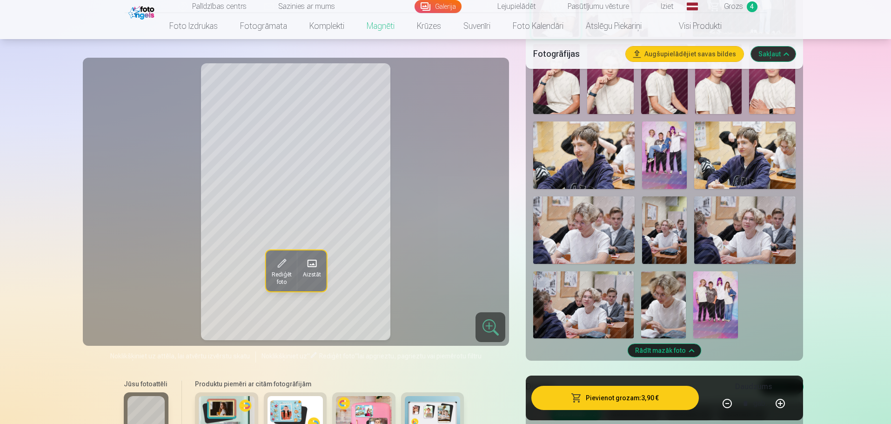
click at [592, 226] on img at bounding box center [583, 229] width 101 height 67
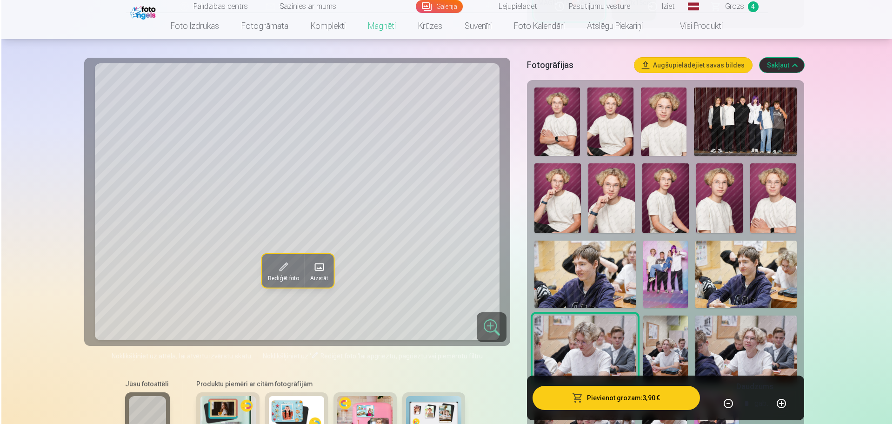
scroll to position [186, 0]
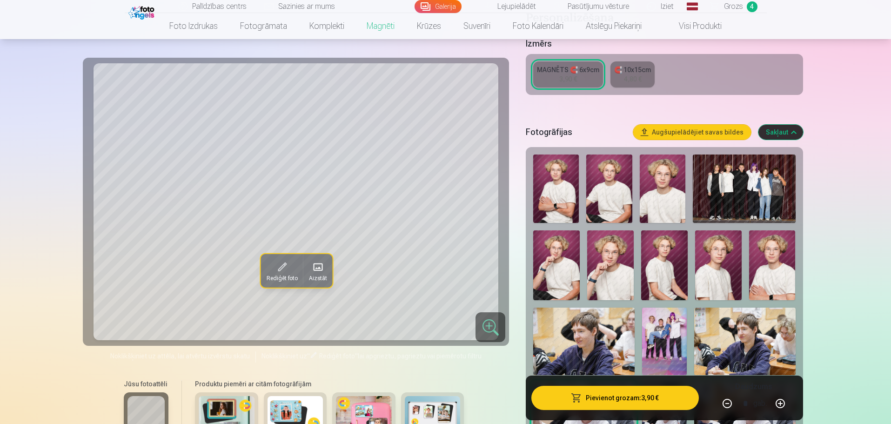
click at [554, 195] on img at bounding box center [556, 188] width 46 height 68
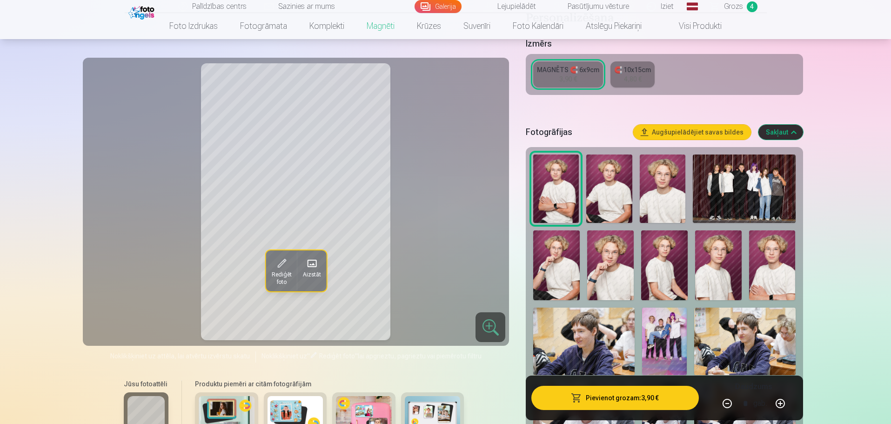
click at [603, 188] on img at bounding box center [609, 188] width 46 height 68
click at [652, 185] on img at bounding box center [663, 188] width 46 height 68
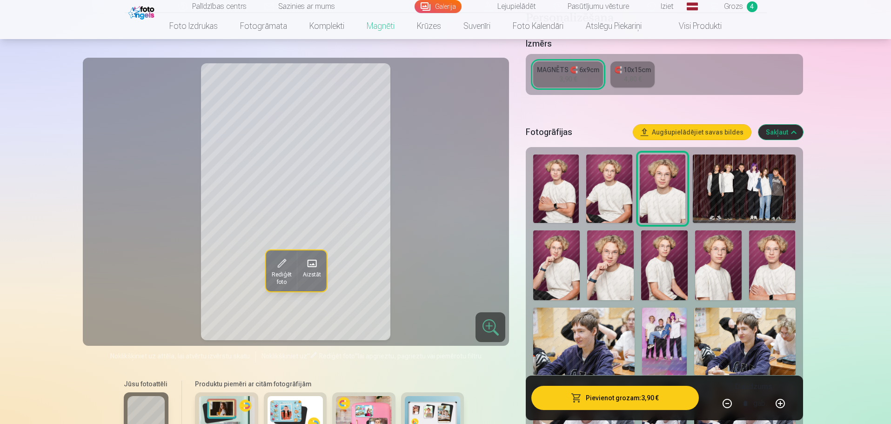
click at [550, 235] on img at bounding box center [556, 265] width 47 height 70
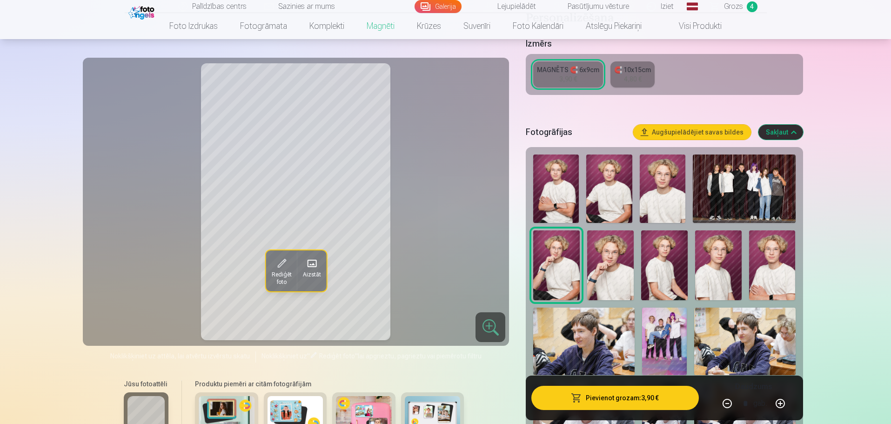
click at [612, 237] on img at bounding box center [610, 265] width 47 height 70
click at [647, 244] on img at bounding box center [664, 265] width 47 height 70
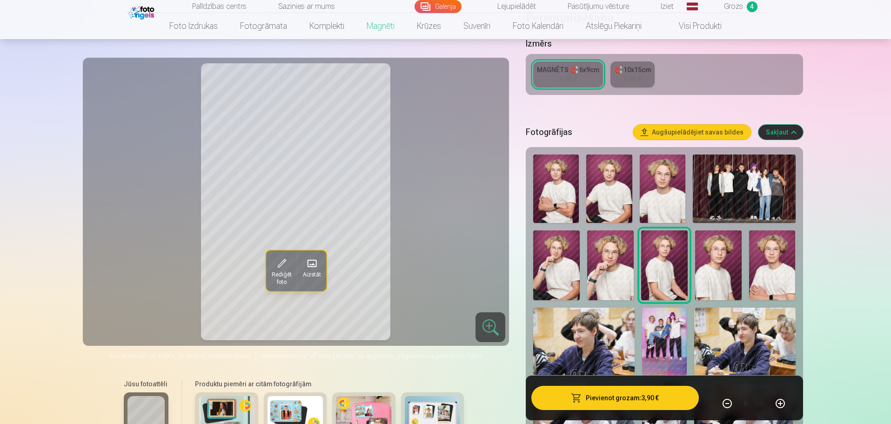
click at [708, 263] on img at bounding box center [718, 265] width 47 height 70
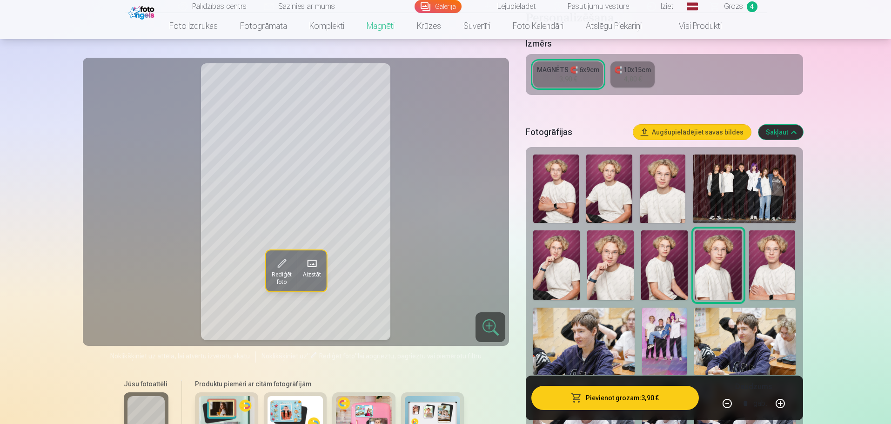
click at [761, 255] on img at bounding box center [772, 265] width 47 height 70
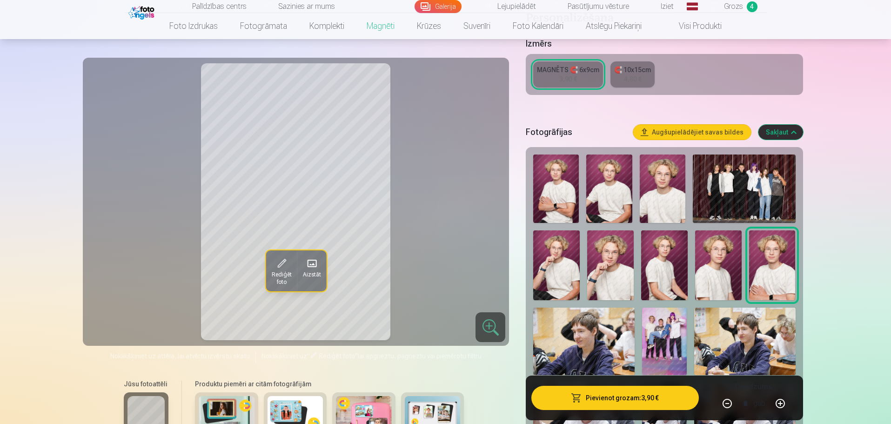
click at [658, 168] on img at bounding box center [663, 188] width 46 height 68
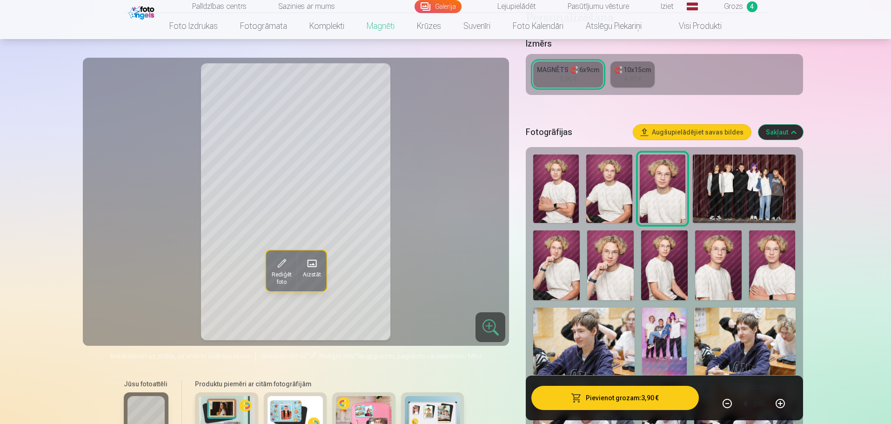
click at [568, 239] on img at bounding box center [556, 265] width 47 height 70
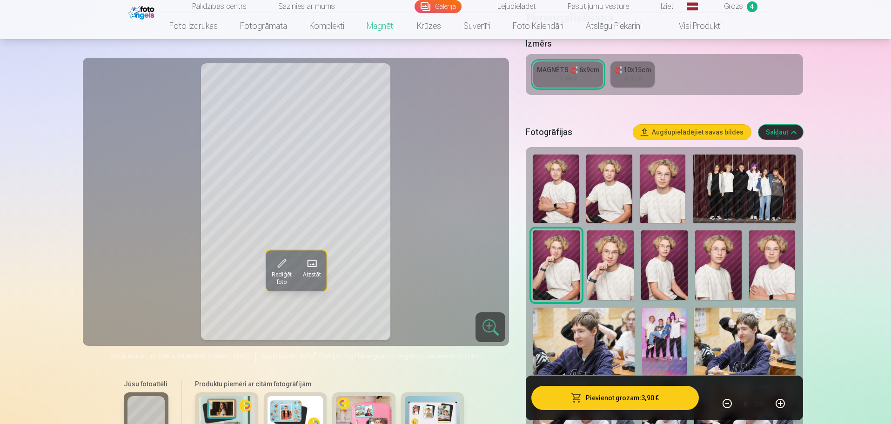
click at [779, 269] on img at bounding box center [772, 265] width 47 height 70
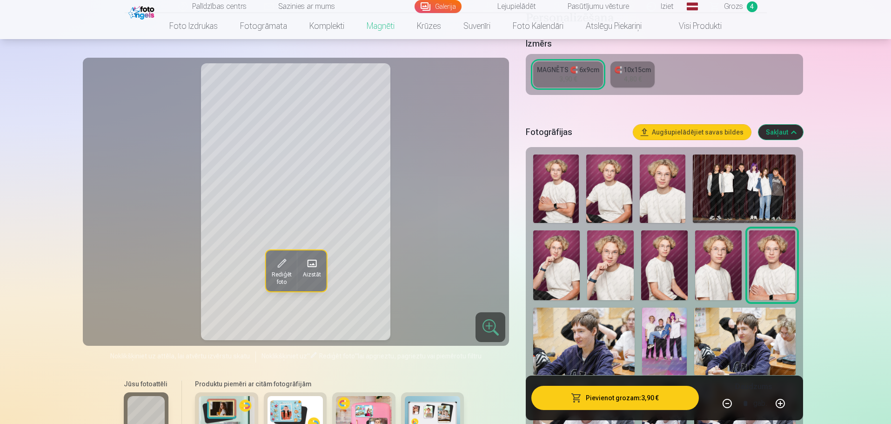
click at [593, 398] on button "Pievienot grozam : 3,90 €" at bounding box center [614, 398] width 167 height 24
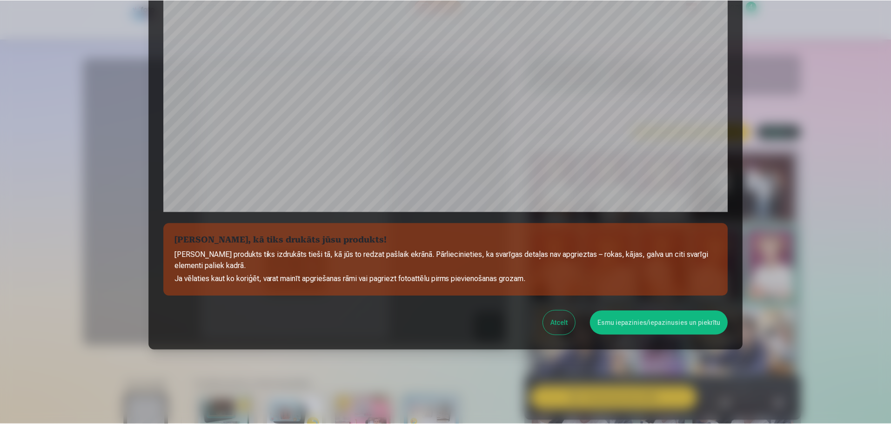
scroll to position [246, 0]
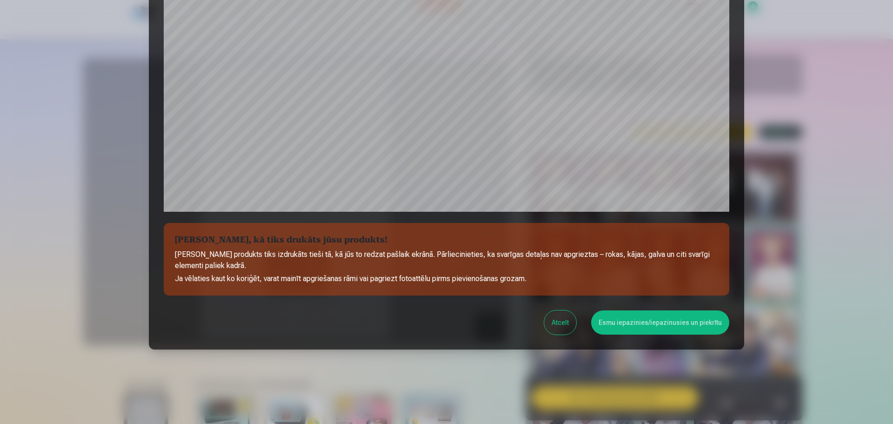
click at [633, 322] on button "Esmu iepazinies/iepazinusies un piekrītu" at bounding box center [660, 322] width 138 height 24
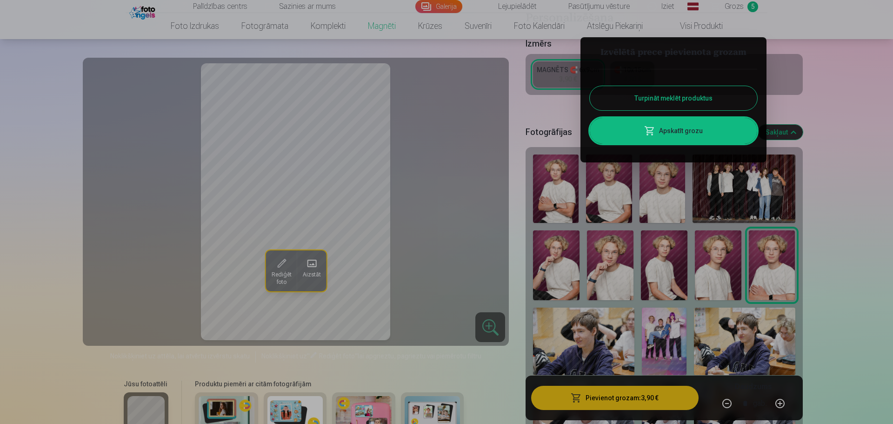
click at [679, 94] on button "Turpināt meklēt produktus" at bounding box center [674, 98] width 168 height 24
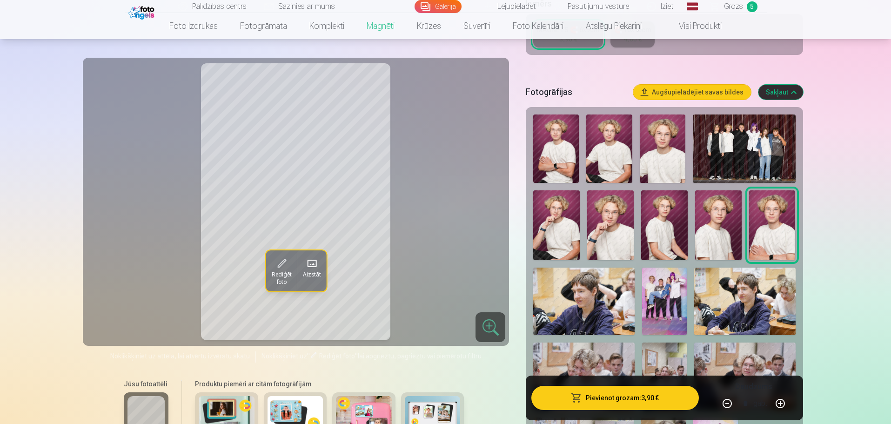
scroll to position [279, 0]
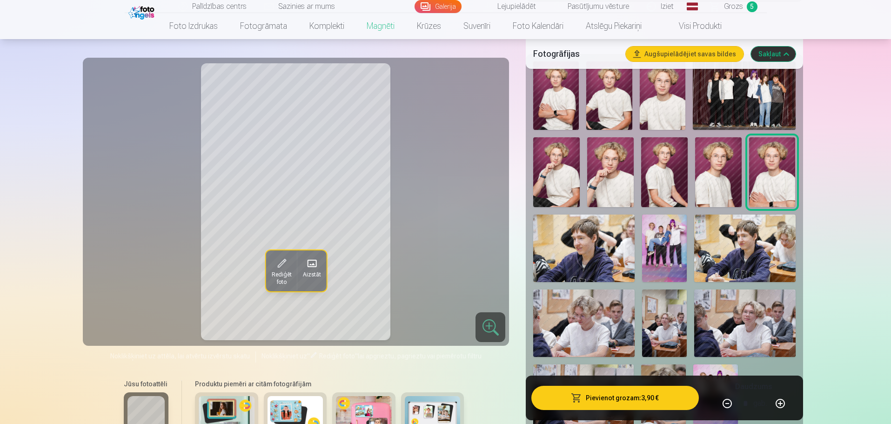
click at [434, 7] on link "Galerija" at bounding box center [438, 6] width 47 height 13
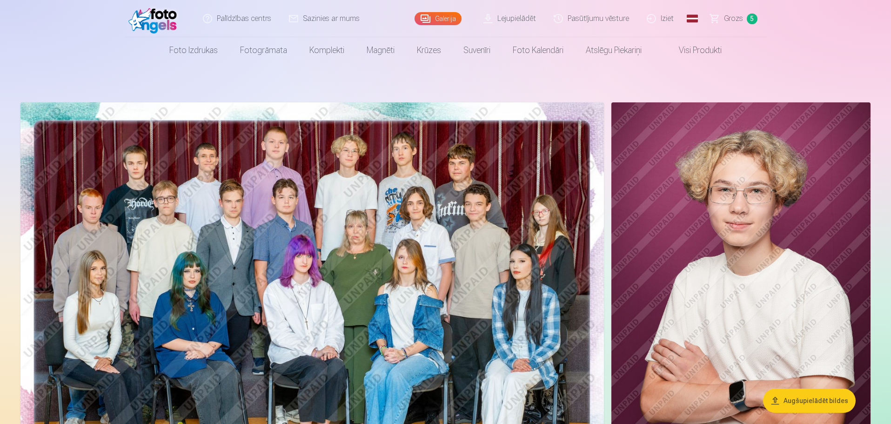
click at [699, 222] on img at bounding box center [740, 296] width 259 height 389
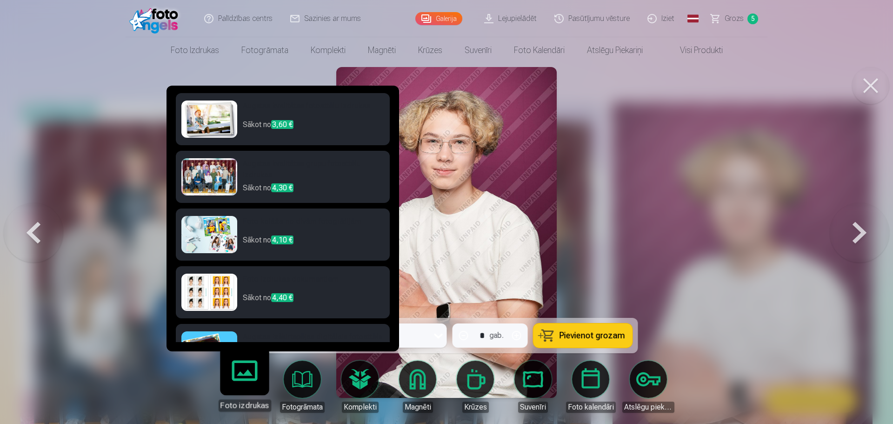
click at [261, 278] on h6 "Foto izdrukas dokumentiem" at bounding box center [313, 283] width 141 height 19
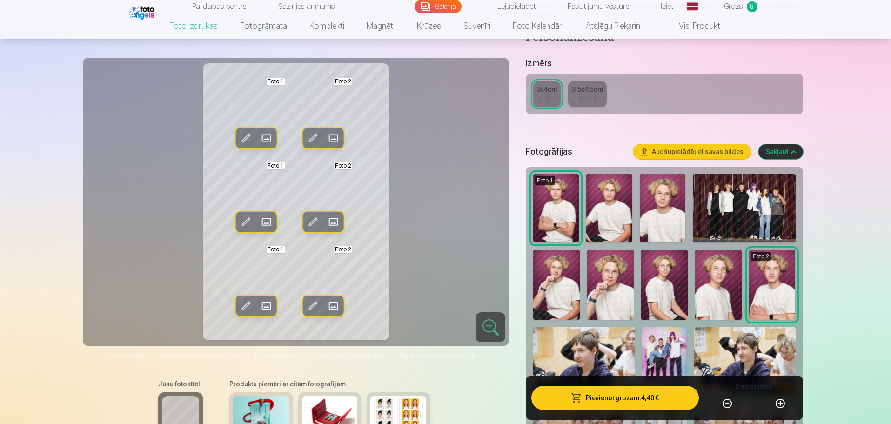
scroll to position [140, 0]
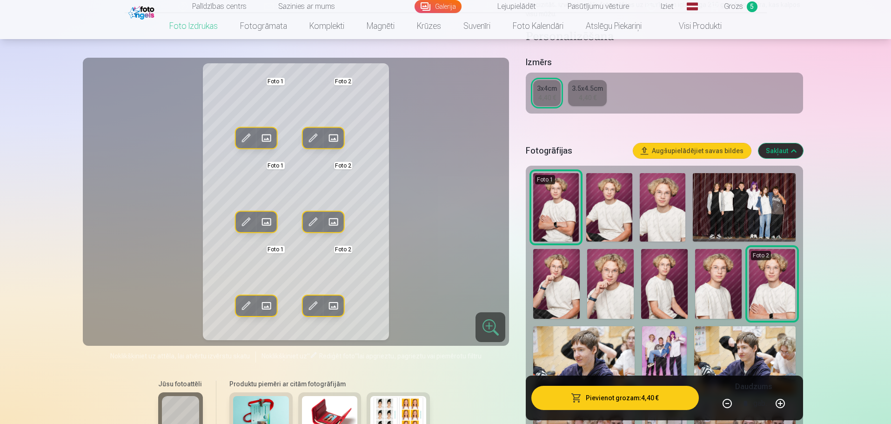
click at [597, 278] on img at bounding box center [610, 284] width 47 height 70
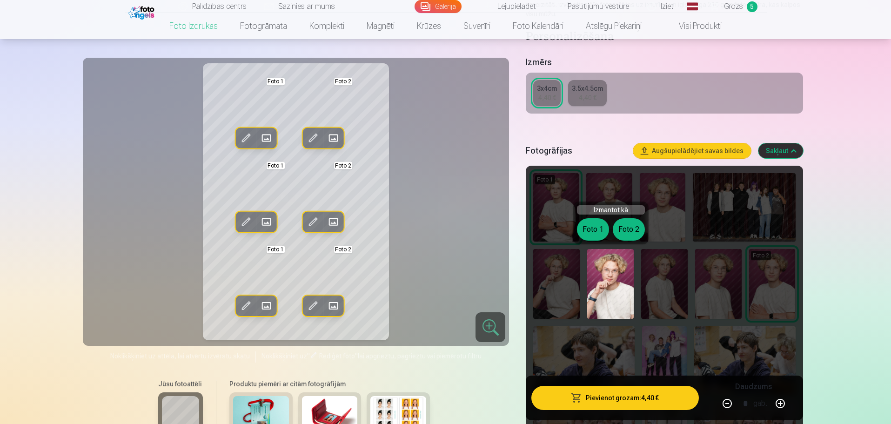
click at [599, 274] on img at bounding box center [610, 284] width 47 height 70
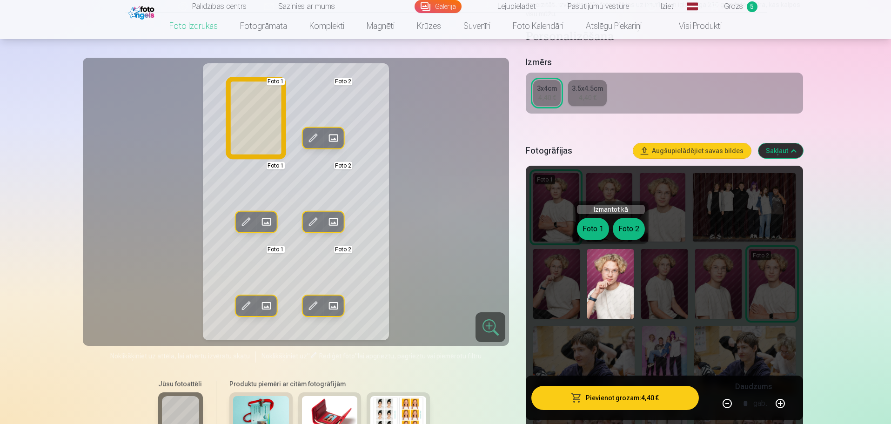
click at [592, 231] on button "Foto 1" at bounding box center [593, 229] width 32 height 22
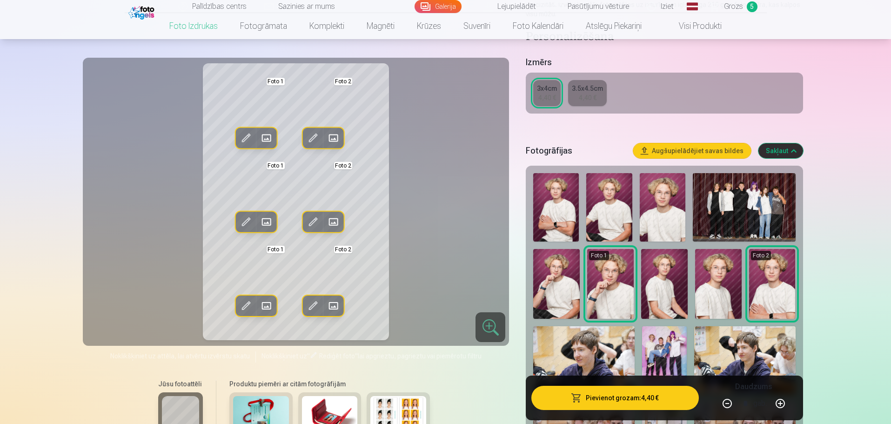
click at [618, 206] on img at bounding box center [609, 207] width 46 height 68
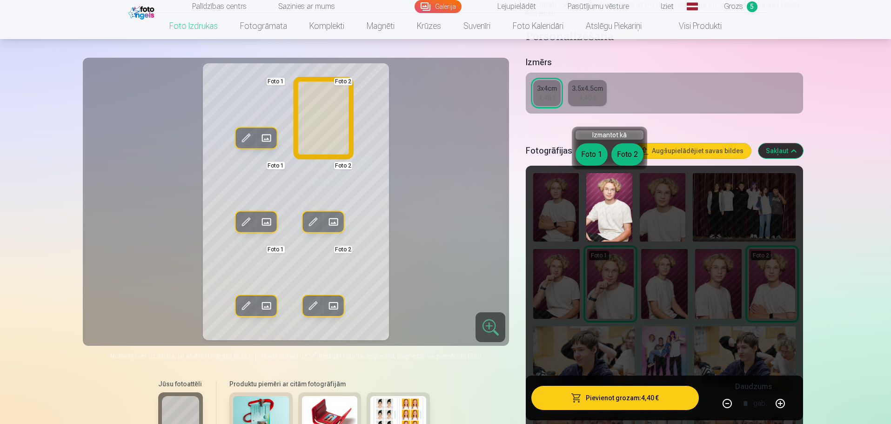
scroll to position [93, 0]
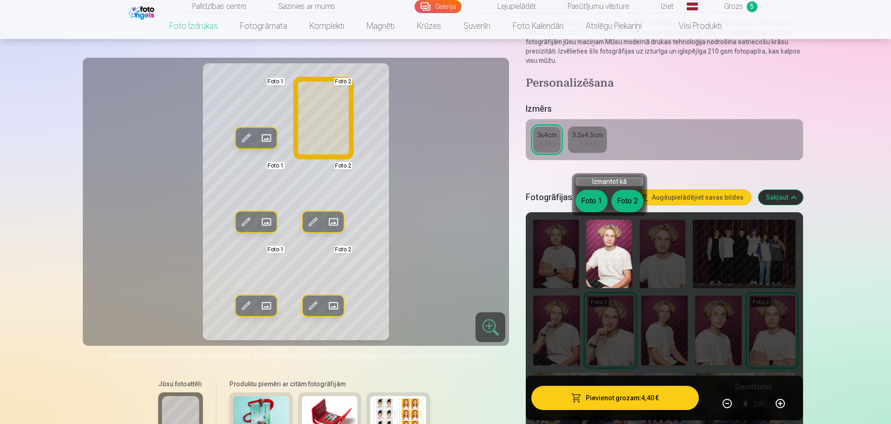
click at [624, 205] on button "Foto 2" at bounding box center [627, 201] width 32 height 22
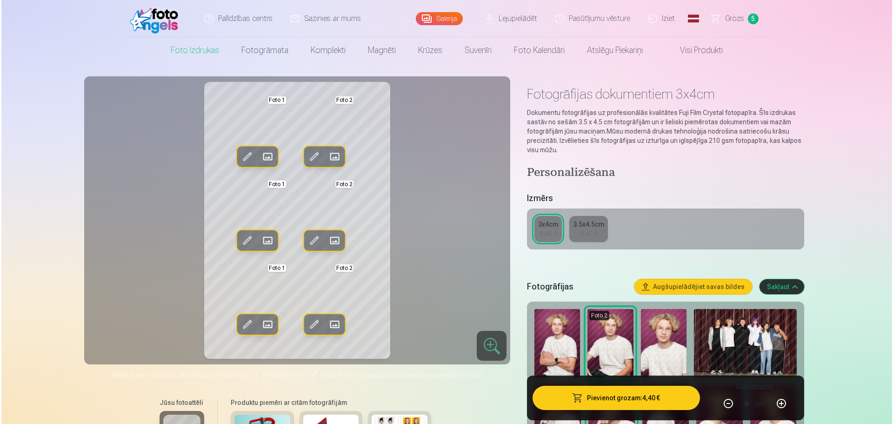
scroll to position [0, 0]
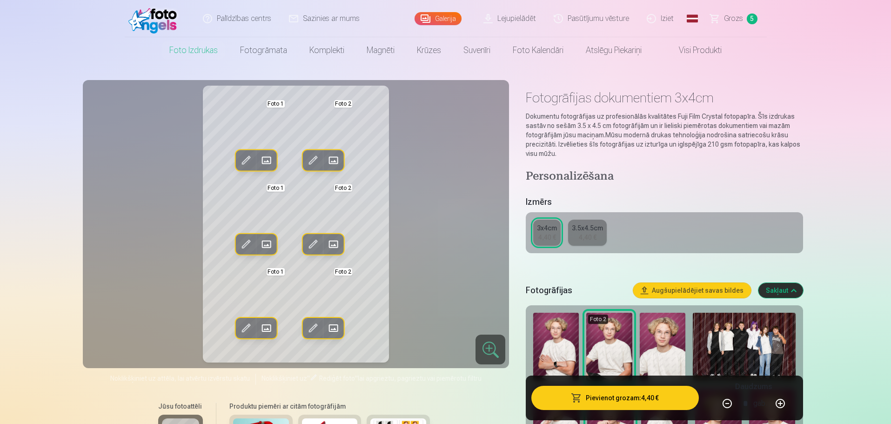
click at [597, 399] on button "Pievienot grozam : 4,40 €" at bounding box center [614, 398] width 167 height 24
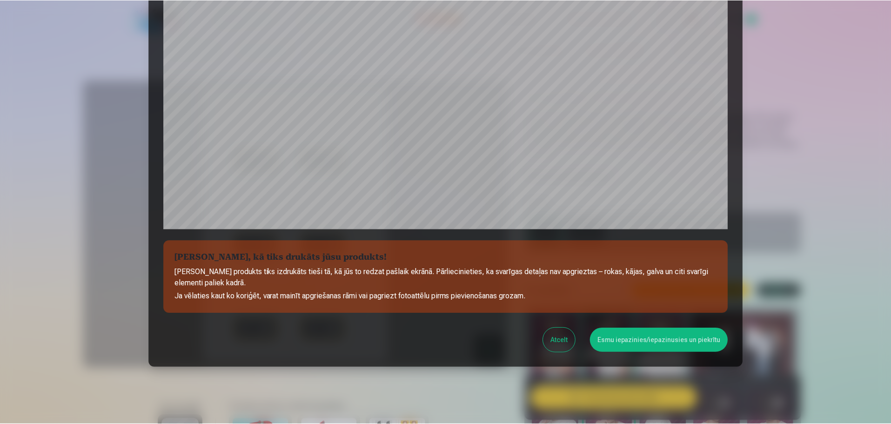
scroll to position [246, 0]
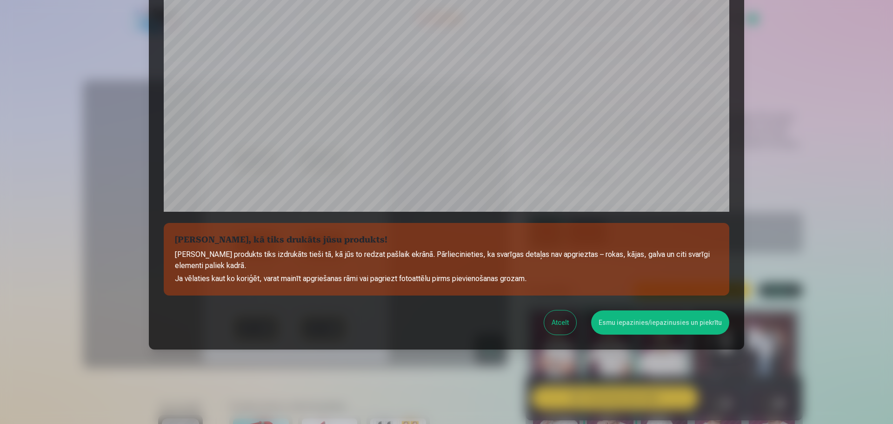
click at [616, 316] on button "Esmu iepazinies/iepazinusies un piekrītu" at bounding box center [660, 322] width 138 height 24
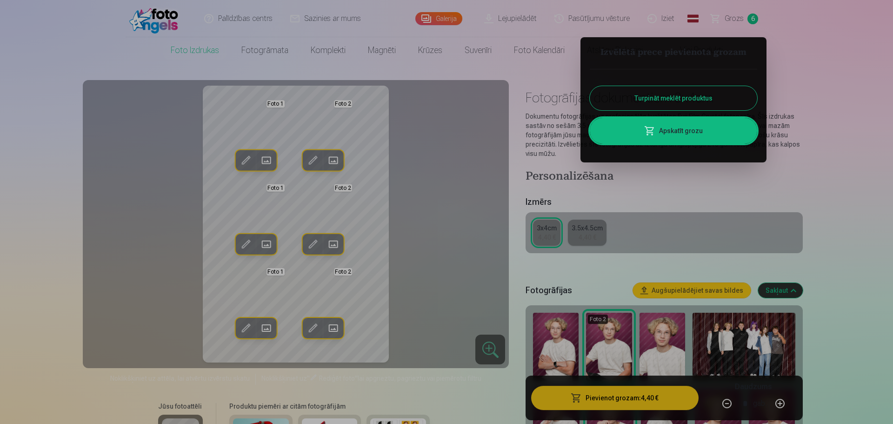
click at [736, 18] on div at bounding box center [446, 212] width 893 height 424
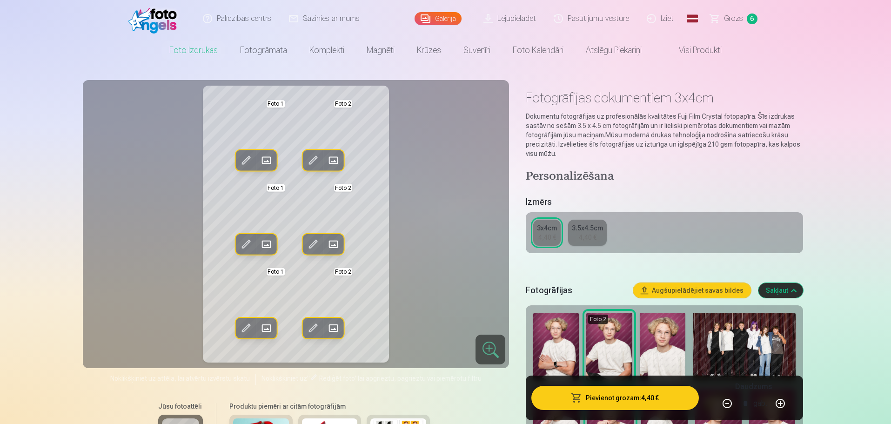
click at [446, 15] on link "Galerija" at bounding box center [438, 18] width 47 height 13
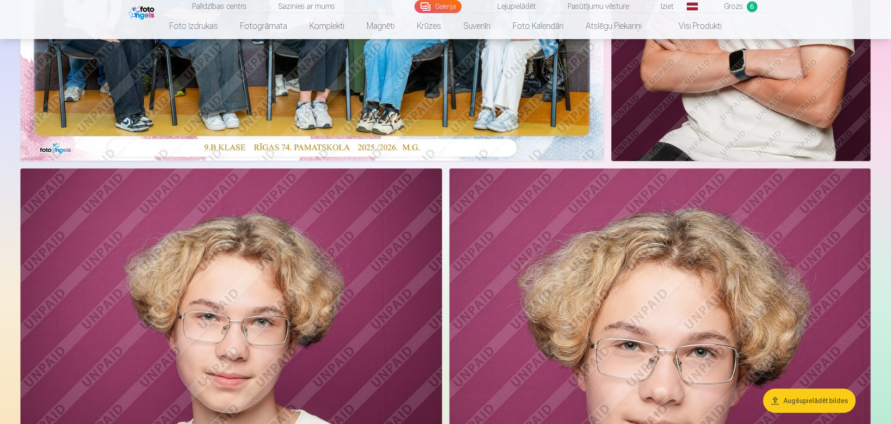
scroll to position [326, 0]
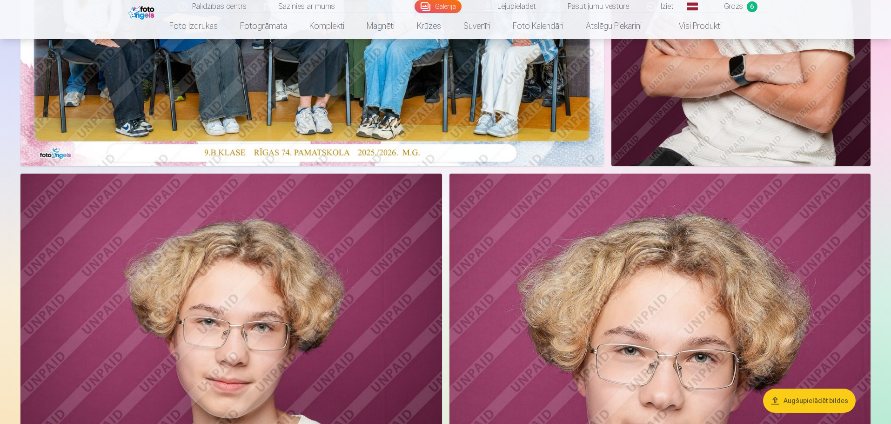
click at [731, 7] on span "Grozs" at bounding box center [733, 6] width 19 height 11
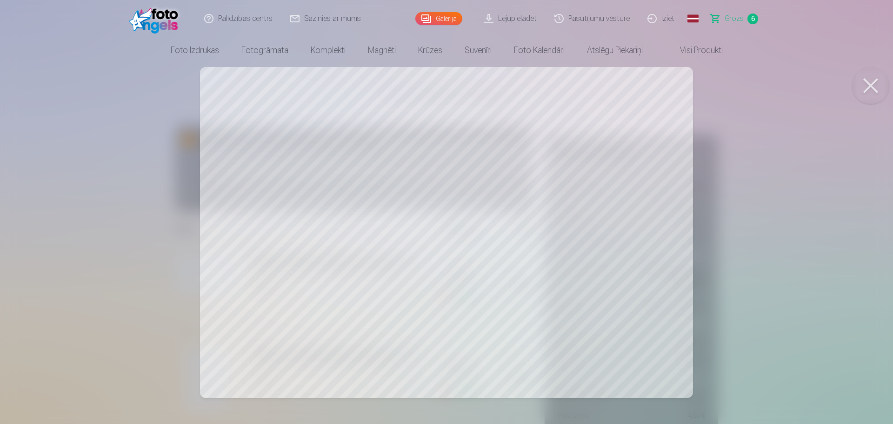
drag, startPoint x: 874, startPoint y: 86, endPoint x: 868, endPoint y: 87, distance: 6.6
click at [874, 86] on button at bounding box center [871, 85] width 37 height 37
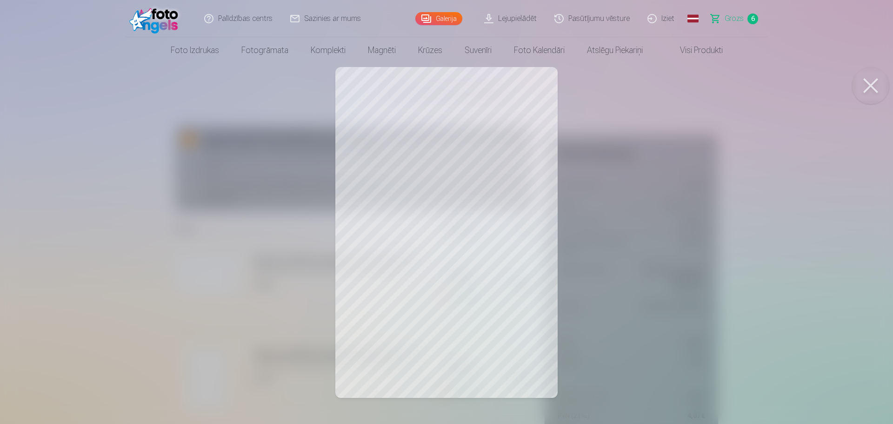
click at [869, 85] on button at bounding box center [871, 85] width 37 height 37
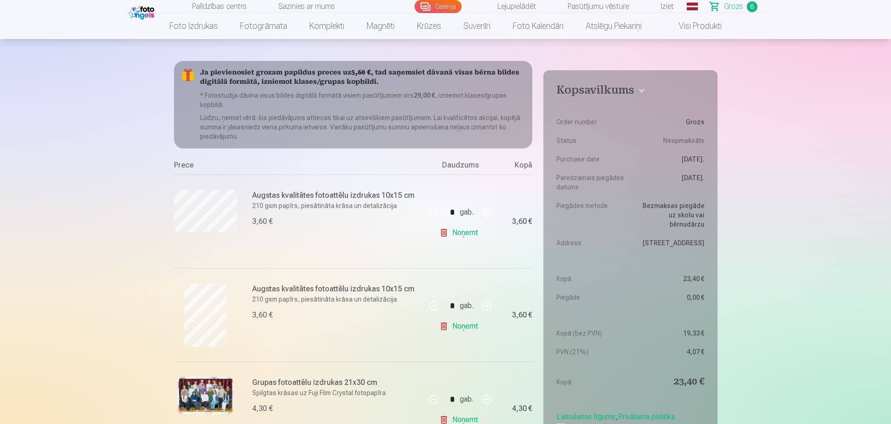
scroll to position [93, 0]
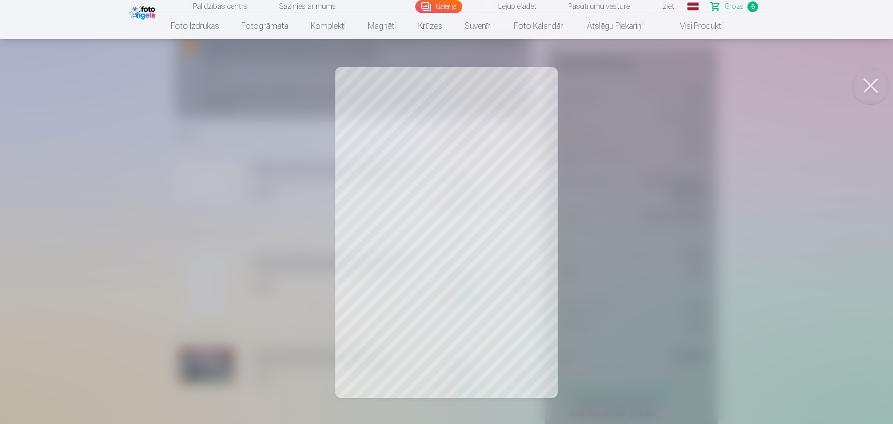
click at [862, 87] on button at bounding box center [871, 85] width 37 height 37
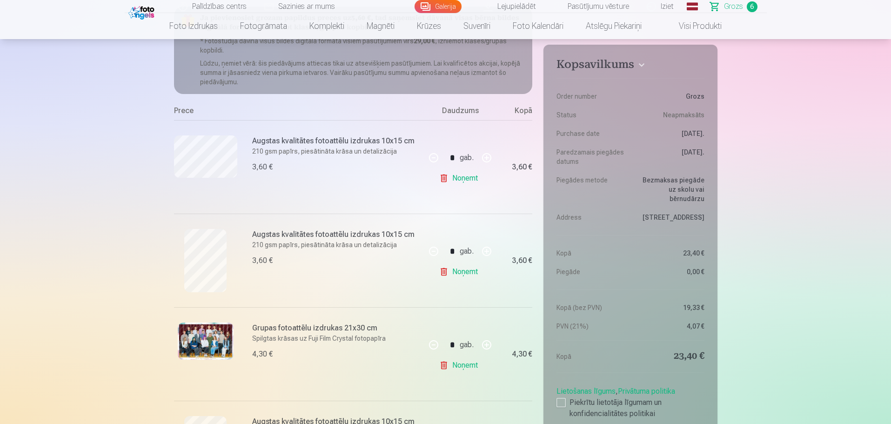
scroll to position [140, 0]
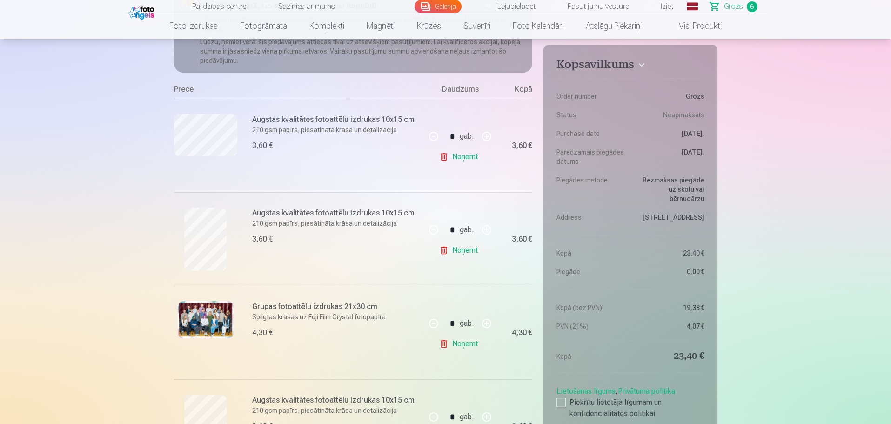
click at [221, 305] on img at bounding box center [206, 319] width 56 height 37
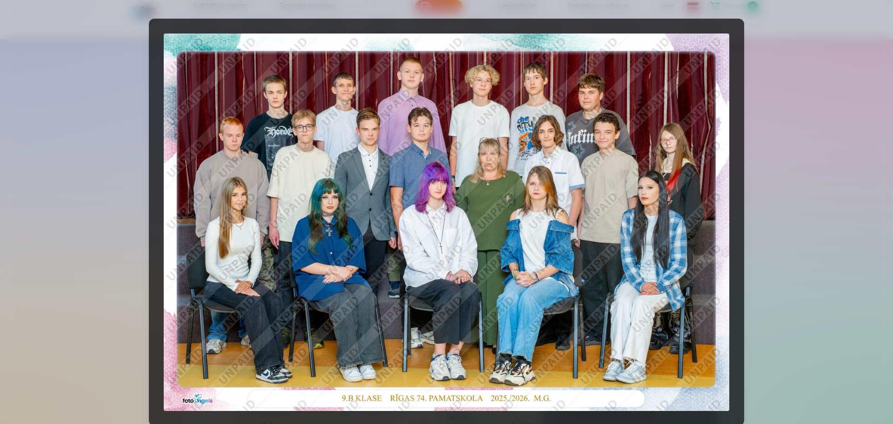
click at [872, 20] on div at bounding box center [446, 212] width 893 height 424
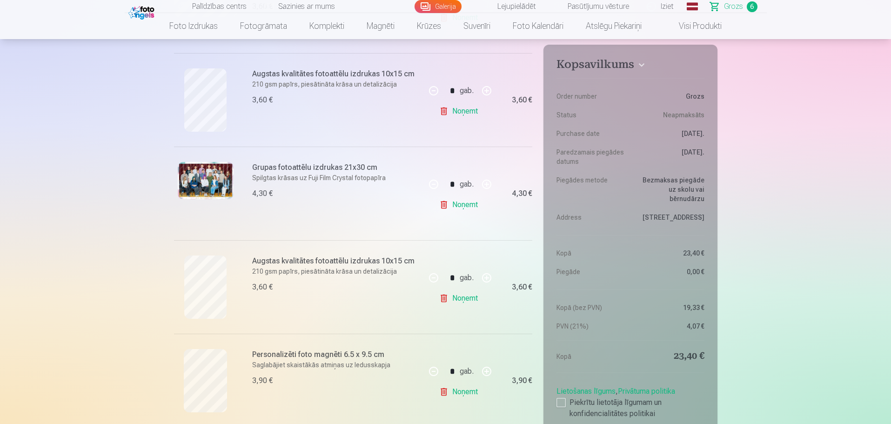
scroll to position [279, 0]
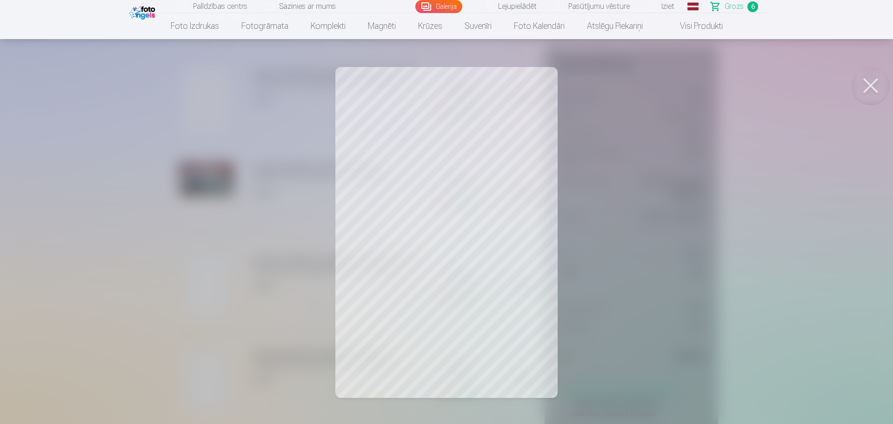
click at [868, 84] on button at bounding box center [871, 85] width 37 height 37
click at [872, 87] on button at bounding box center [871, 85] width 37 height 37
click at [876, 76] on button at bounding box center [871, 85] width 37 height 37
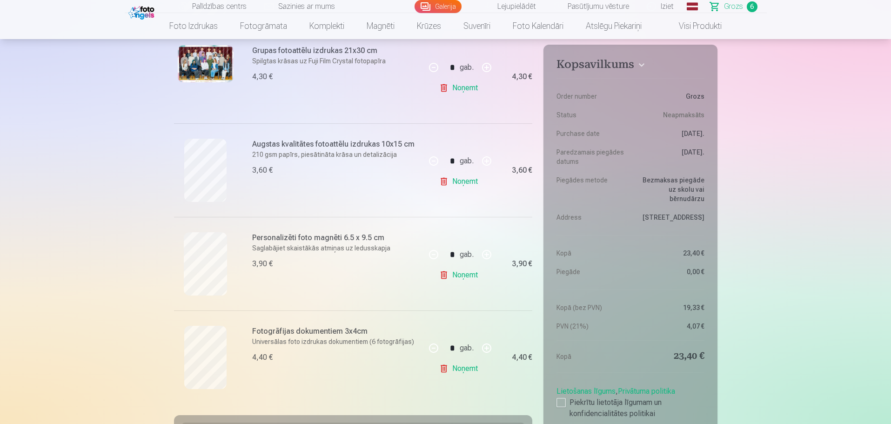
scroll to position [419, 0]
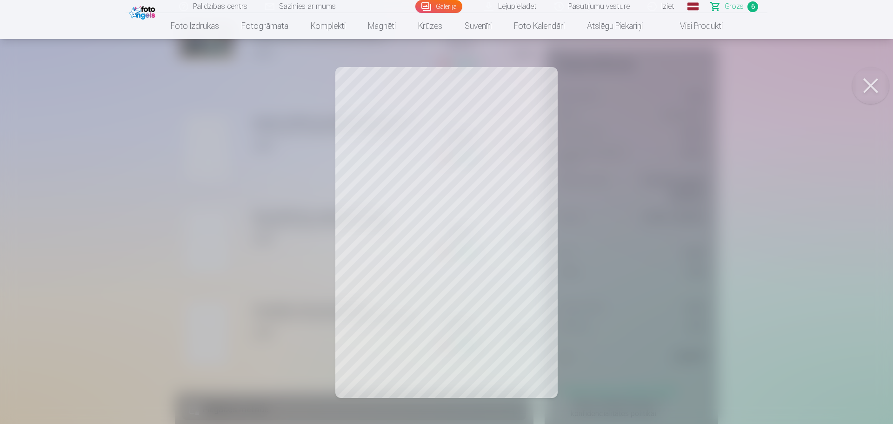
click at [864, 79] on button at bounding box center [871, 85] width 37 height 37
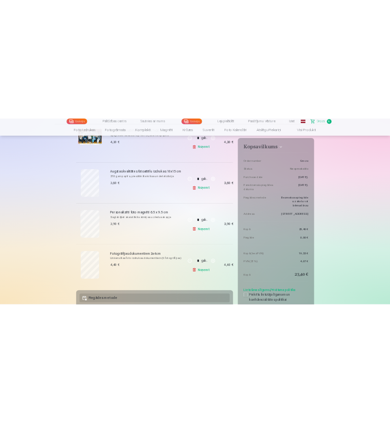
scroll to position [449, 0]
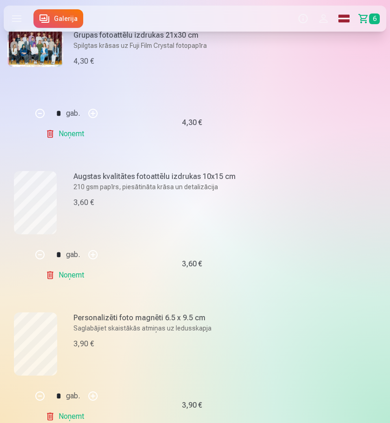
click at [54, 17] on link "Galerija" at bounding box center [59, 18] width 50 height 19
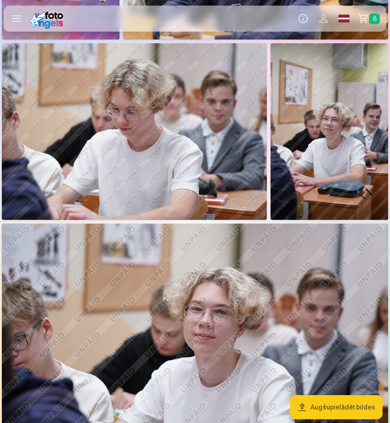
scroll to position [1210, 0]
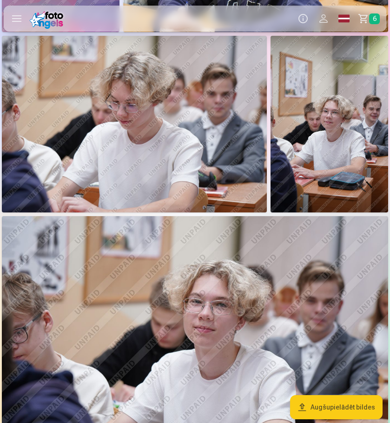
click at [131, 110] on img at bounding box center [134, 124] width 265 height 177
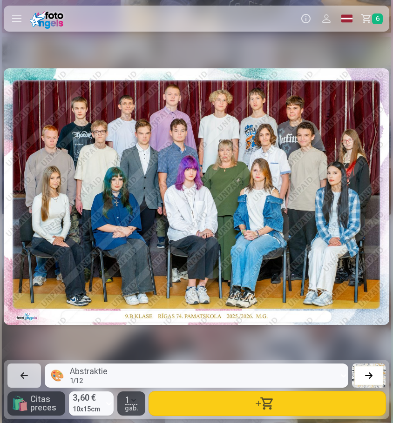
scroll to position [0, 5106]
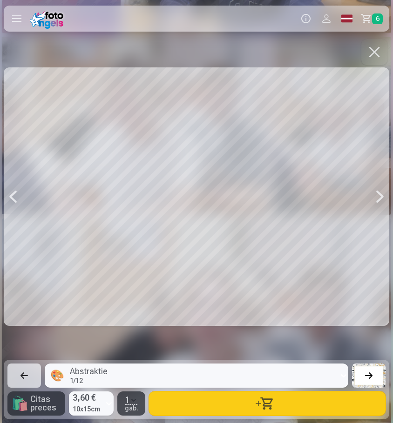
click at [109, 402] on icon at bounding box center [108, 403] width 9 height 15
click at [108, 402] on icon at bounding box center [108, 403] width 9 height 15
click at [35, 399] on span "Citas preces" at bounding box center [45, 404] width 31 height 17
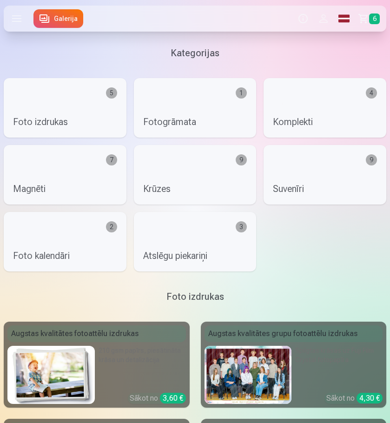
click at [51, 113] on link "Foto izdrukas 5" at bounding box center [65, 108] width 123 height 60
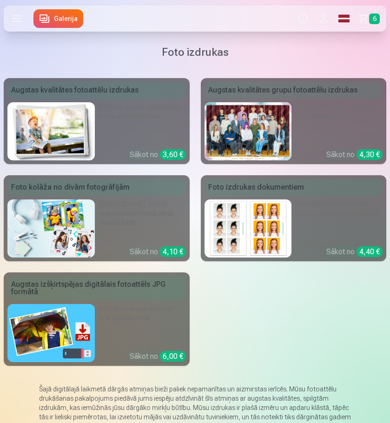
click at [10, 22] on label at bounding box center [17, 19] width 26 height 26
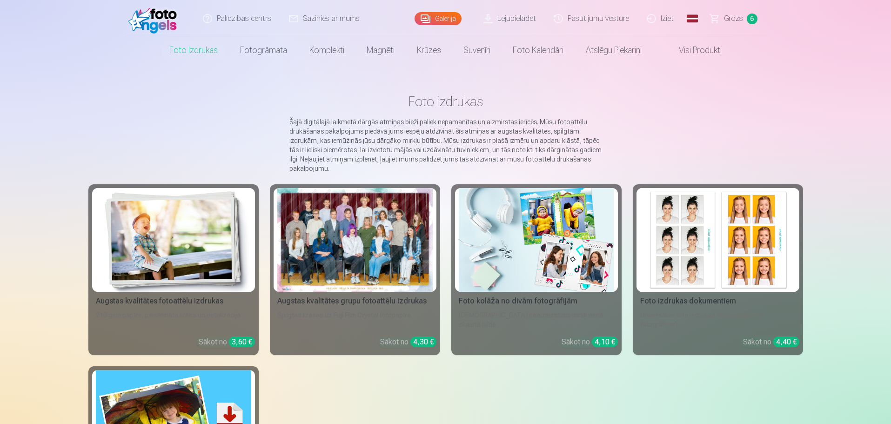
click at [149, 236] on img at bounding box center [173, 240] width 155 height 104
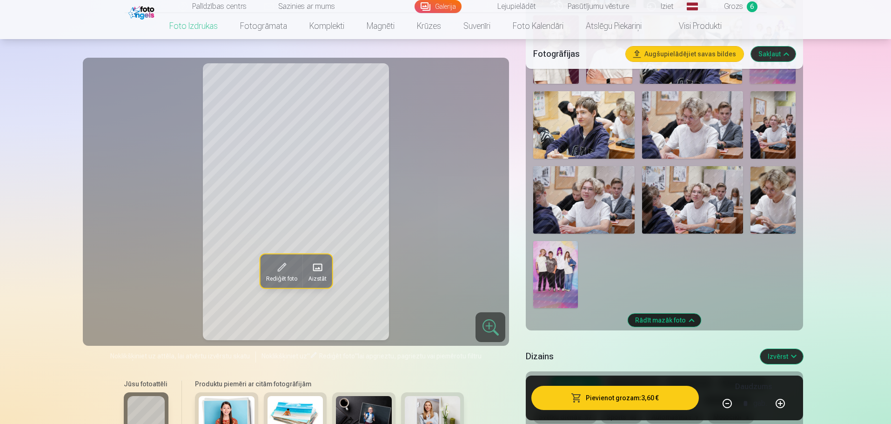
scroll to position [512, 0]
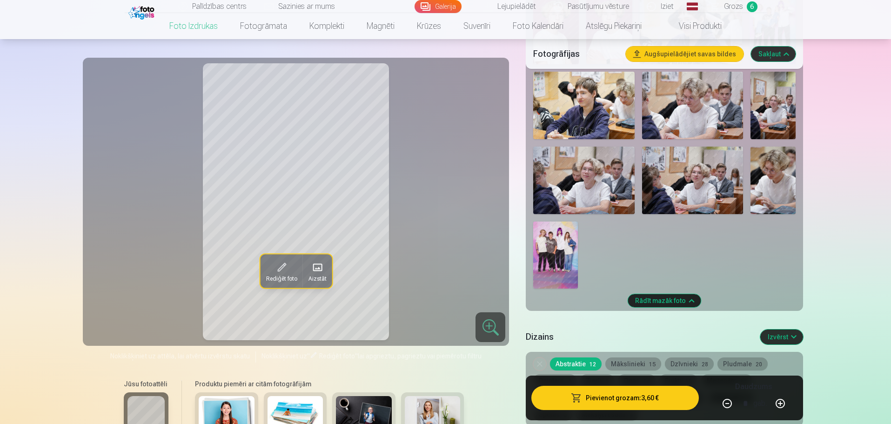
click at [698, 123] on img at bounding box center [692, 105] width 101 height 67
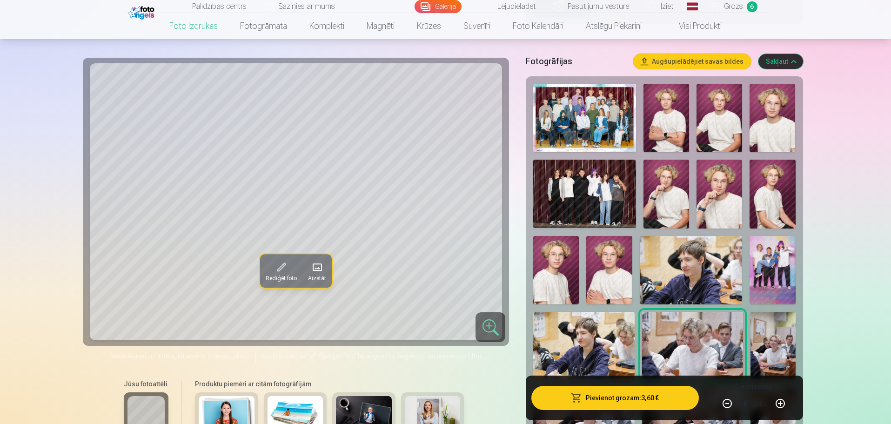
scroll to position [93, 0]
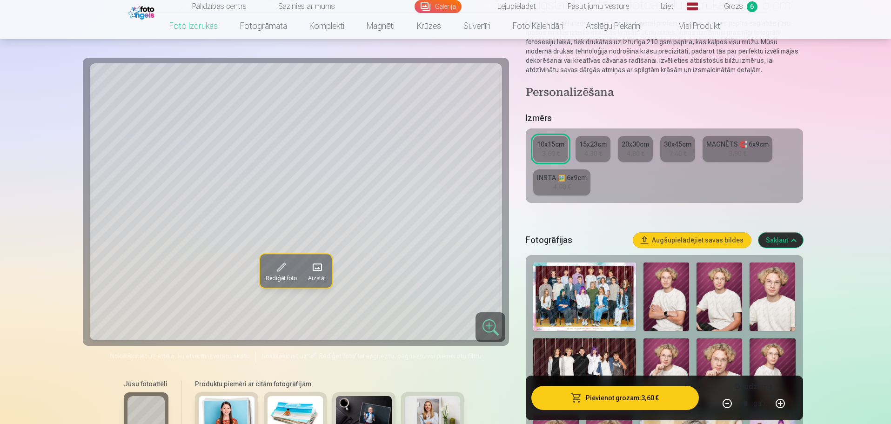
click at [558, 174] on div "INSTA 🖼️ 6x9cm" at bounding box center [562, 177] width 50 height 9
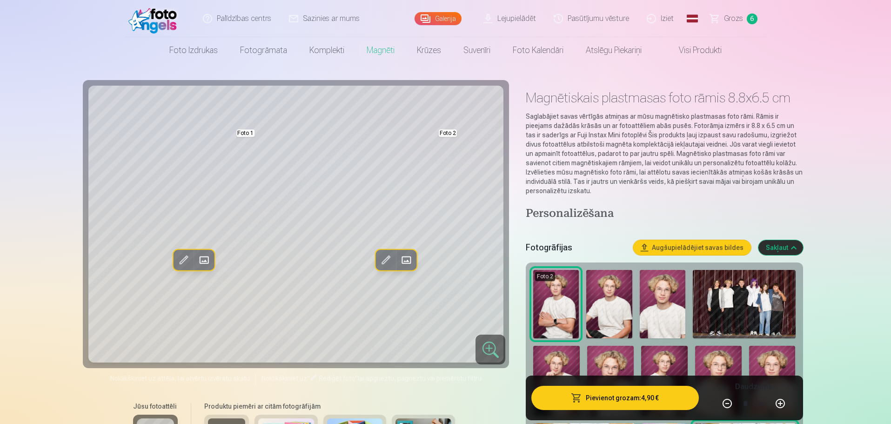
click at [614, 307] on img at bounding box center [609, 304] width 46 height 68
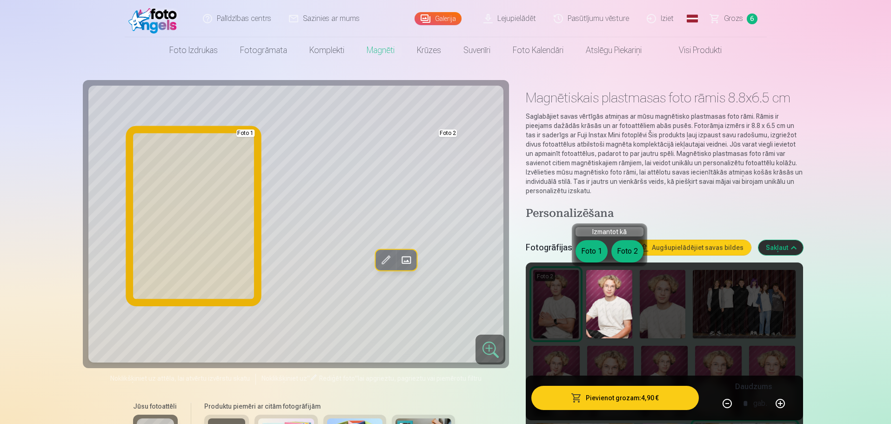
click at [594, 249] on button "Foto 1" at bounding box center [592, 251] width 32 height 22
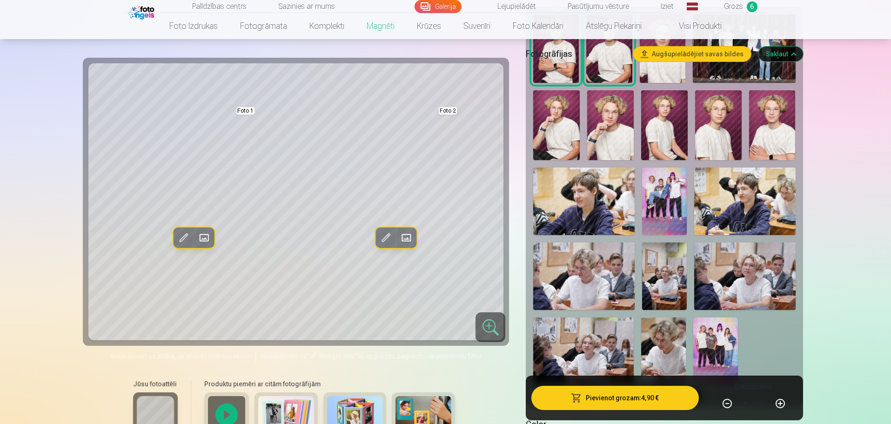
scroll to position [47, 0]
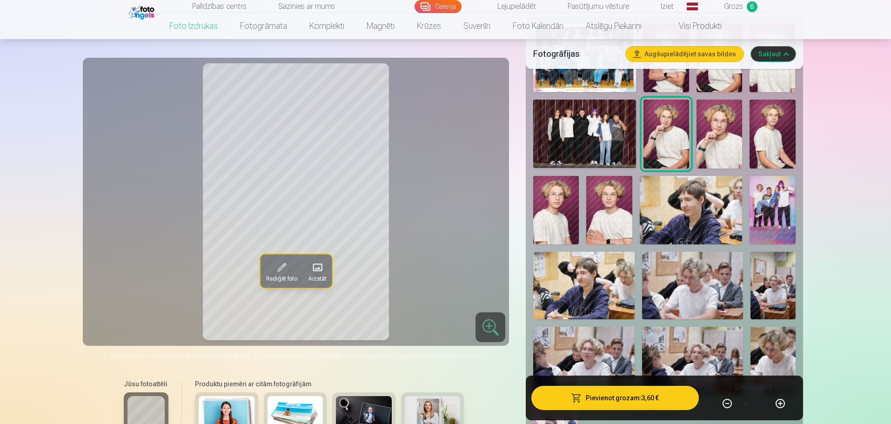
scroll to position [419, 0]
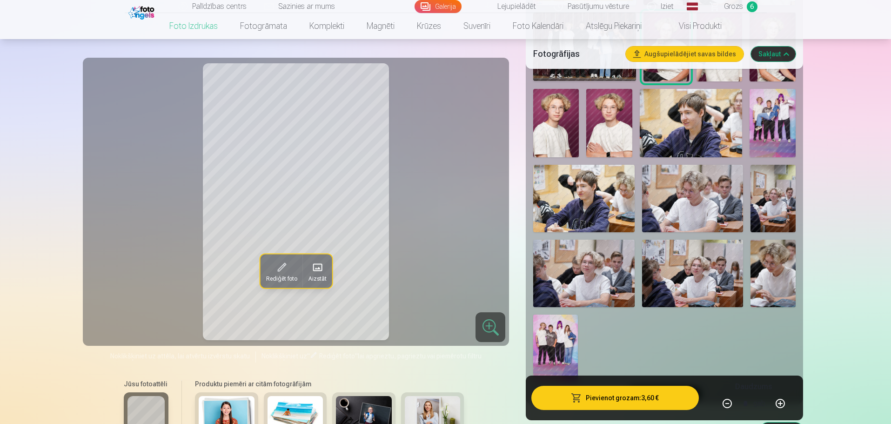
click at [691, 215] on img at bounding box center [692, 198] width 101 height 67
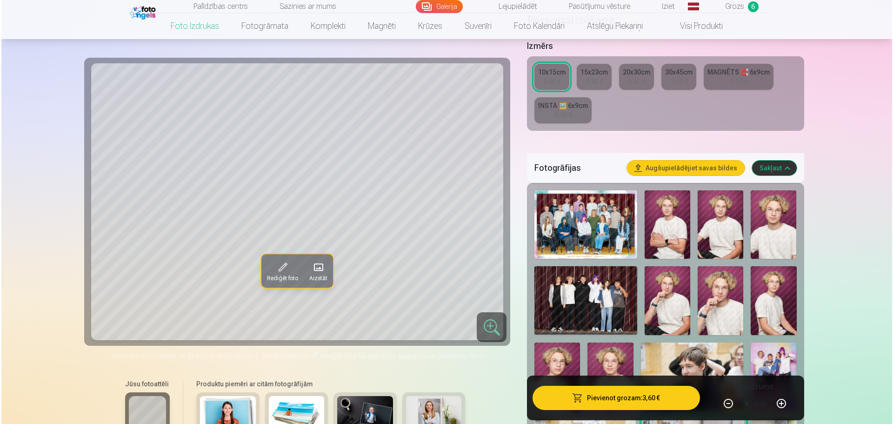
scroll to position [93, 0]
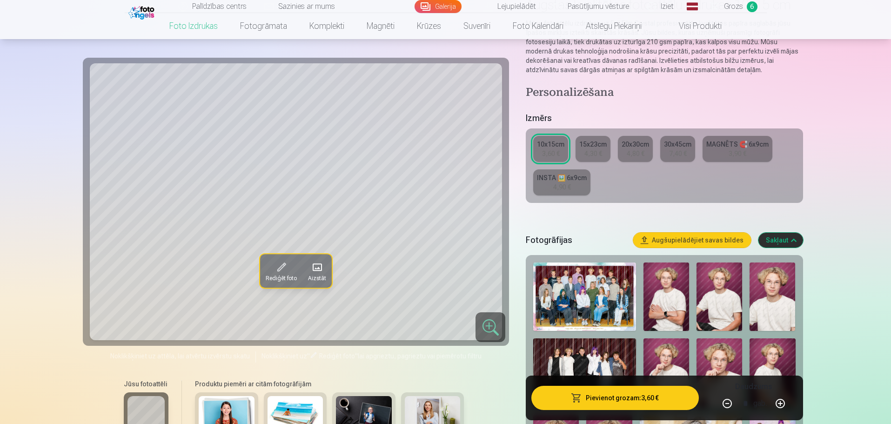
click at [607, 395] on button "Pievienot grozam : 3,60 €" at bounding box center [614, 398] width 167 height 24
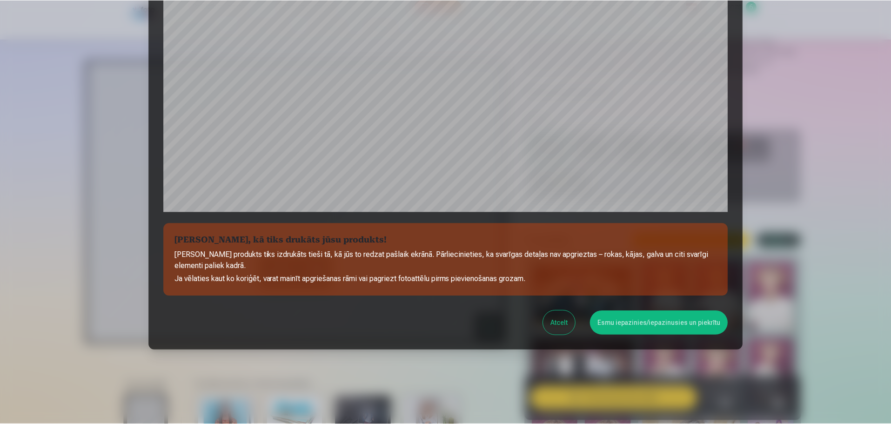
scroll to position [246, 0]
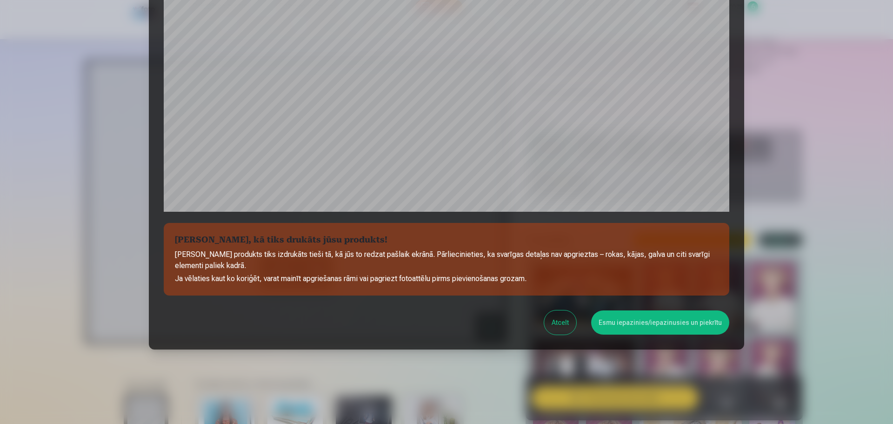
click at [617, 329] on button "Esmu iepazinies/iepazinusies un piekrītu" at bounding box center [660, 322] width 138 height 24
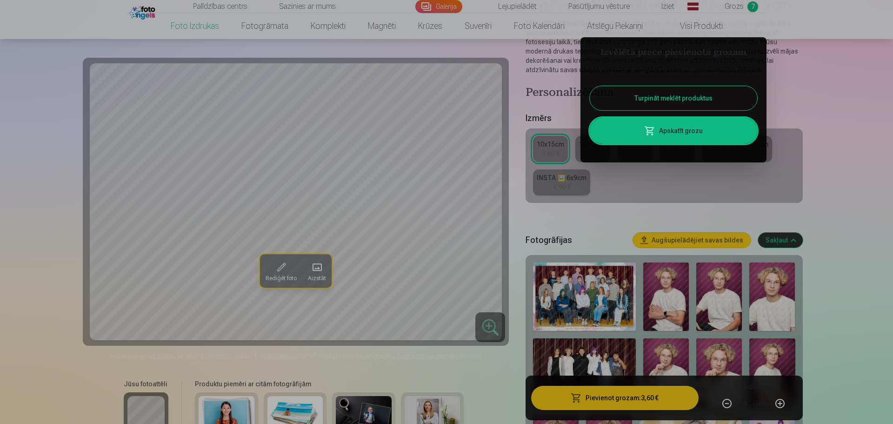
click at [720, 93] on button "Turpināt meklēt produktus" at bounding box center [674, 98] width 168 height 24
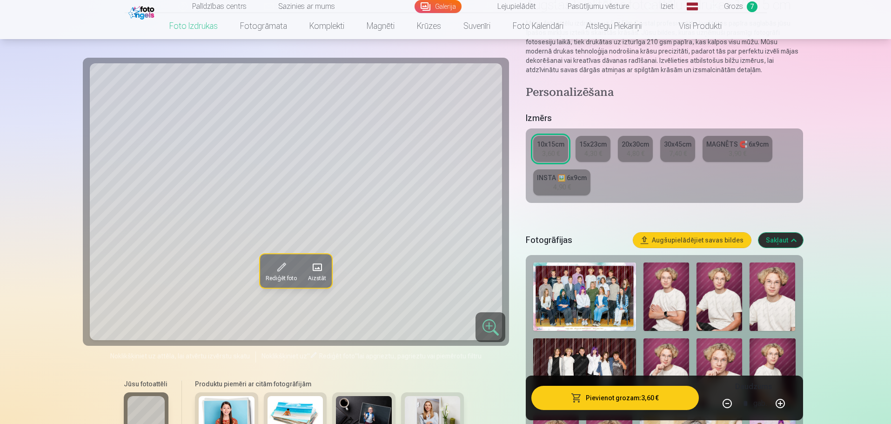
click at [458, 3] on link "Galerija" at bounding box center [438, 6] width 47 height 13
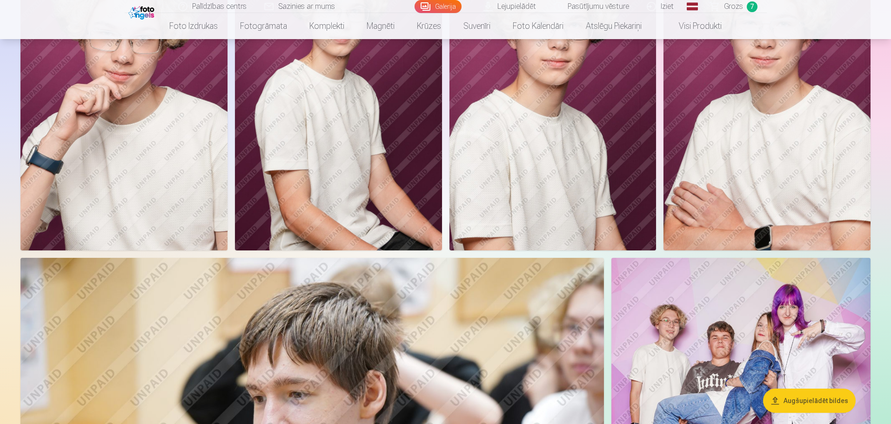
scroll to position [1629, 0]
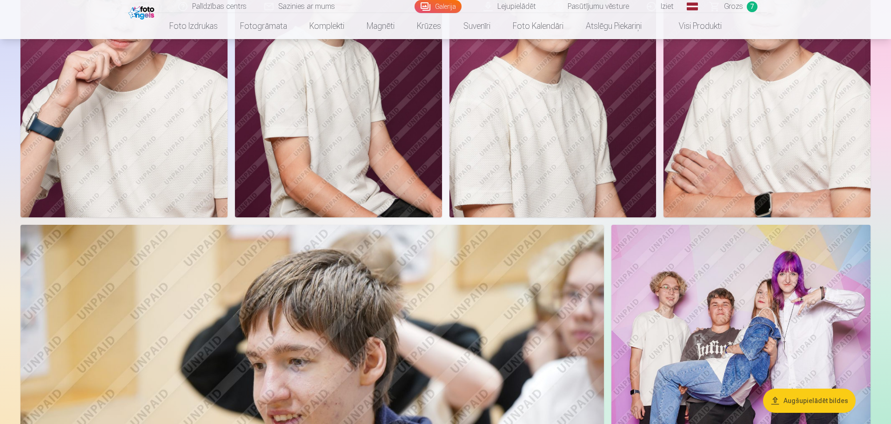
click at [674, 249] on img at bounding box center [740, 419] width 259 height 389
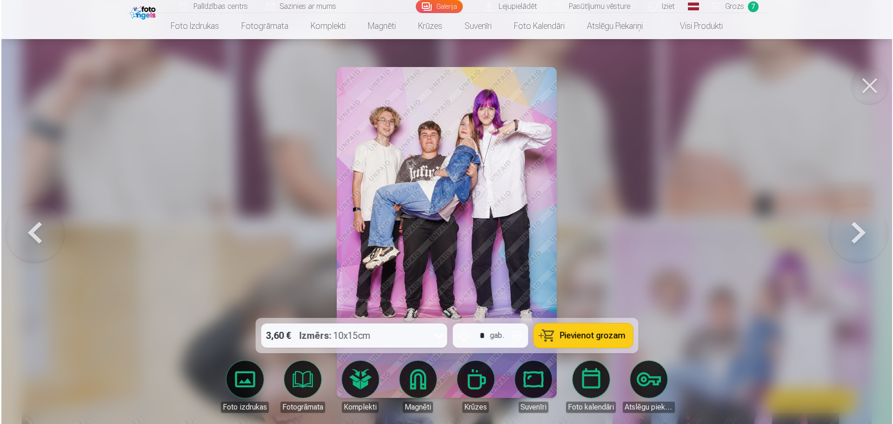
scroll to position [1633, 0]
click at [391, 121] on img at bounding box center [446, 232] width 221 height 331
click at [834, 244] on button at bounding box center [860, 232] width 60 height 152
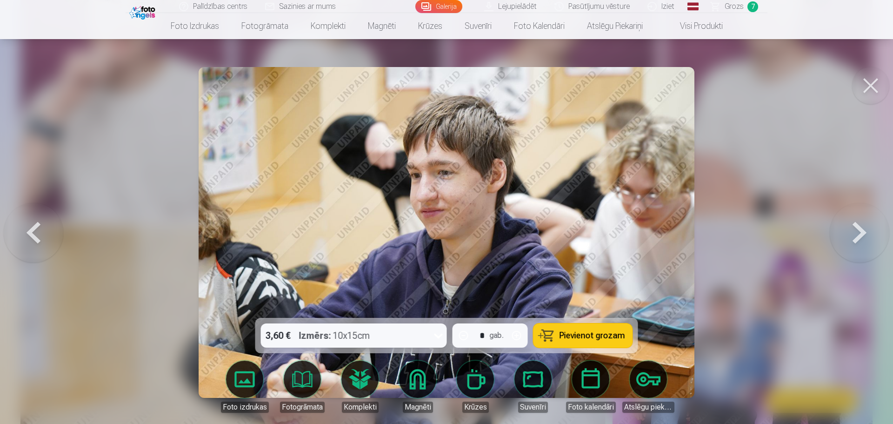
click at [836, 241] on button at bounding box center [860, 232] width 60 height 152
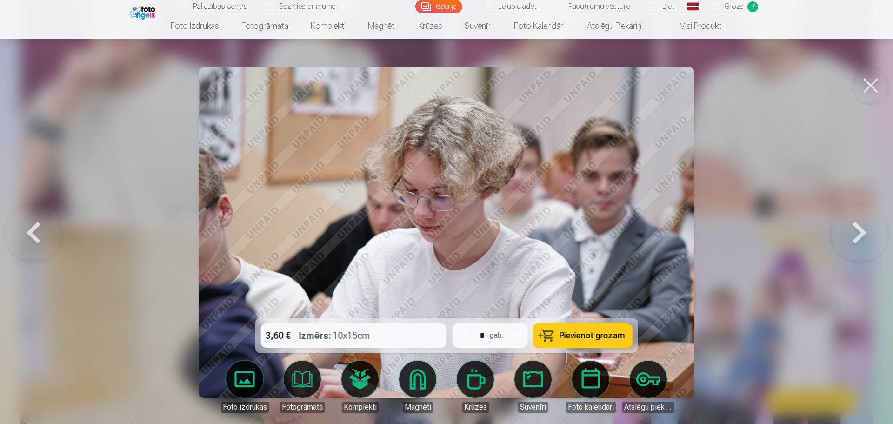
click at [54, 225] on button at bounding box center [34, 232] width 60 height 152
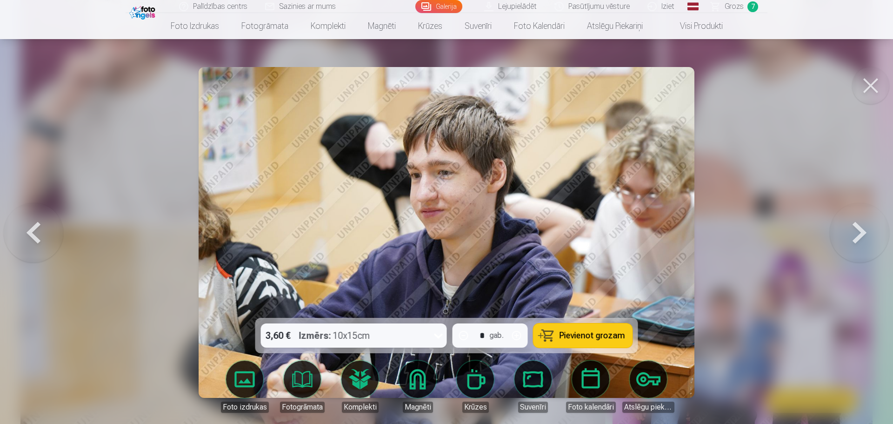
click at [54, 225] on button at bounding box center [34, 232] width 60 height 152
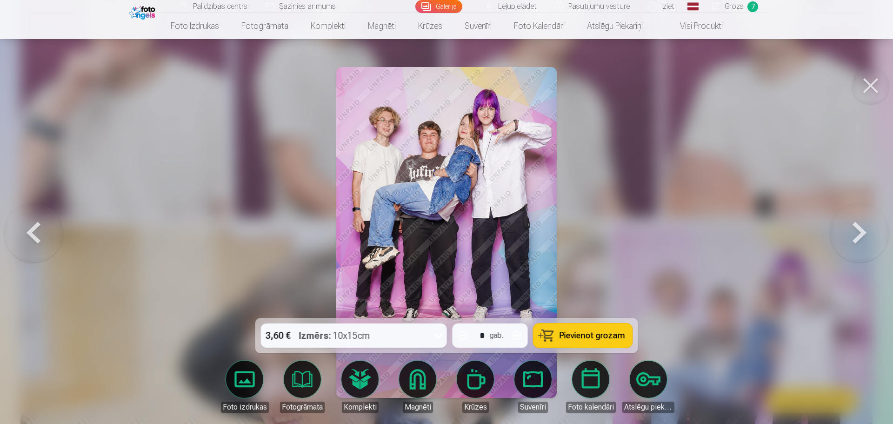
click at [731, 230] on div at bounding box center [446, 212] width 893 height 424
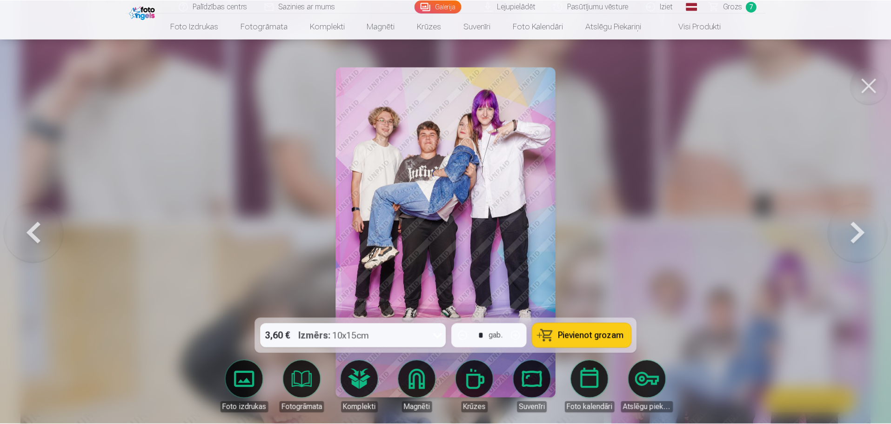
scroll to position [1629, 0]
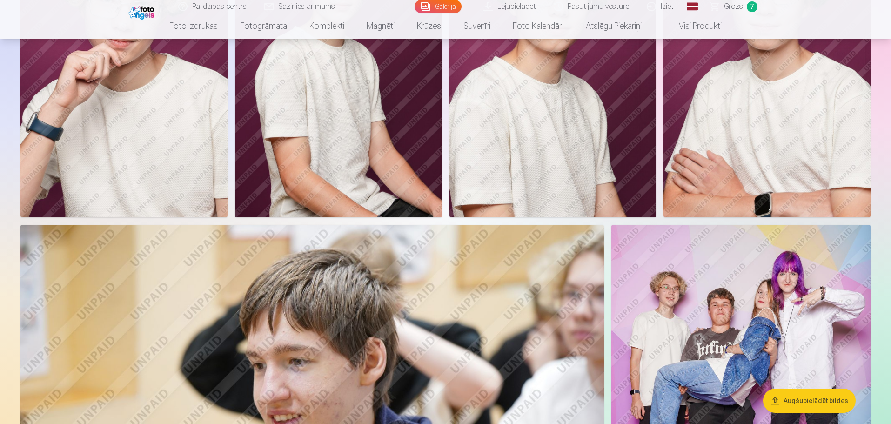
click at [771, 304] on img at bounding box center [740, 419] width 259 height 389
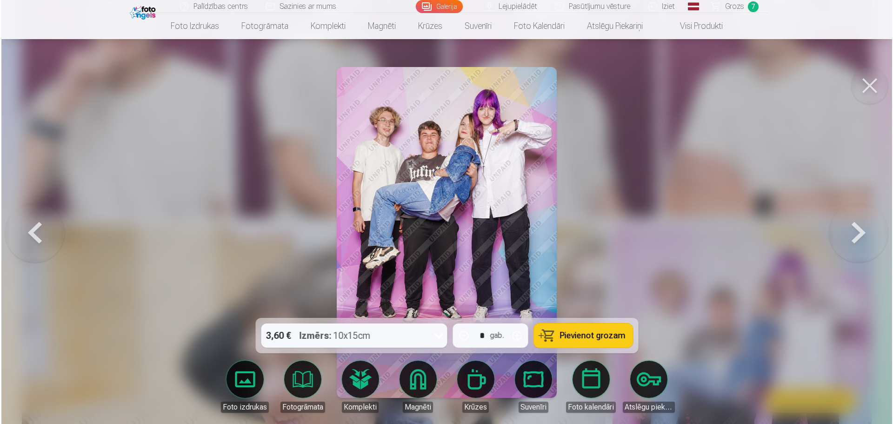
scroll to position [1633, 0]
click at [383, 130] on img at bounding box center [446, 232] width 221 height 331
click at [234, 381] on link "Foto izdrukas" at bounding box center [245, 387] width 52 height 52
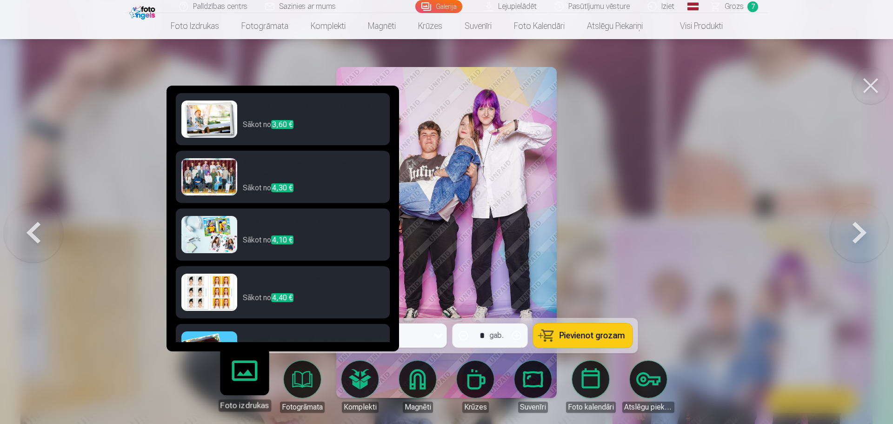
click at [263, 107] on h6 "Augstas kvalitātes fotoattēlu izdrukas" at bounding box center [313, 110] width 141 height 19
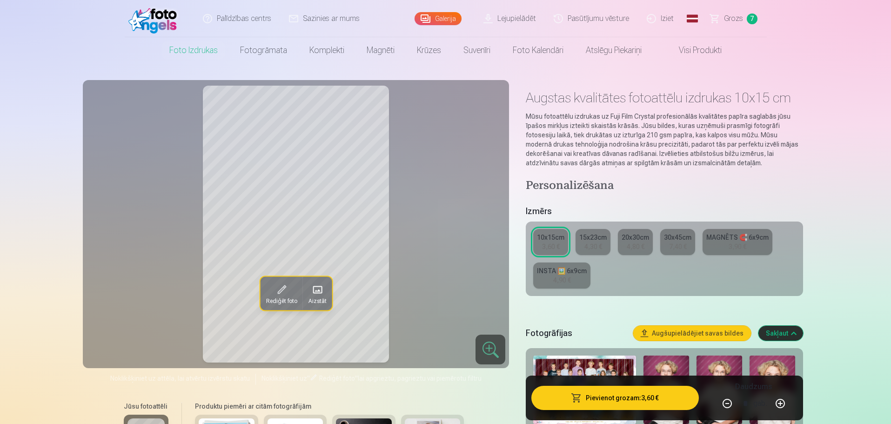
click at [555, 398] on button "Pievienot grozam : 3,60 €" at bounding box center [614, 398] width 167 height 24
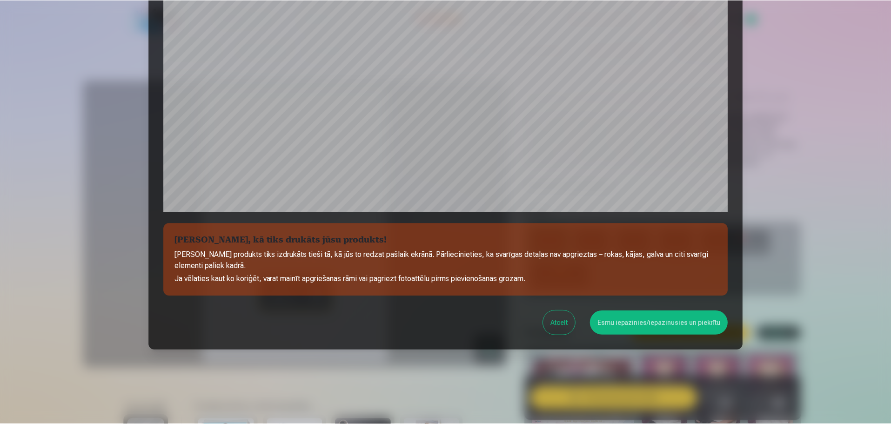
scroll to position [246, 0]
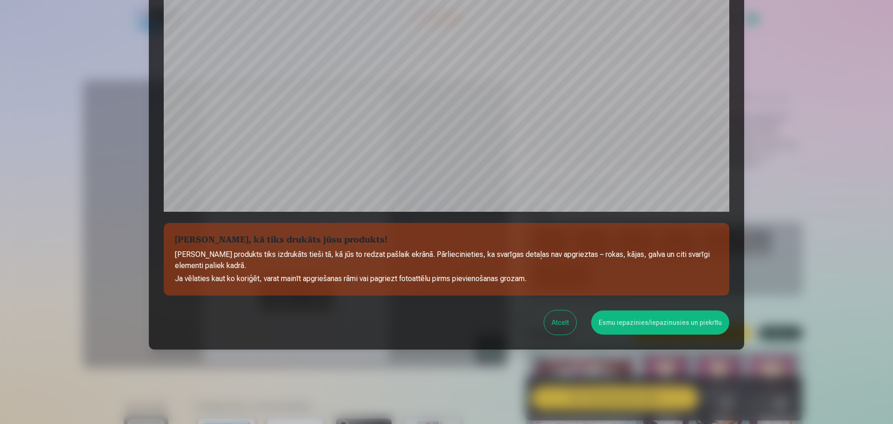
click at [612, 327] on button "Esmu iepazinies/iepazinusies un piekrītu" at bounding box center [660, 322] width 138 height 24
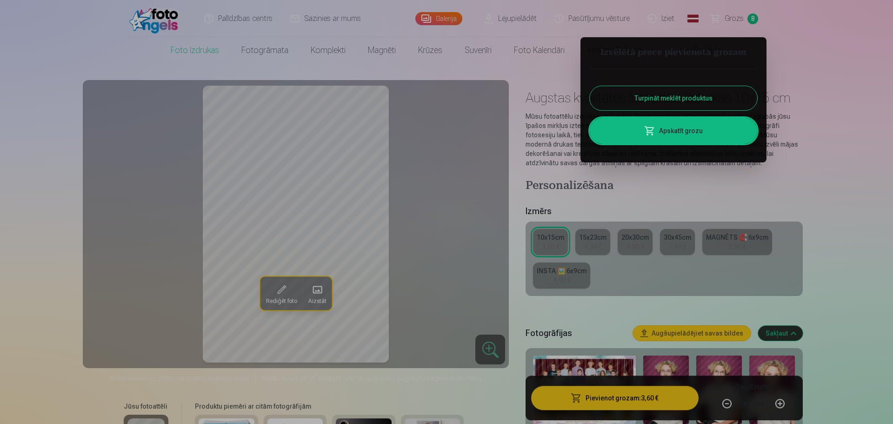
click at [720, 22] on div at bounding box center [446, 212] width 893 height 424
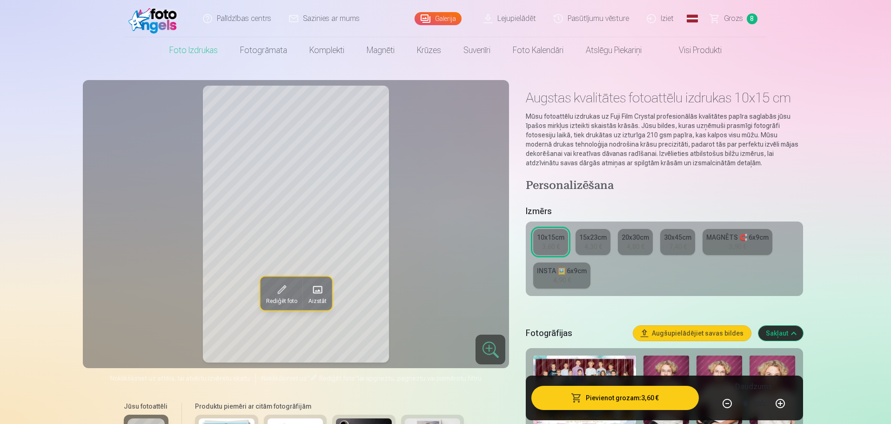
click at [722, 20] on link "Grozs 8" at bounding box center [734, 18] width 65 height 37
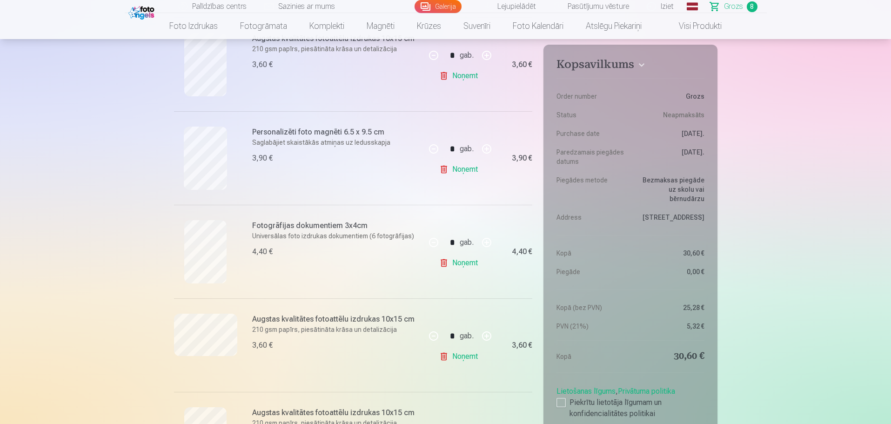
scroll to position [465, 0]
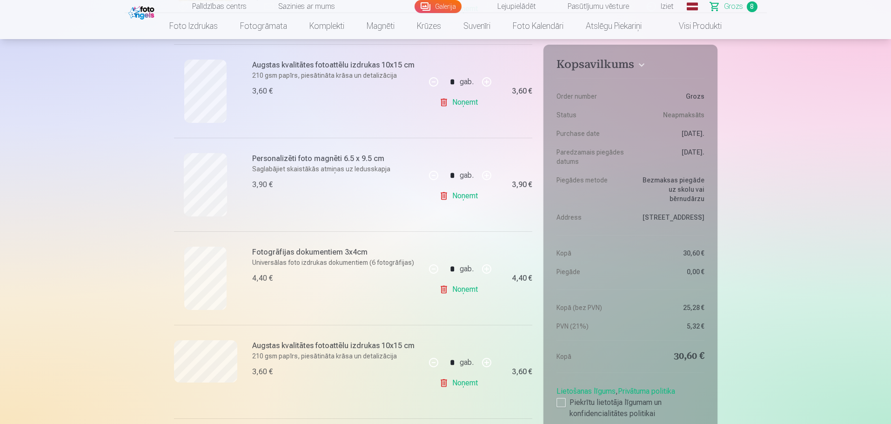
click at [454, 289] on link "Noņemt" at bounding box center [460, 289] width 42 height 19
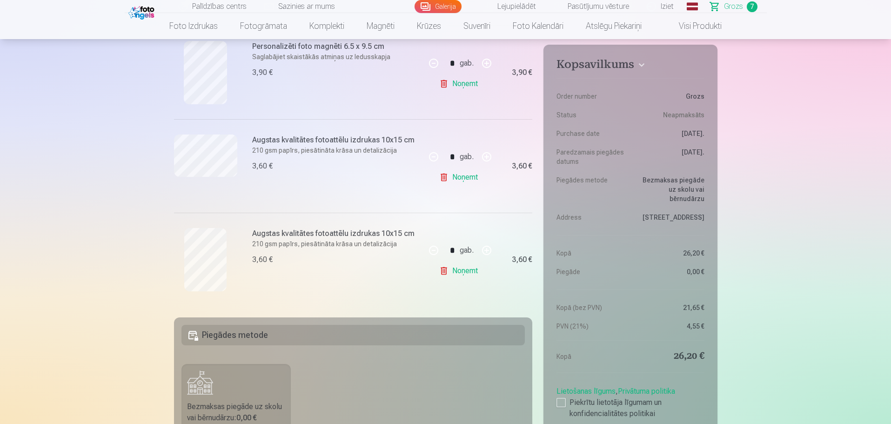
scroll to position [605, 0]
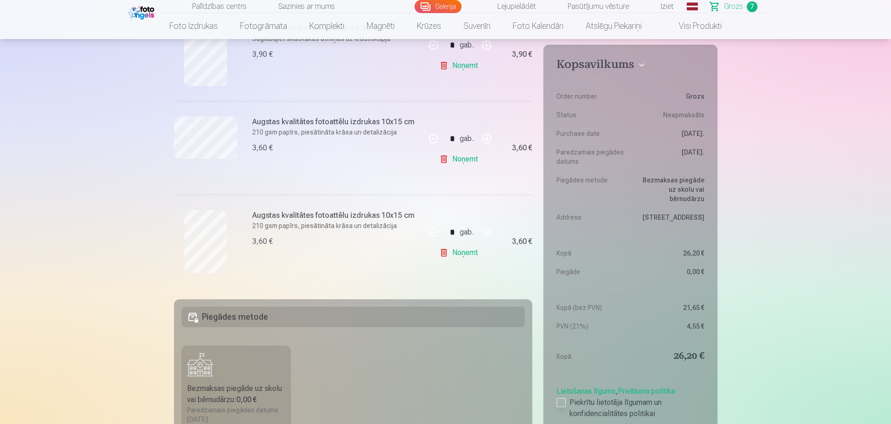
click at [567, 402] on label "Piekrītu lietotāja līgumam un konfidencialitātes politikai" at bounding box center [631, 408] width 148 height 22
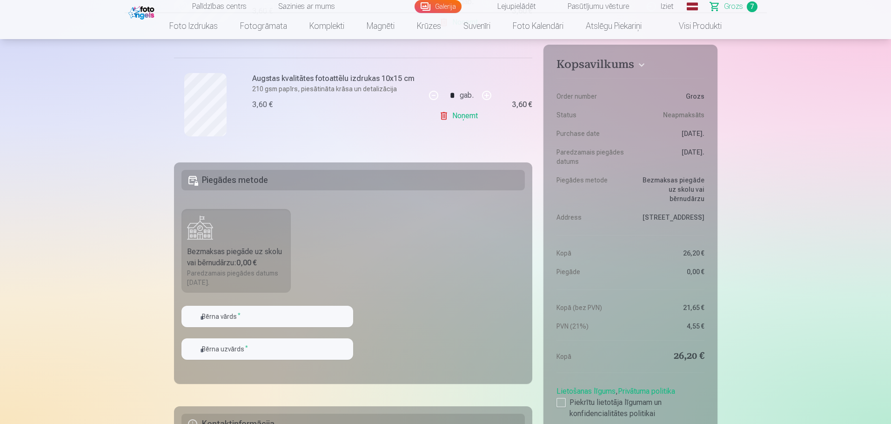
scroll to position [745, 0]
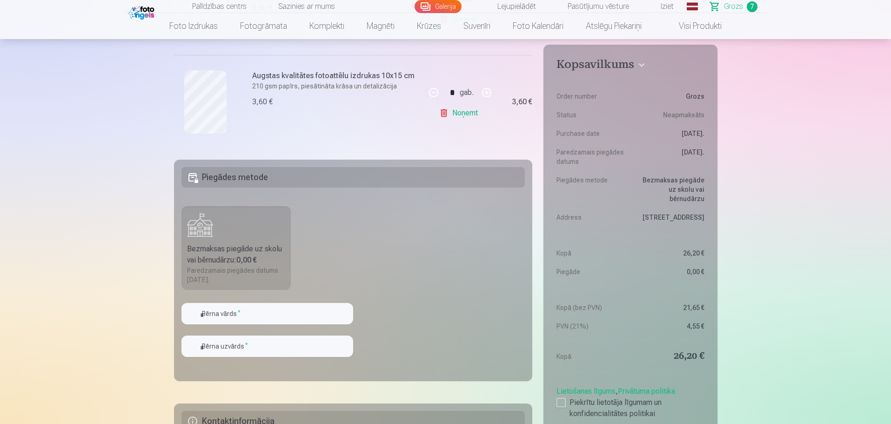
click at [258, 224] on label "Bezmaksas piegāde uz skolu vai bērnudārzu : 0,00 € Paredzamais piegādes datums …" at bounding box center [236, 248] width 110 height 84
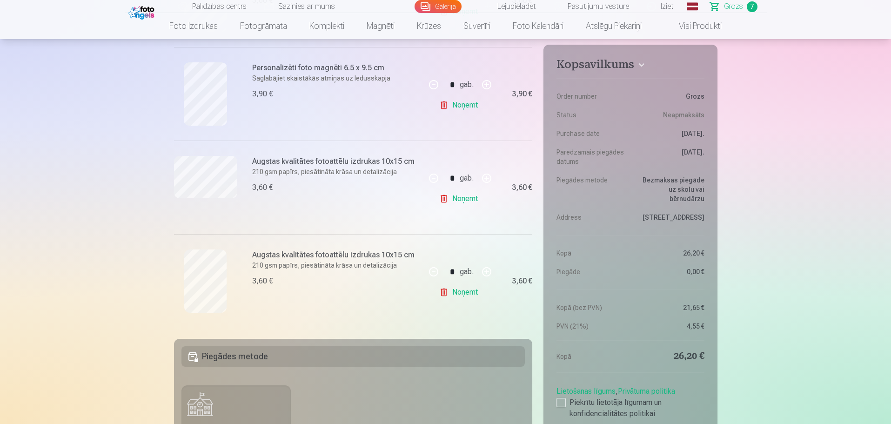
scroll to position [558, 0]
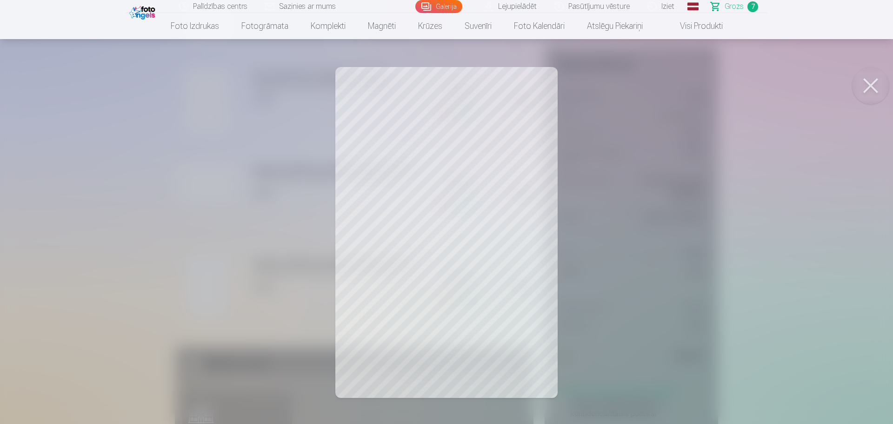
click at [866, 83] on button at bounding box center [871, 85] width 37 height 37
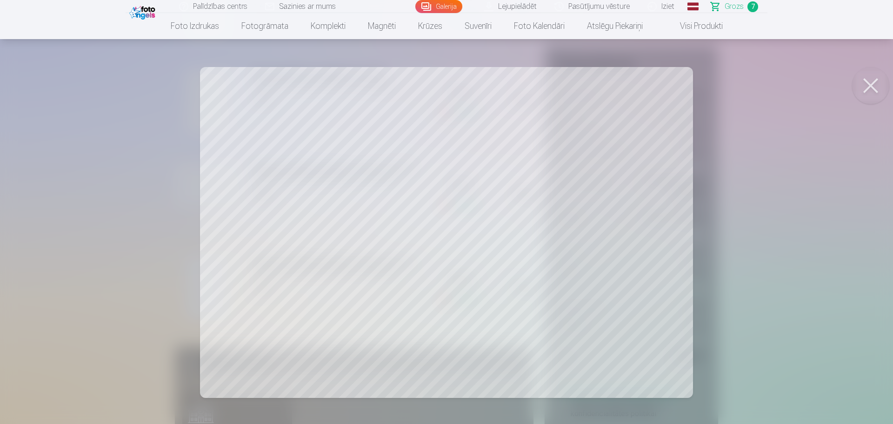
click at [882, 84] on button at bounding box center [871, 85] width 37 height 37
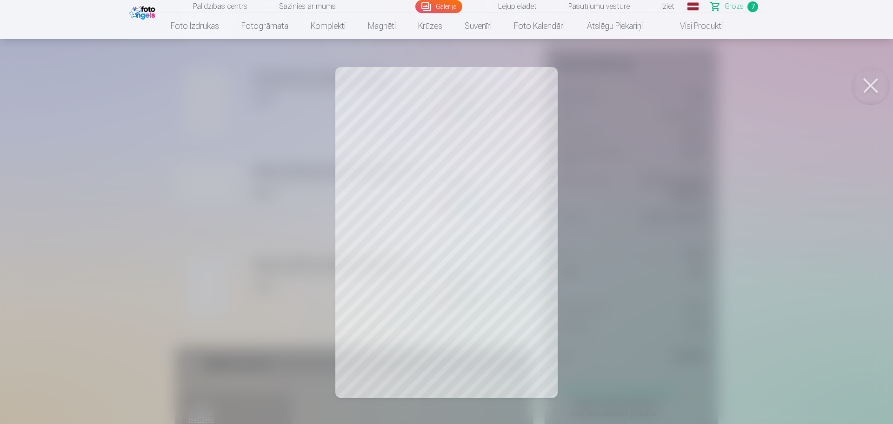
click at [871, 74] on button at bounding box center [871, 85] width 37 height 37
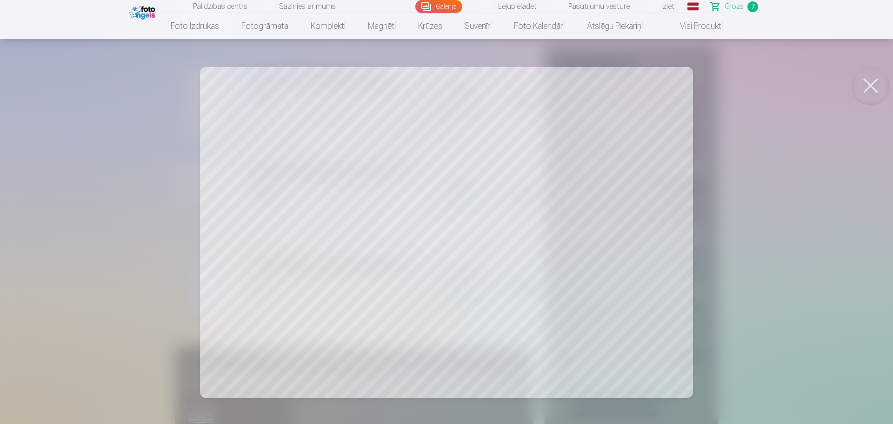
click at [876, 85] on button at bounding box center [871, 85] width 37 height 37
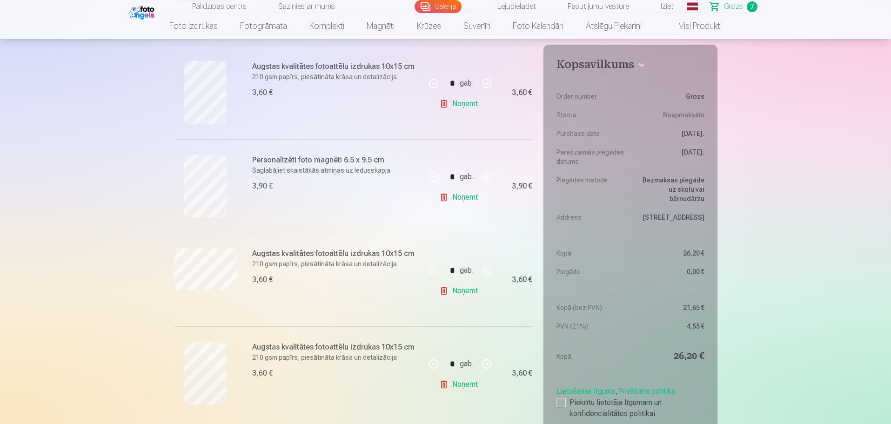
scroll to position [465, 0]
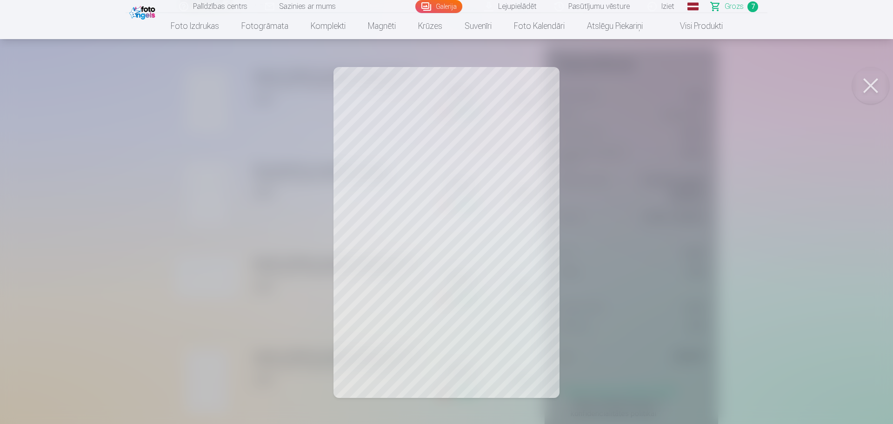
click at [867, 78] on button at bounding box center [871, 85] width 37 height 37
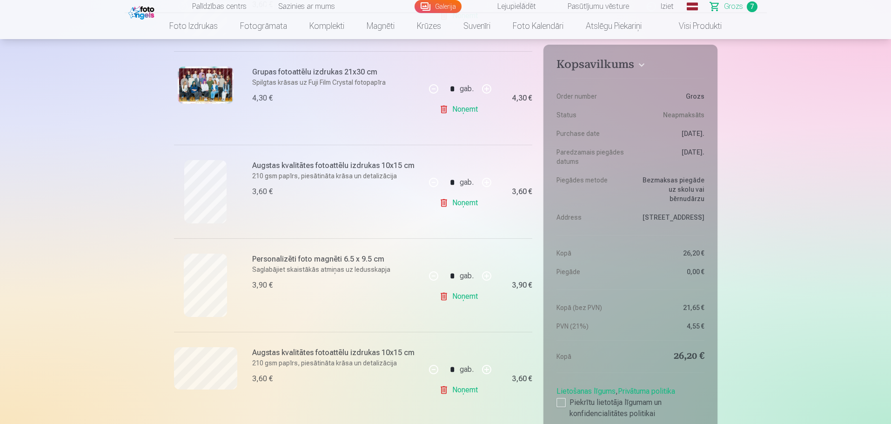
scroll to position [372, 0]
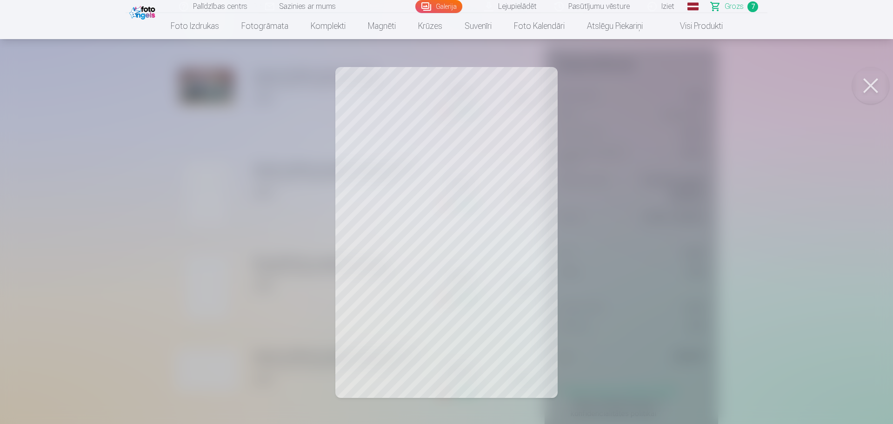
click at [865, 81] on button at bounding box center [871, 85] width 37 height 37
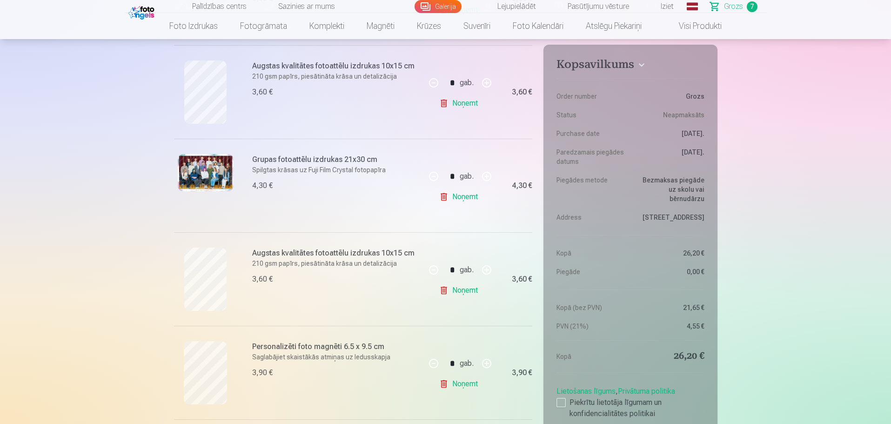
scroll to position [279, 0]
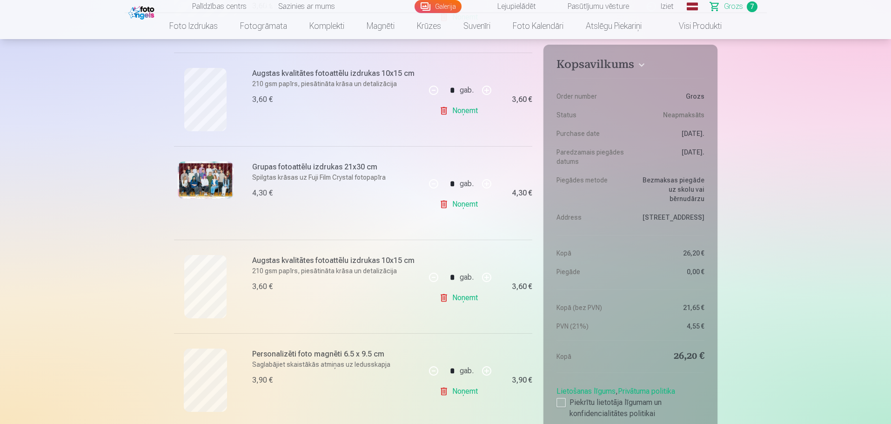
click at [196, 186] on img at bounding box center [206, 179] width 56 height 37
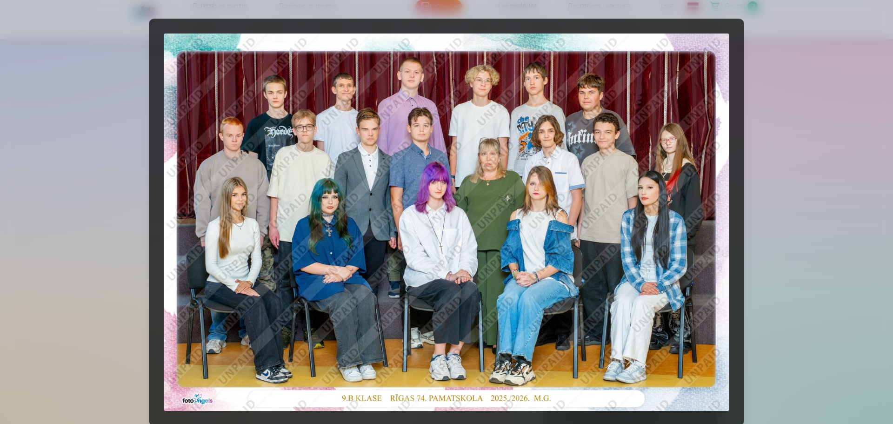
click at [833, 99] on div at bounding box center [446, 212] width 893 height 424
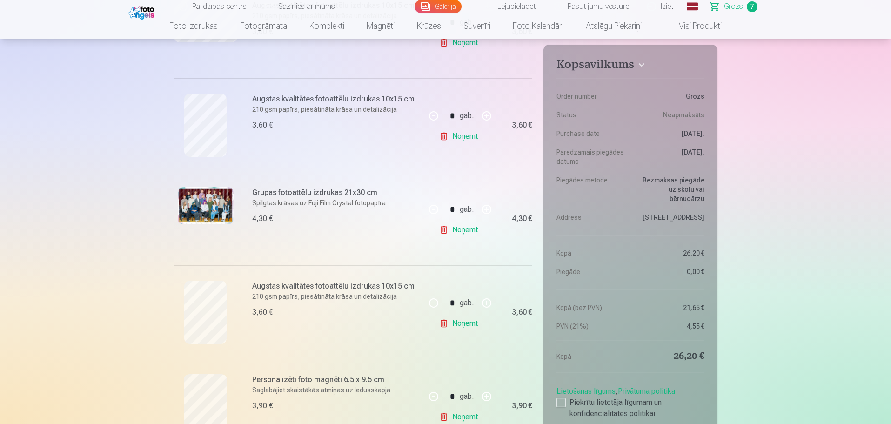
scroll to position [233, 0]
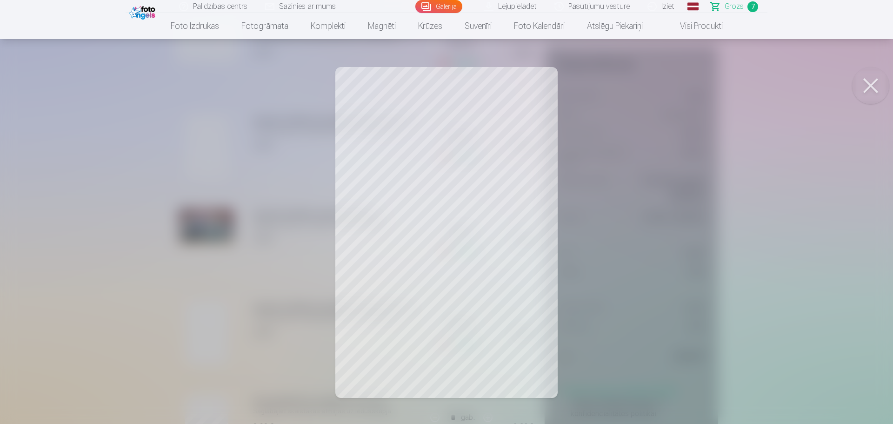
click at [867, 90] on button at bounding box center [871, 85] width 37 height 37
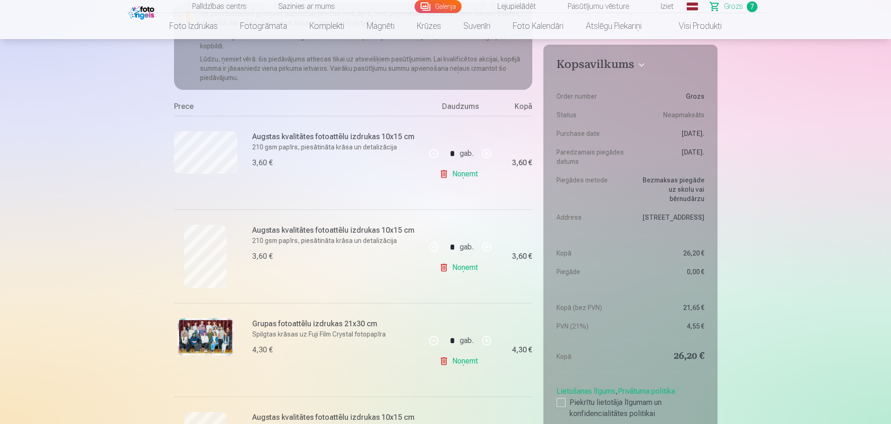
scroll to position [93, 0]
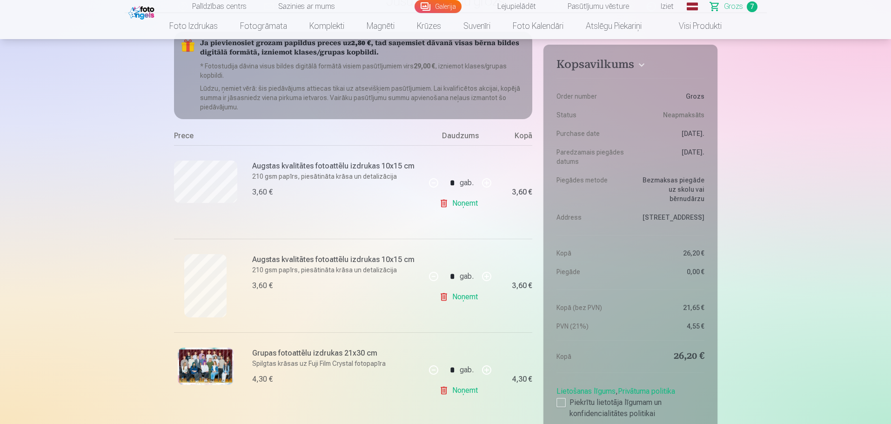
click at [204, 207] on div at bounding box center [205, 192] width 63 height 63
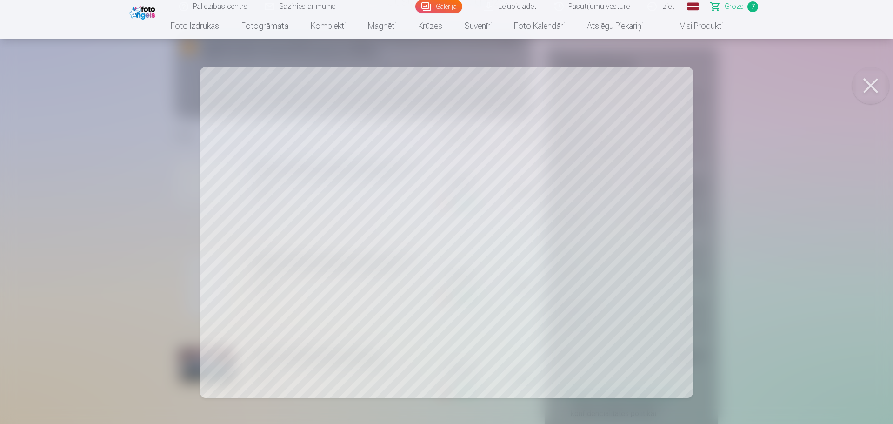
click at [871, 82] on button at bounding box center [871, 85] width 37 height 37
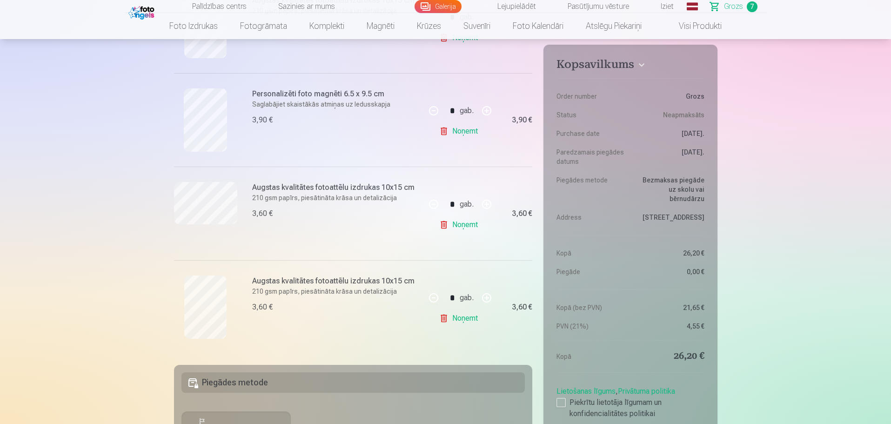
scroll to position [558, 0]
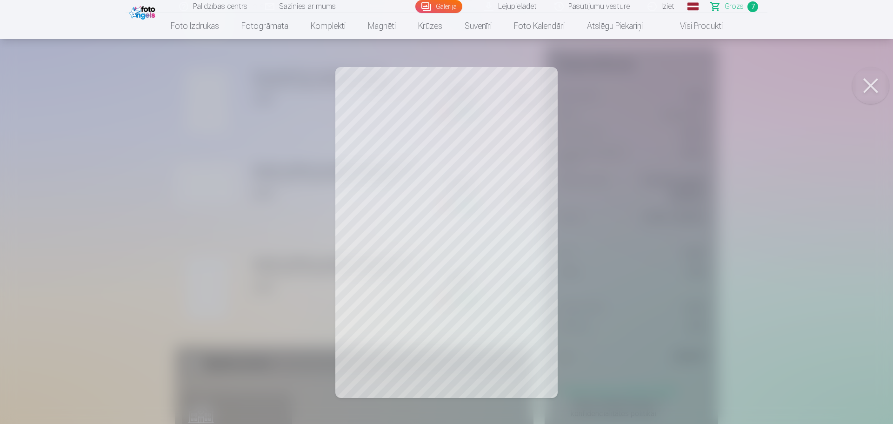
click at [872, 79] on button at bounding box center [871, 85] width 37 height 37
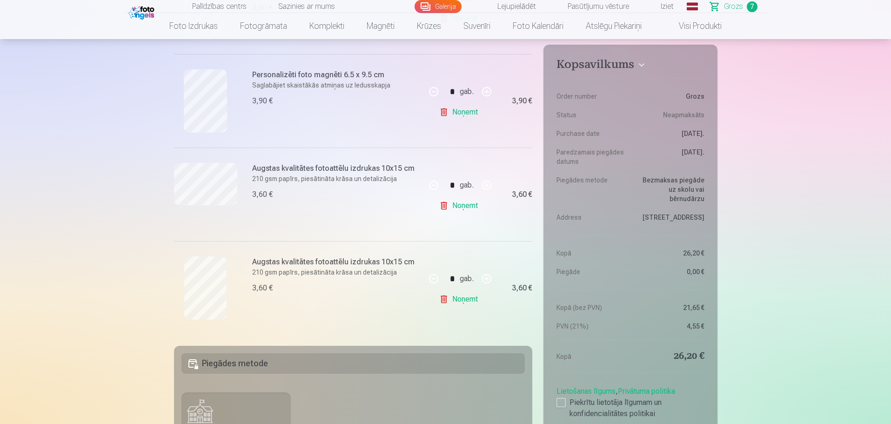
click at [438, 10] on link "Galerija" at bounding box center [438, 6] width 47 height 13
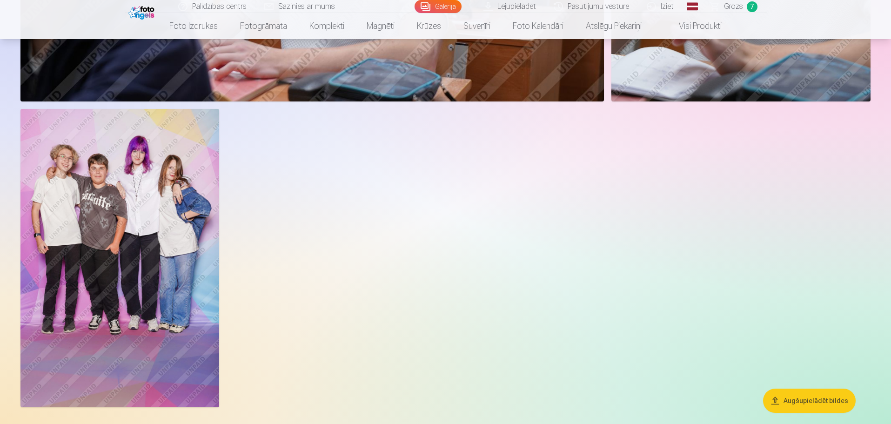
scroll to position [4142, 0]
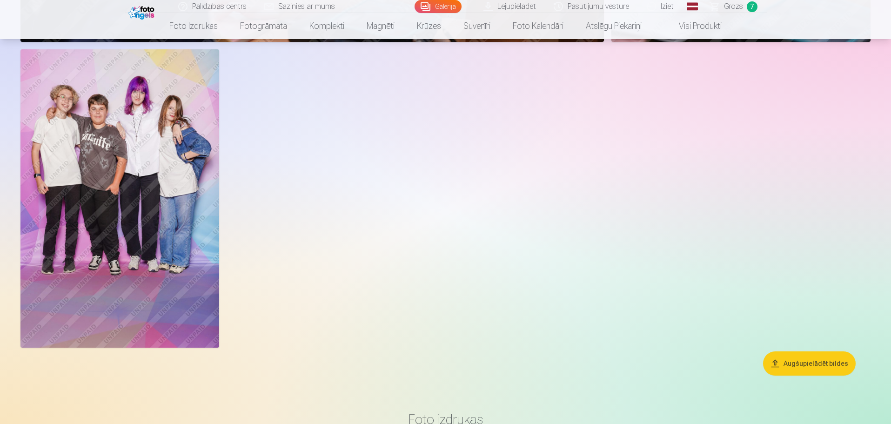
click at [76, 159] on img at bounding box center [119, 198] width 199 height 298
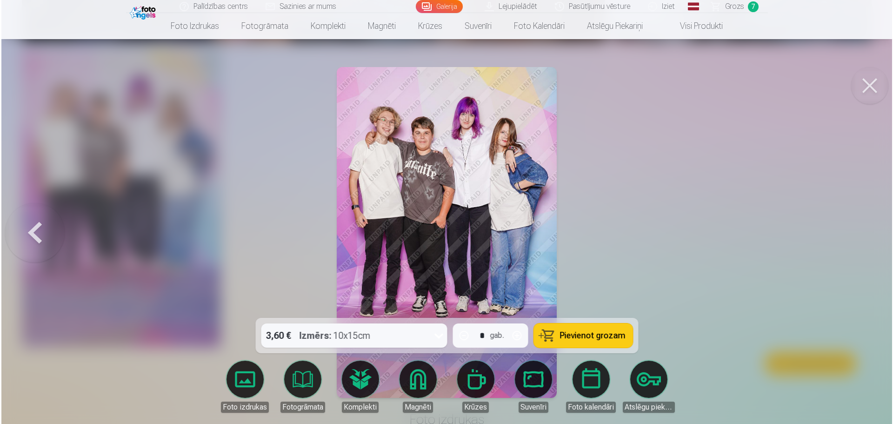
scroll to position [4152, 0]
click at [878, 89] on button at bounding box center [871, 85] width 37 height 37
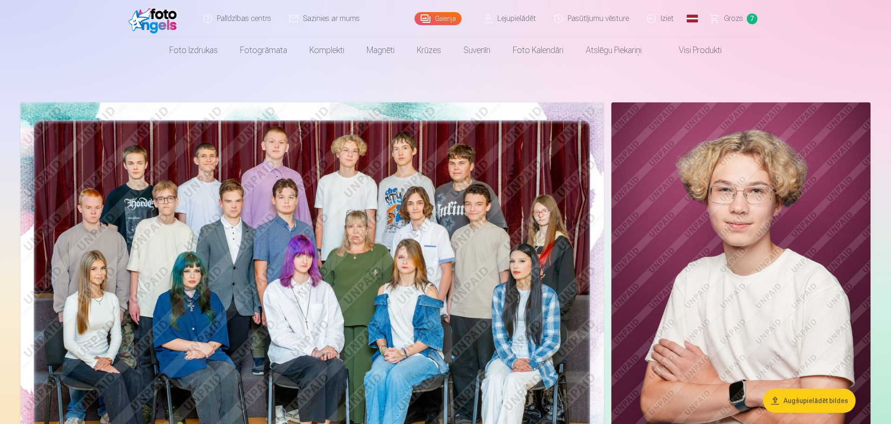
click at [730, 20] on span "Grozs" at bounding box center [733, 18] width 19 height 11
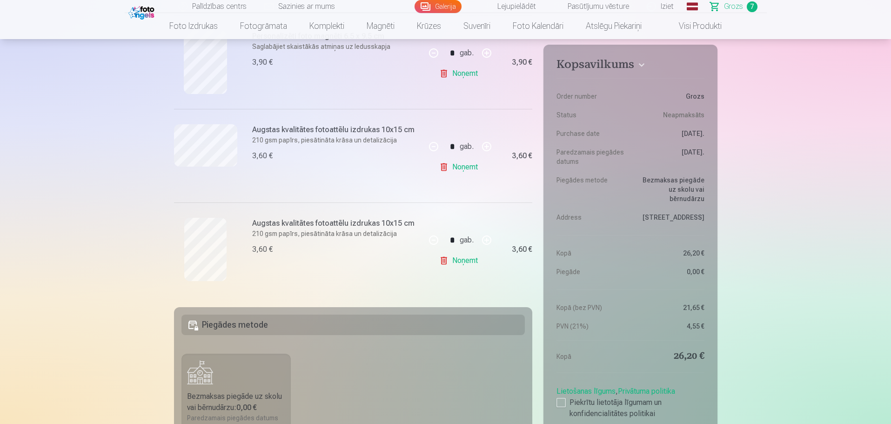
scroll to position [605, 0]
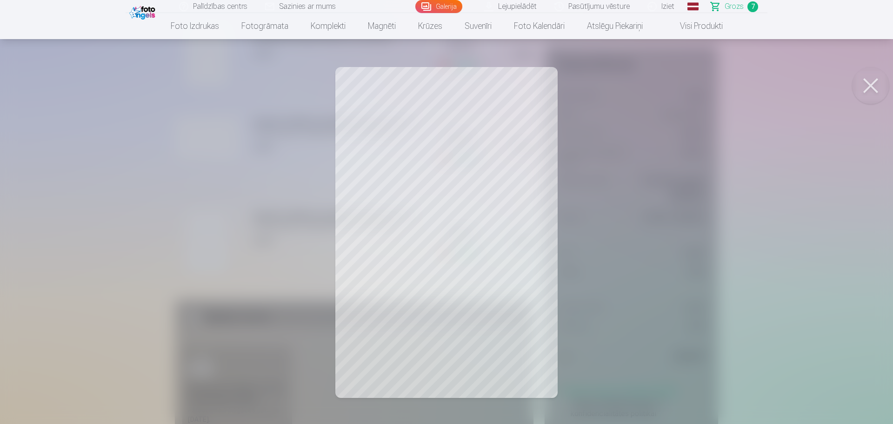
click at [873, 84] on button at bounding box center [871, 85] width 37 height 37
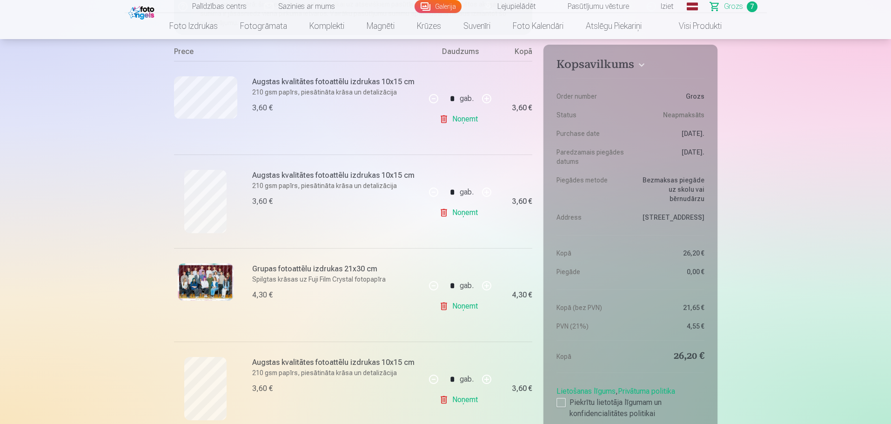
scroll to position [93, 0]
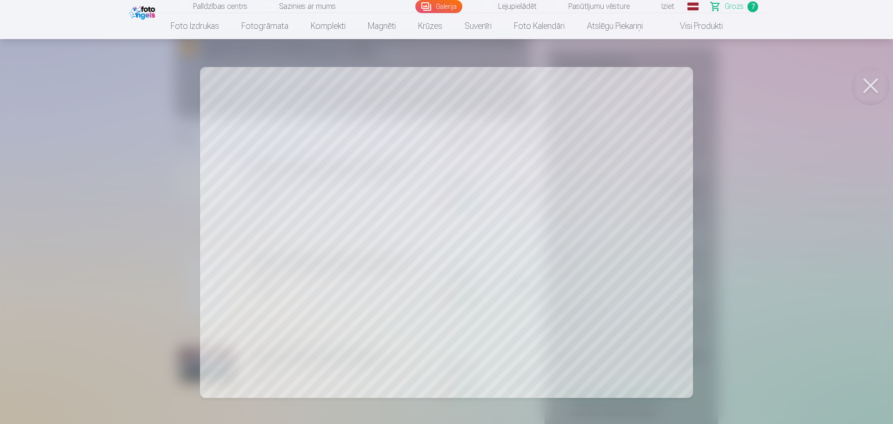
click at [875, 87] on button at bounding box center [871, 85] width 37 height 37
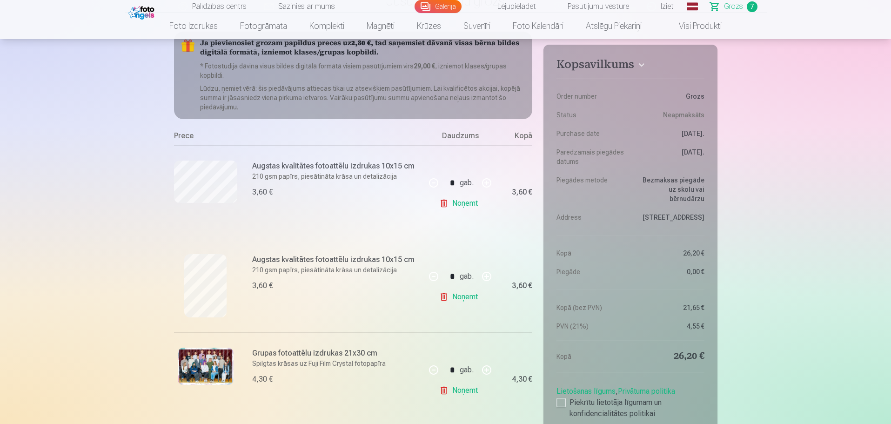
click at [430, 7] on link "Galerija" at bounding box center [438, 6] width 47 height 13
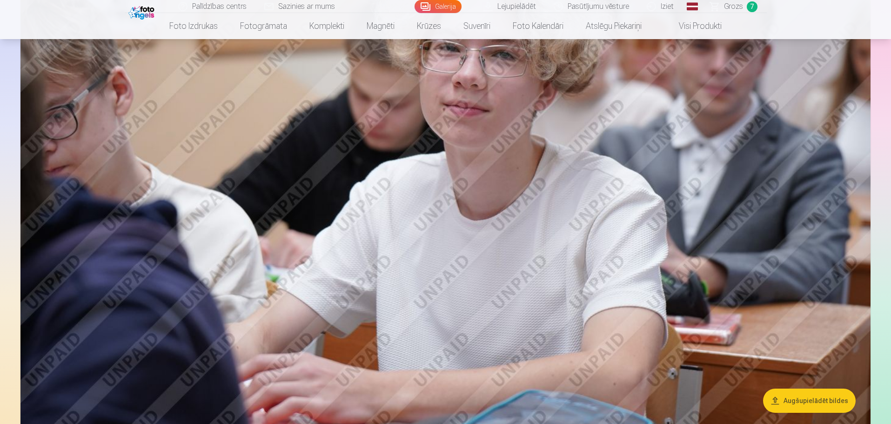
scroll to position [3350, 0]
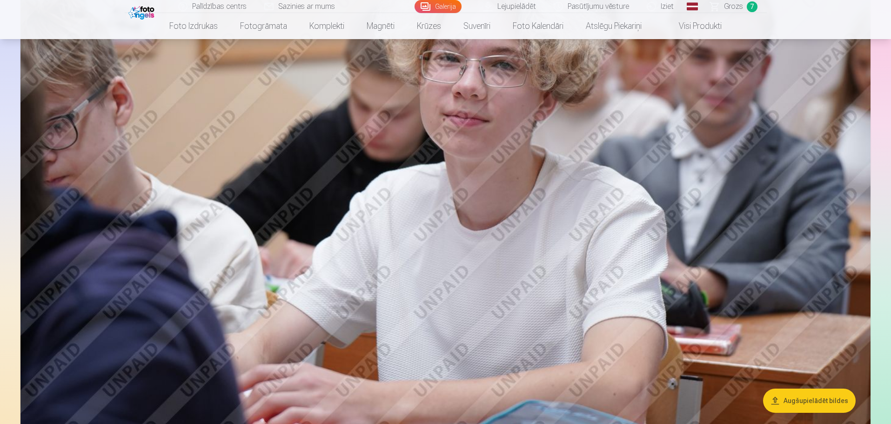
click at [729, 10] on span "Grozs" at bounding box center [733, 6] width 19 height 11
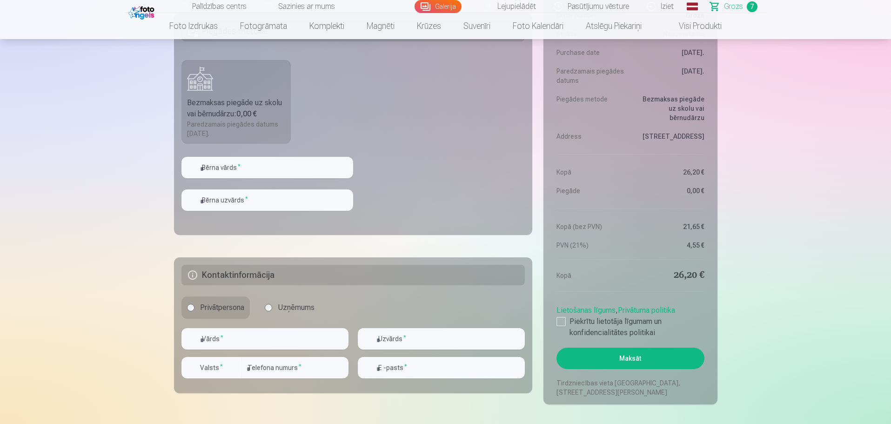
scroll to position [838, 0]
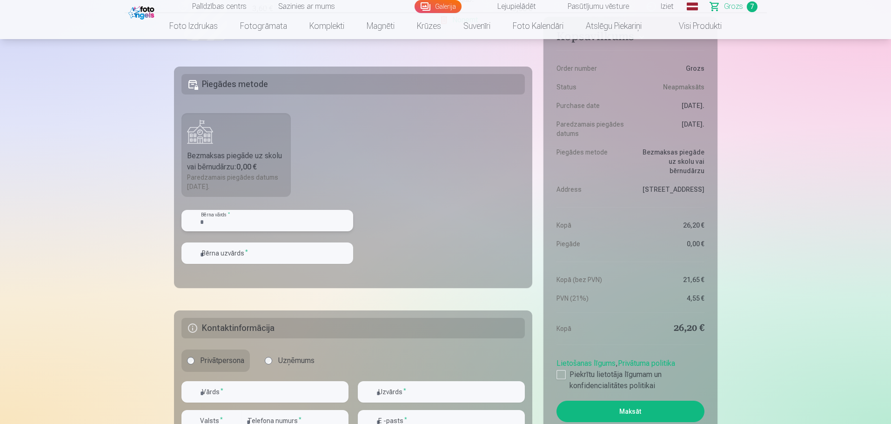
click at [259, 222] on input "text" at bounding box center [267, 220] width 172 height 21
type input "********"
click at [262, 253] on input "text" at bounding box center [267, 252] width 172 height 21
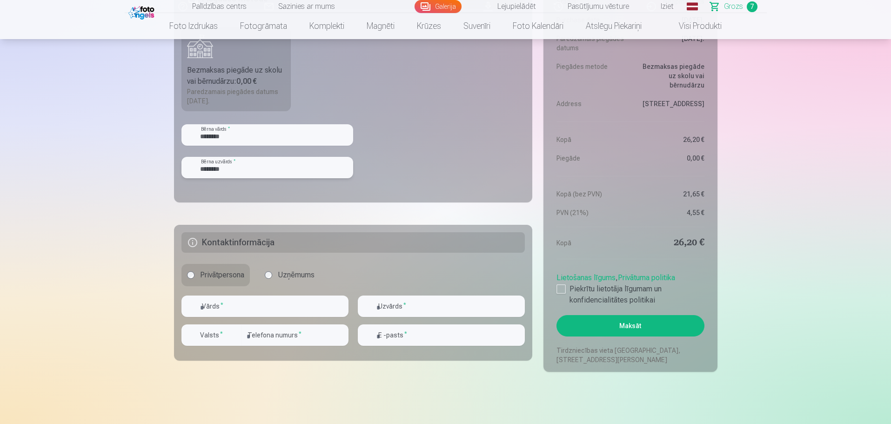
scroll to position [931, 0]
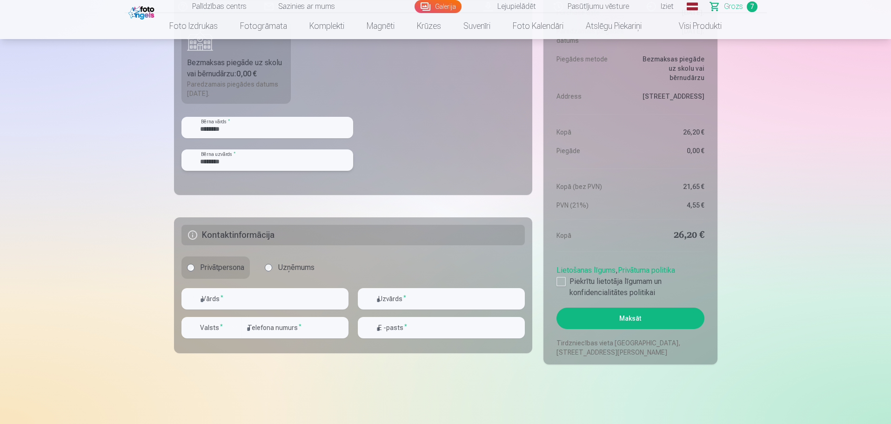
type input "********"
click at [219, 296] on input "text" at bounding box center [264, 298] width 167 height 21
type input "********"
click at [416, 293] on input "text" at bounding box center [441, 298] width 167 height 21
type input "********"
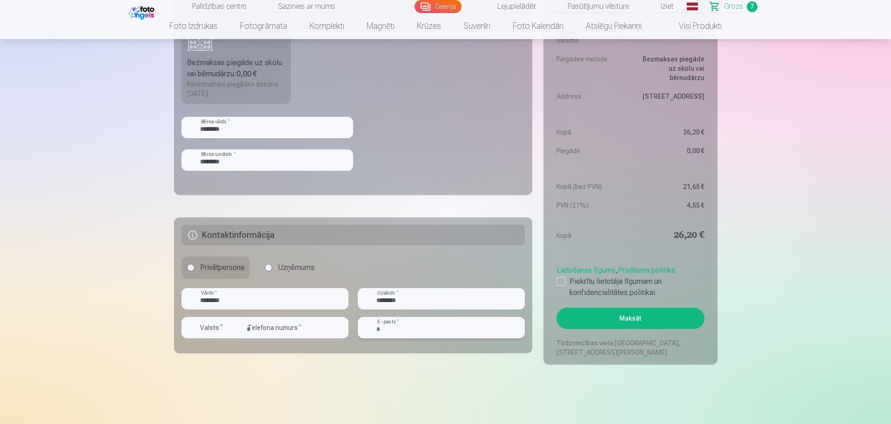
click at [401, 331] on input "email" at bounding box center [441, 327] width 167 height 21
click at [360, 351] on fieldset "Kontaktinformācija Privātpersona Uzņēmums ******** Vārds * ******** Uzvārds * V…" at bounding box center [353, 285] width 359 height 136
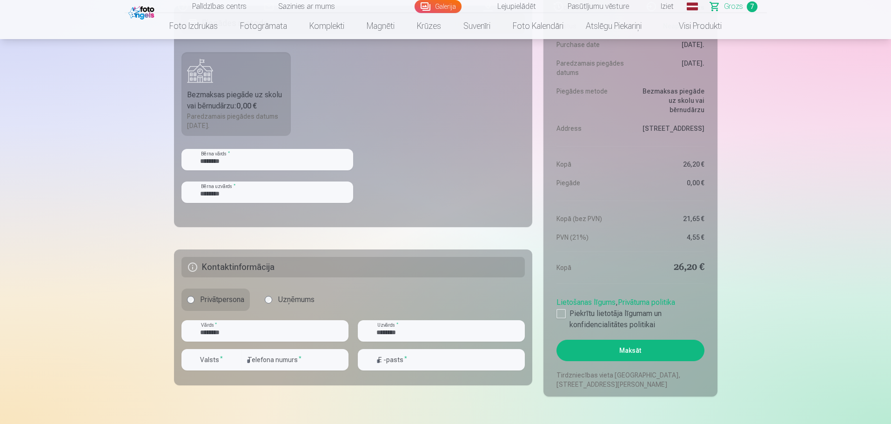
scroll to position [977, 0]
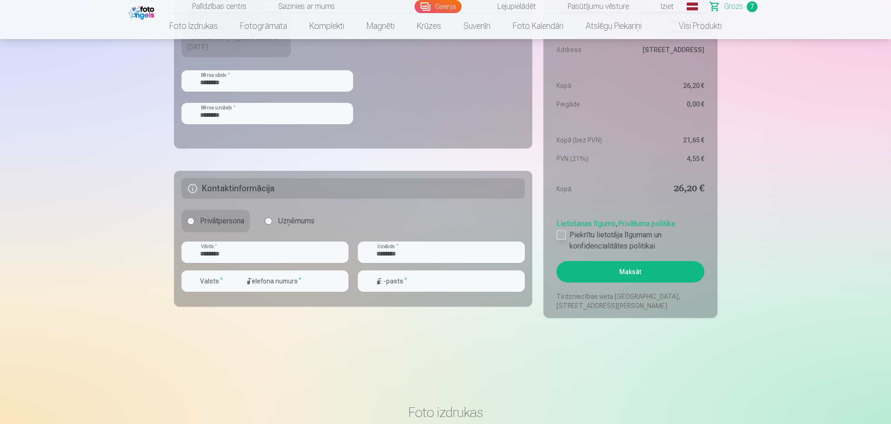
click at [561, 234] on div at bounding box center [561, 234] width 9 height 9
click at [627, 274] on button "Maksāt" at bounding box center [631, 271] width 148 height 21
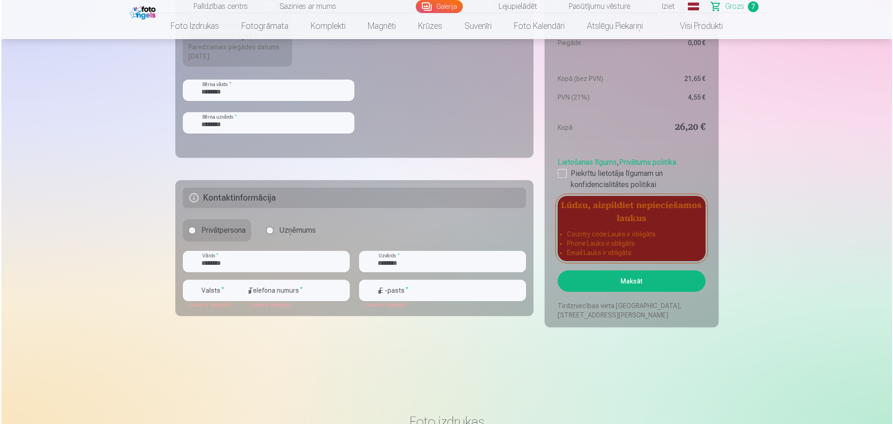
scroll to position [1024, 0]
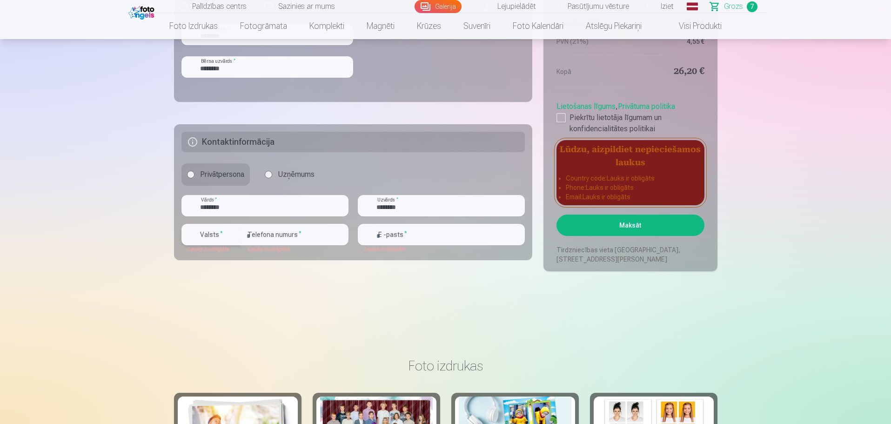
click at [235, 235] on div "button" at bounding box center [234, 234] width 11 height 11
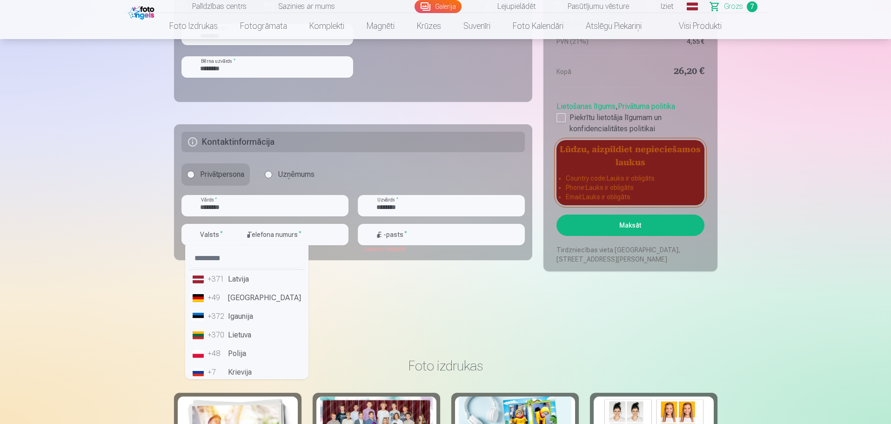
click at [243, 279] on li "+371 Latvija" at bounding box center [247, 279] width 116 height 19
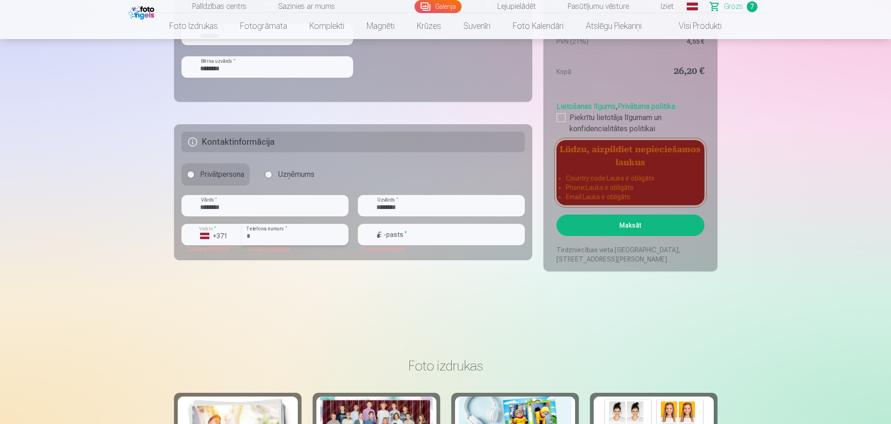
click at [257, 235] on input "number" at bounding box center [295, 234] width 107 height 21
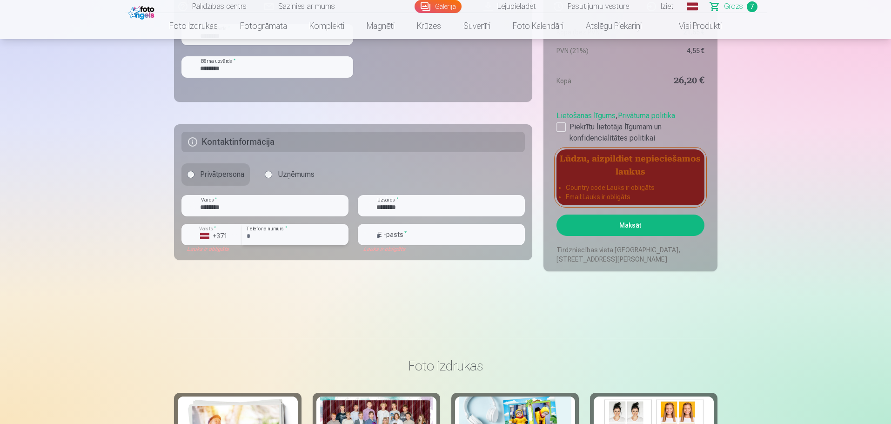
type input "********"
click at [420, 238] on input "email" at bounding box center [441, 234] width 167 height 21
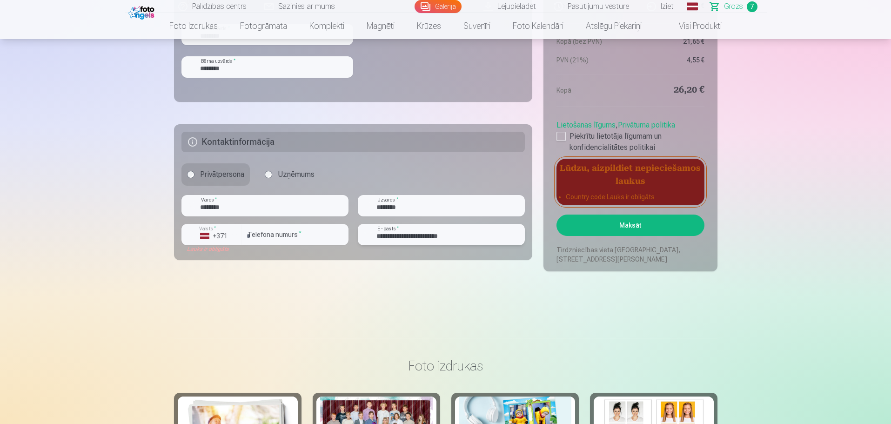
type input "**********"
click at [636, 225] on button "Maksāt" at bounding box center [631, 225] width 148 height 21
